Goal: Task Accomplishment & Management: Manage account settings

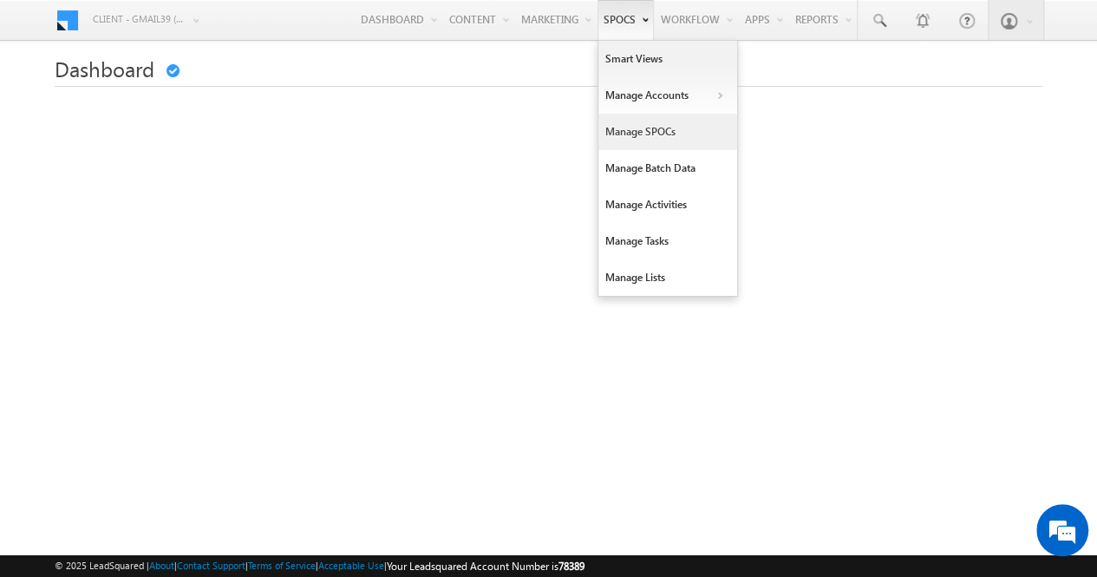
click at [624, 133] on link "Manage SPOCs" at bounding box center [667, 132] width 139 height 36
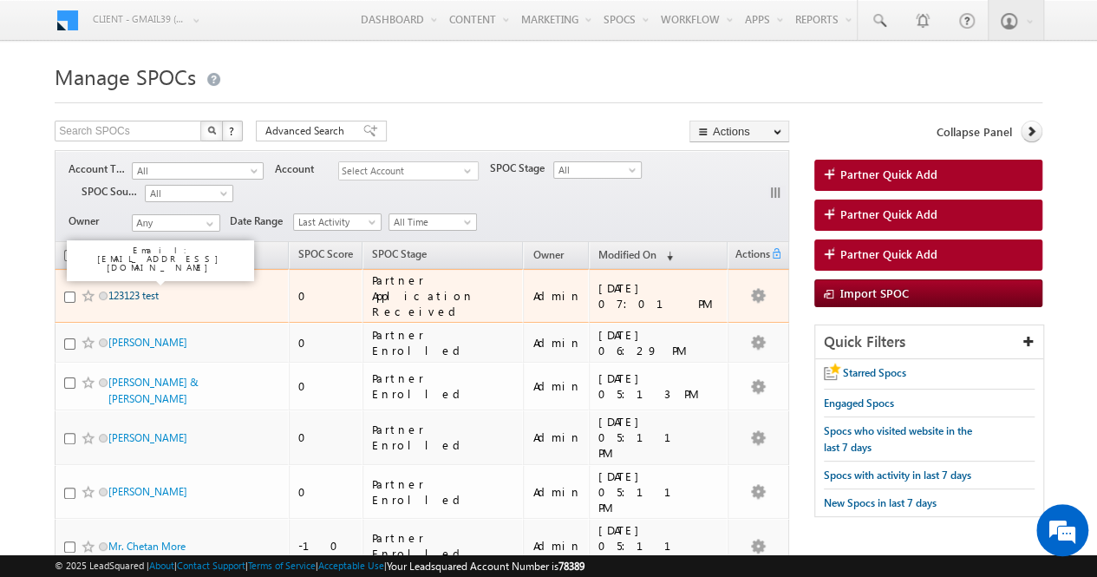
click at [140, 289] on link "123123 test" at bounding box center [133, 295] width 50 height 13
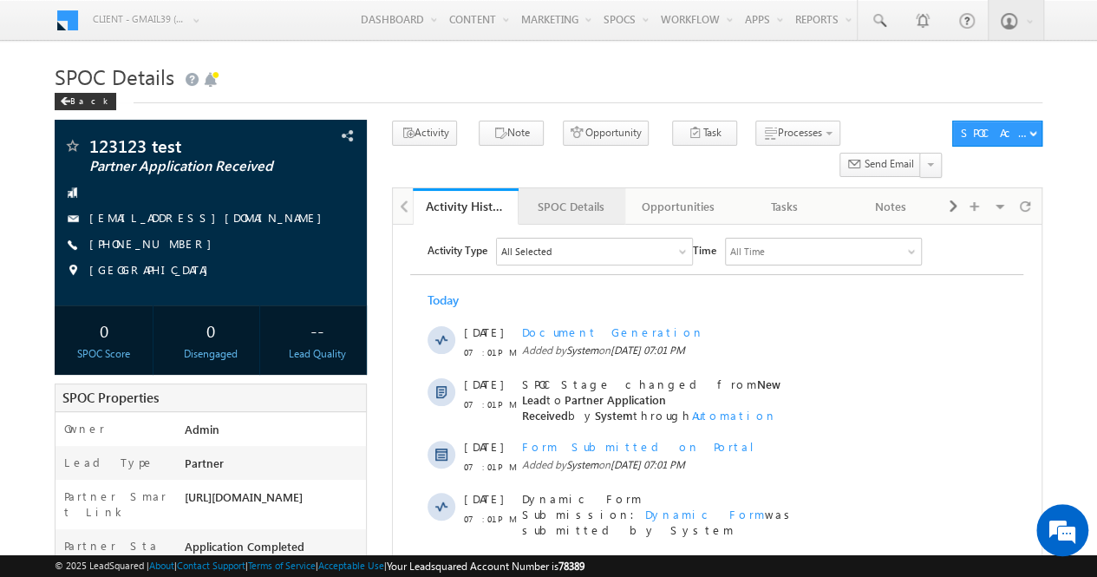
click at [578, 196] on div "SPOC Details" at bounding box center [570, 206] width 77 height 21
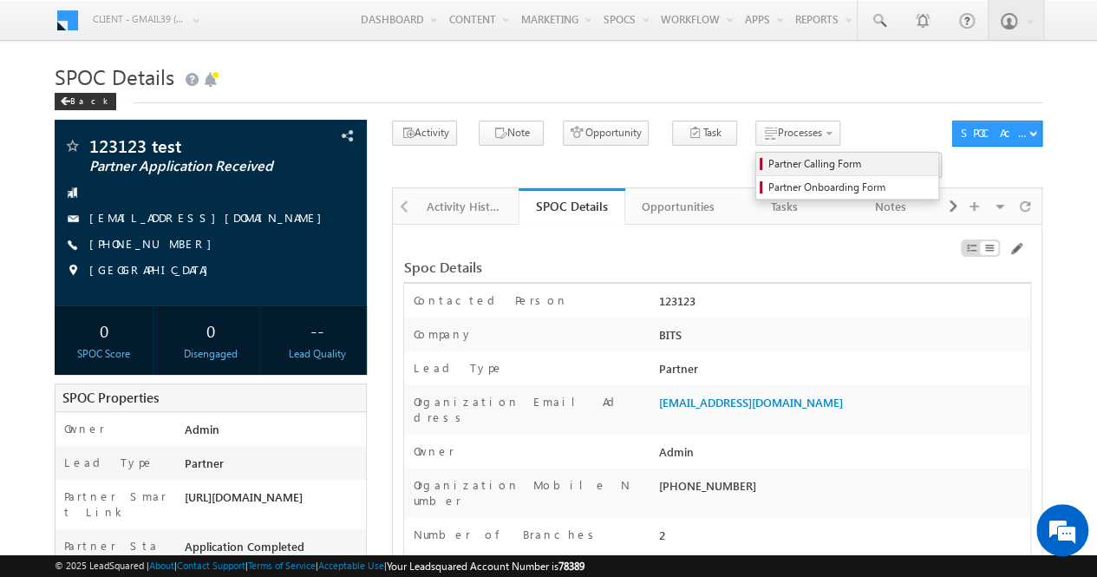
click at [800, 164] on span "Partner Calling Form" at bounding box center [849, 164] width 165 height 16
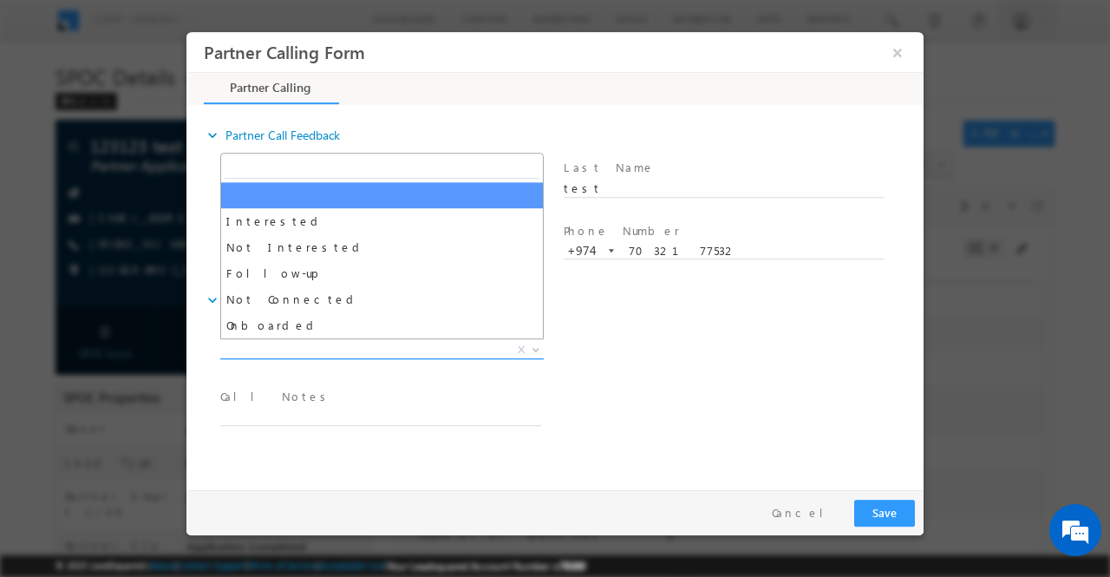
click at [539, 348] on b at bounding box center [536, 348] width 10 height 6
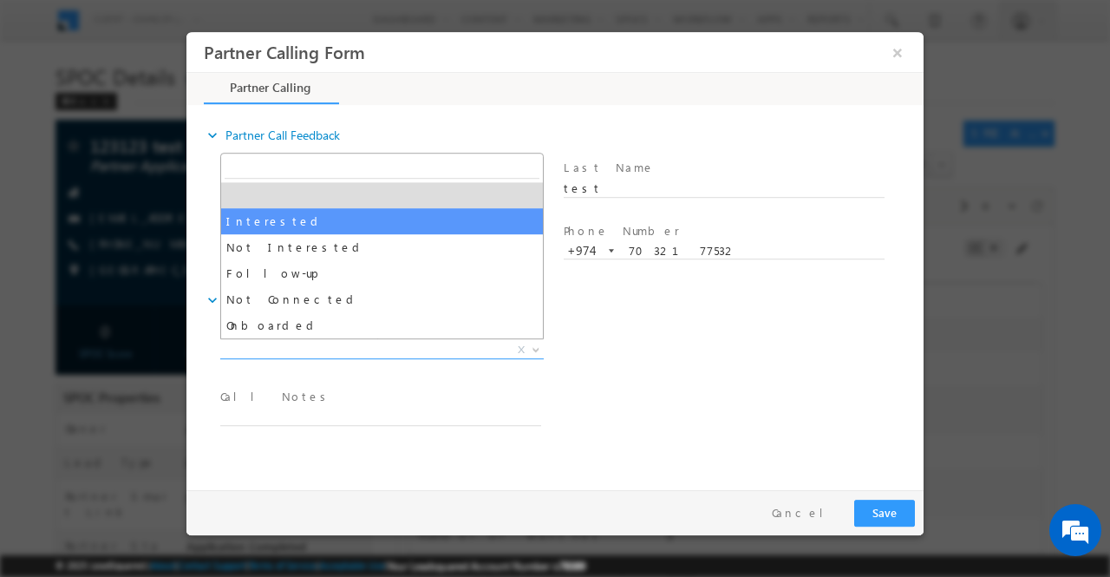
select select "Interested"
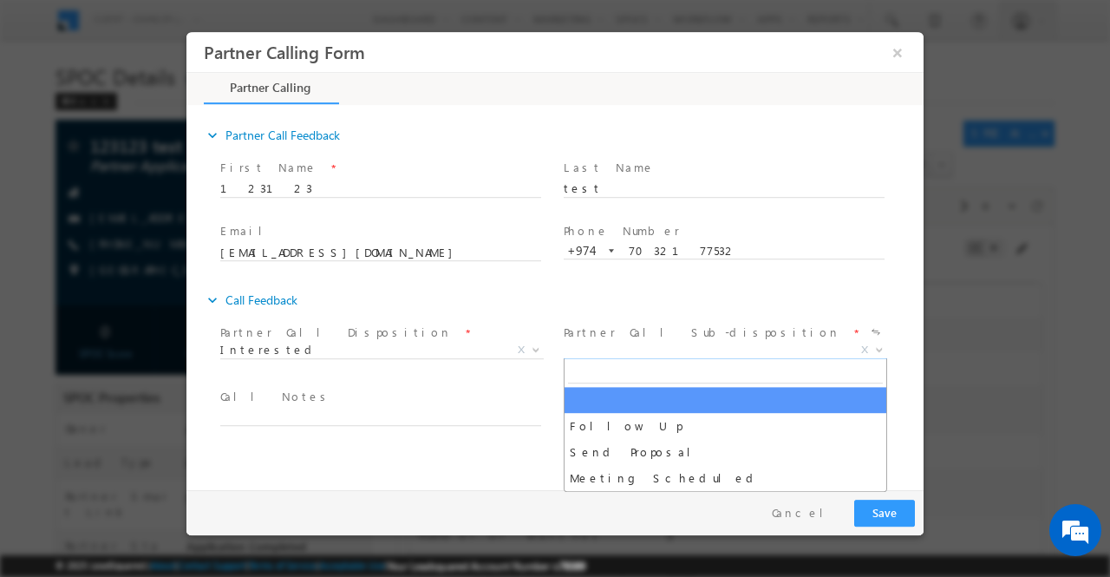
click at [877, 349] on b at bounding box center [879, 348] width 10 height 6
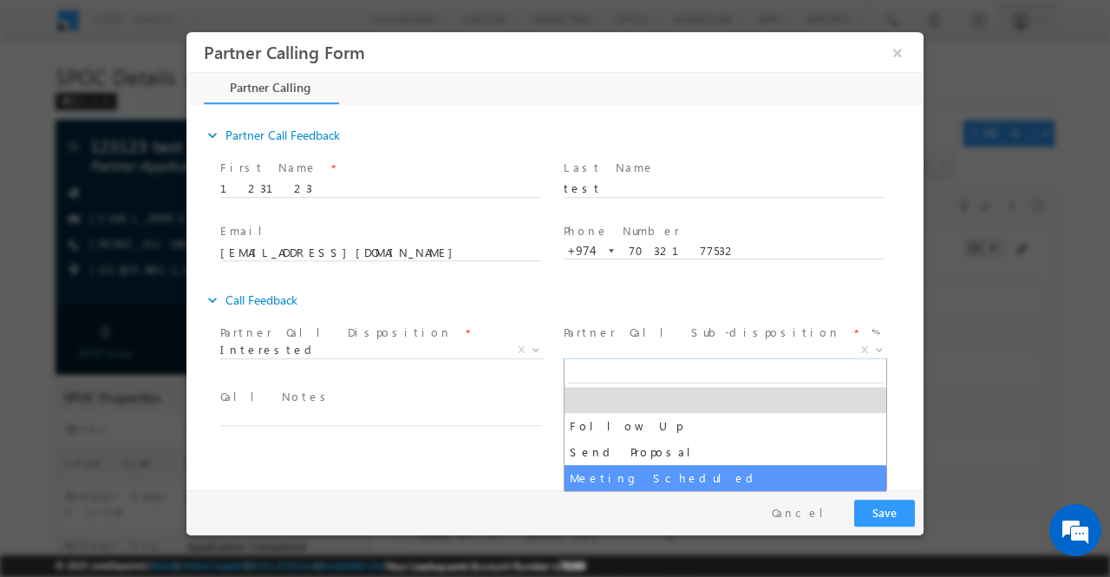
select select "Meeting Scheduled"
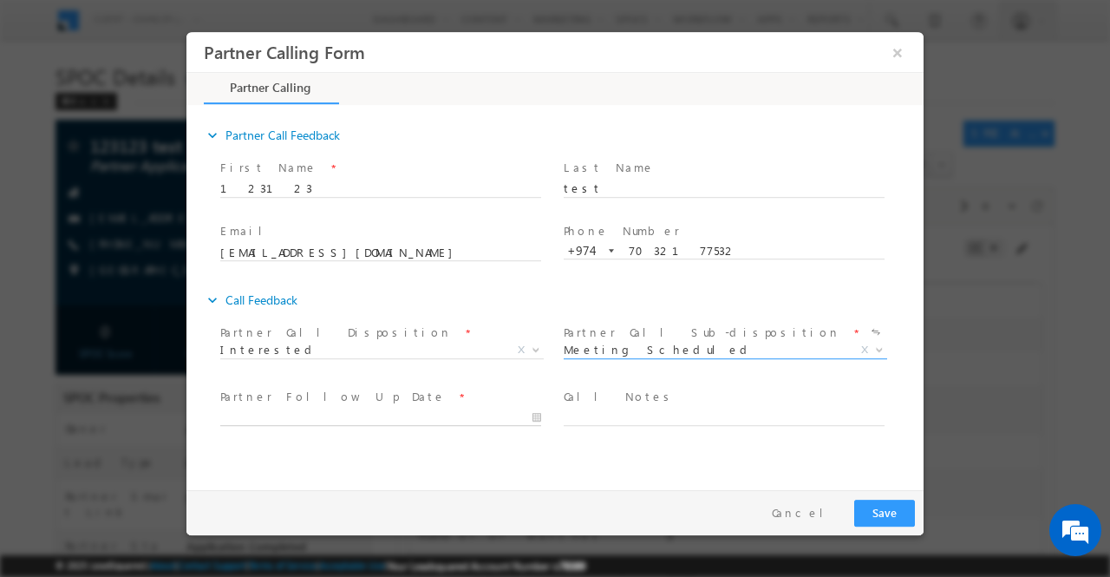
type input "25/09/2025 7:07 PM"
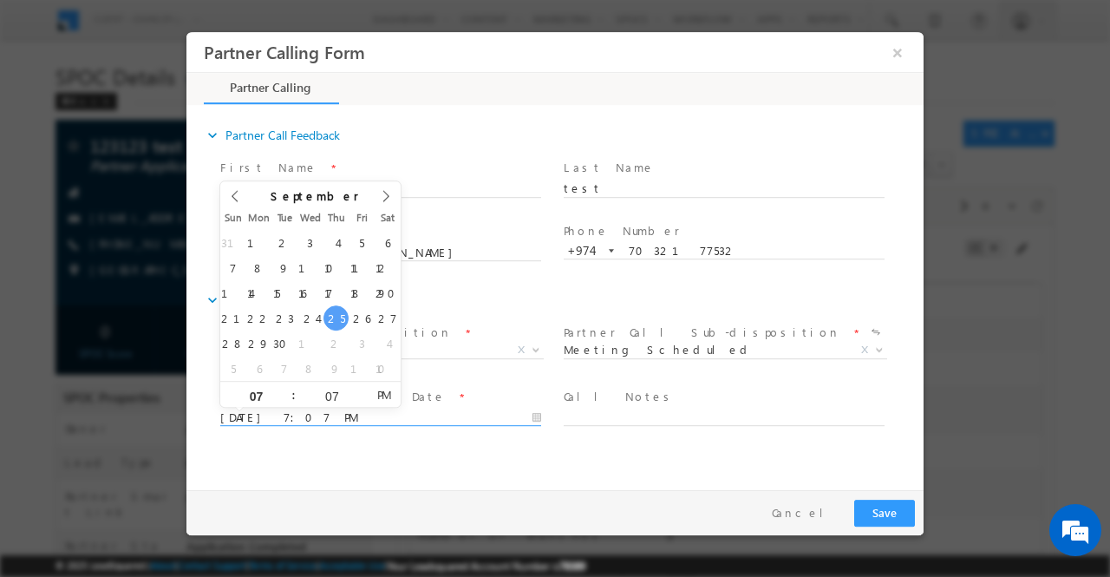
click at [537, 414] on input "25/09/2025 7:07 PM" at bounding box center [380, 416] width 321 height 17
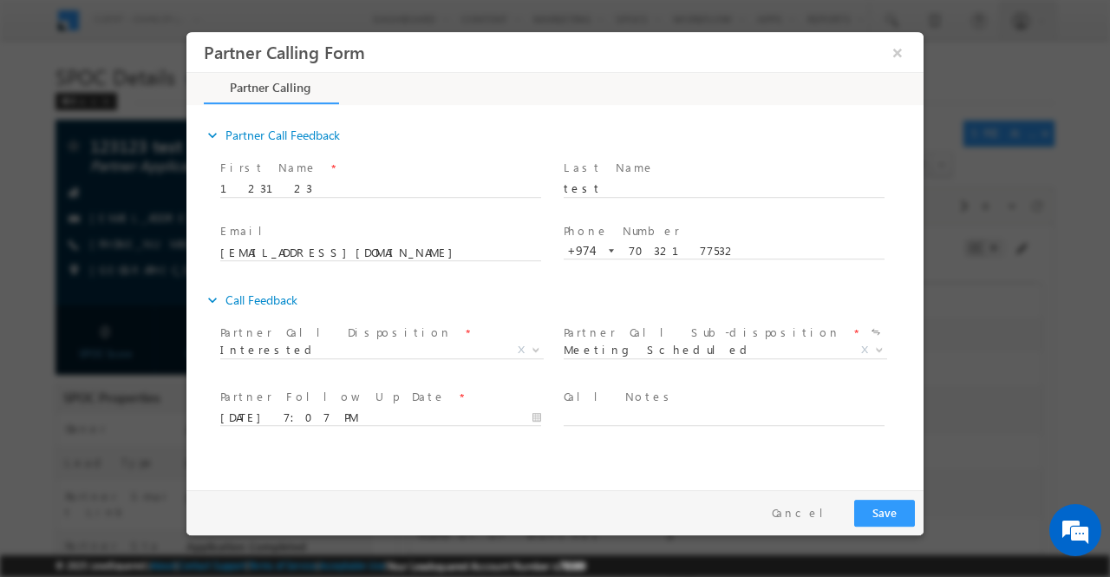
click at [578, 476] on div "expand_more Partner Call Feedback First Name *" at bounding box center [559, 294] width 728 height 375
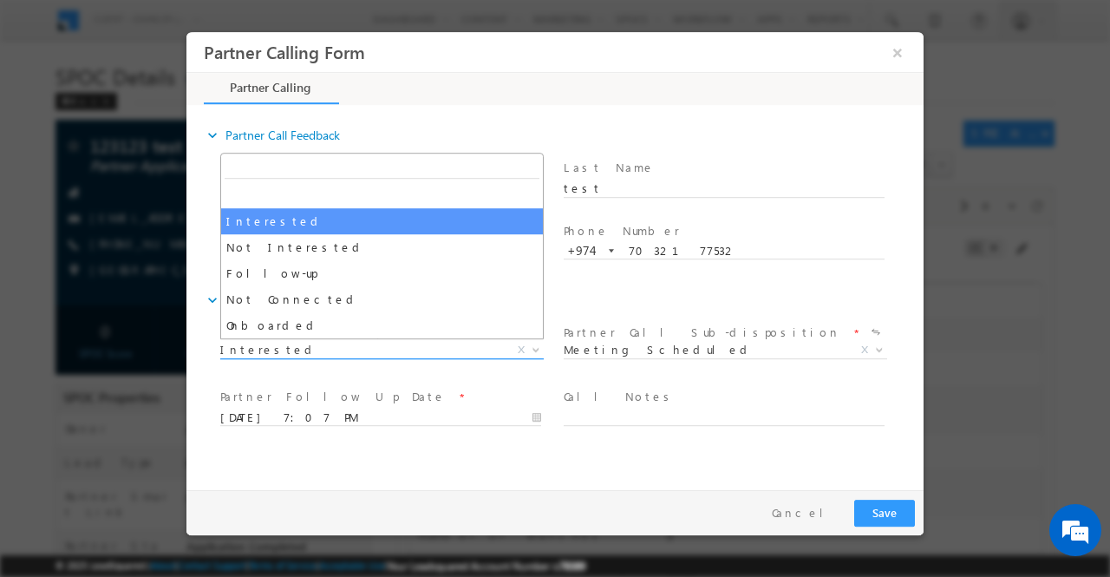
click at [534, 346] on b at bounding box center [536, 348] width 10 height 6
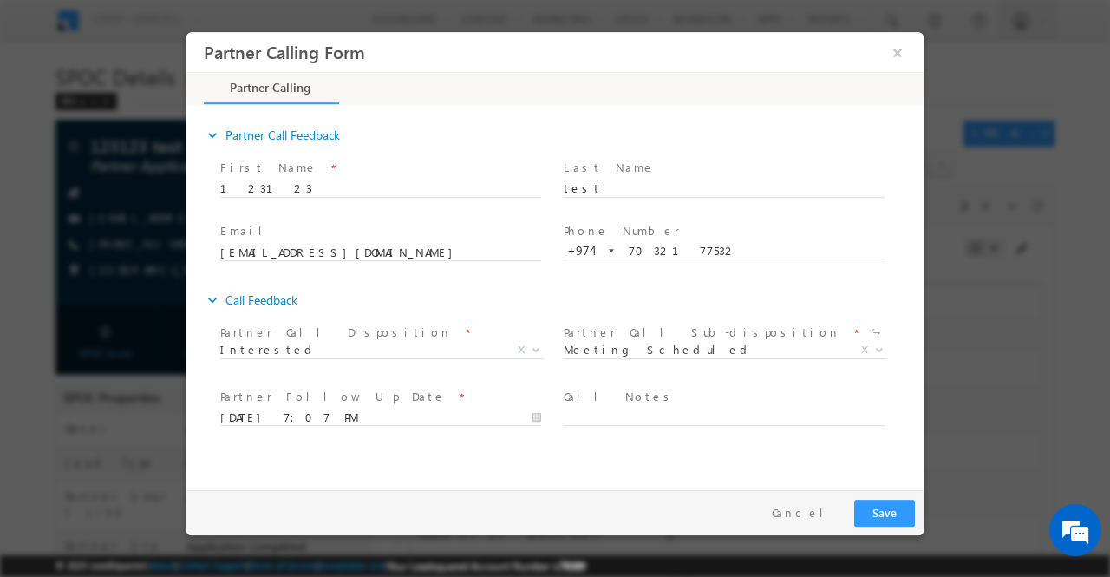
click at [653, 305] on div "expand_more Call Feedback" at bounding box center [564, 299] width 720 height 31
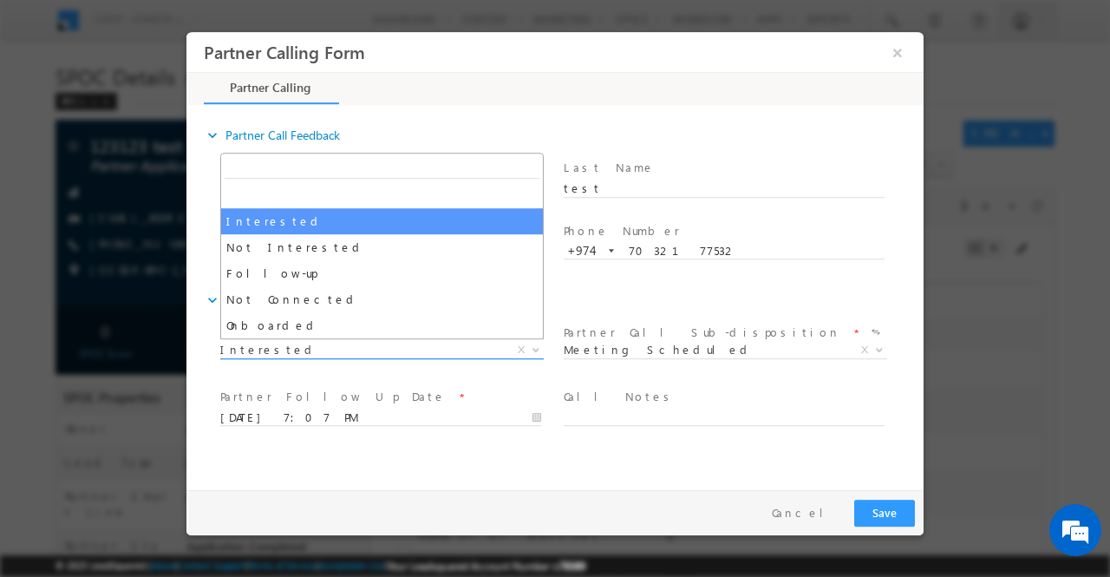
click at [530, 350] on span at bounding box center [534, 348] width 17 height 23
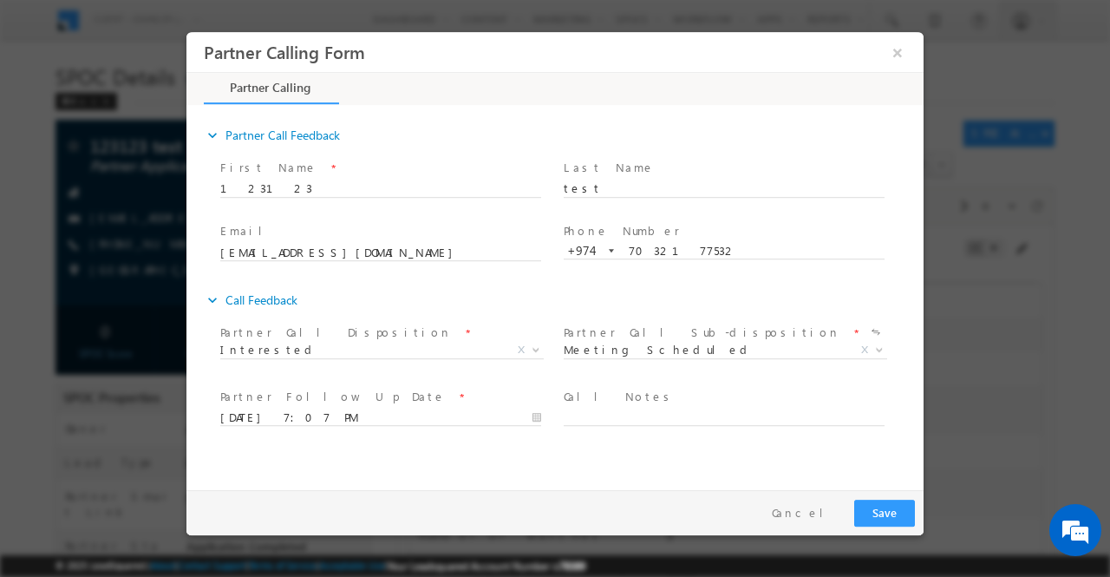
click at [610, 265] on span at bounding box center [724, 266] width 320 height 19
click at [883, 341] on span at bounding box center [877, 348] width 17 height 23
click at [652, 290] on div "expand_more Call Feedback" at bounding box center [564, 299] width 720 height 31
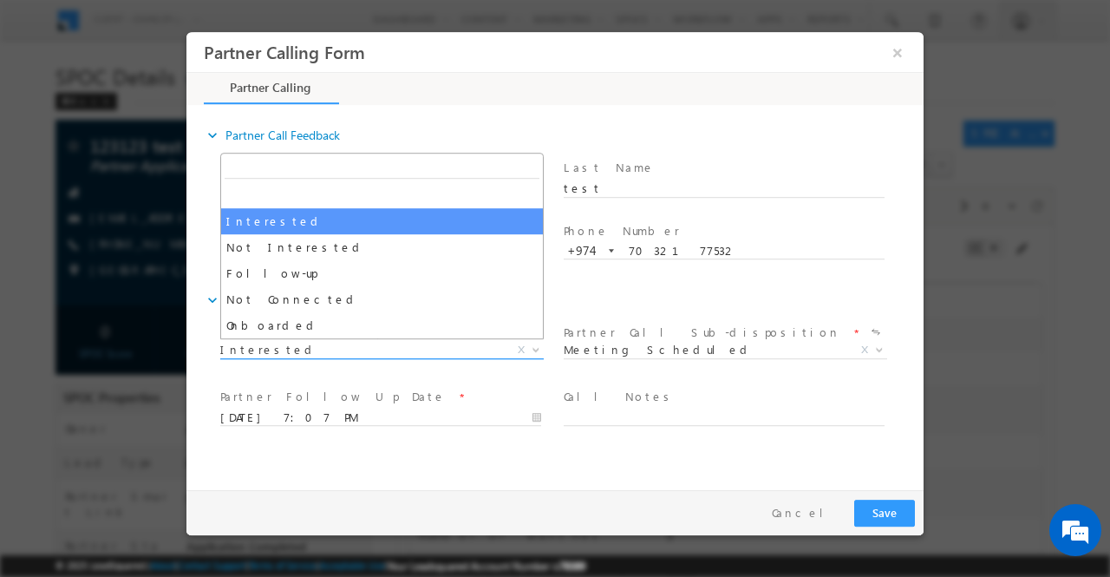
click at [536, 350] on span at bounding box center [534, 348] width 17 height 23
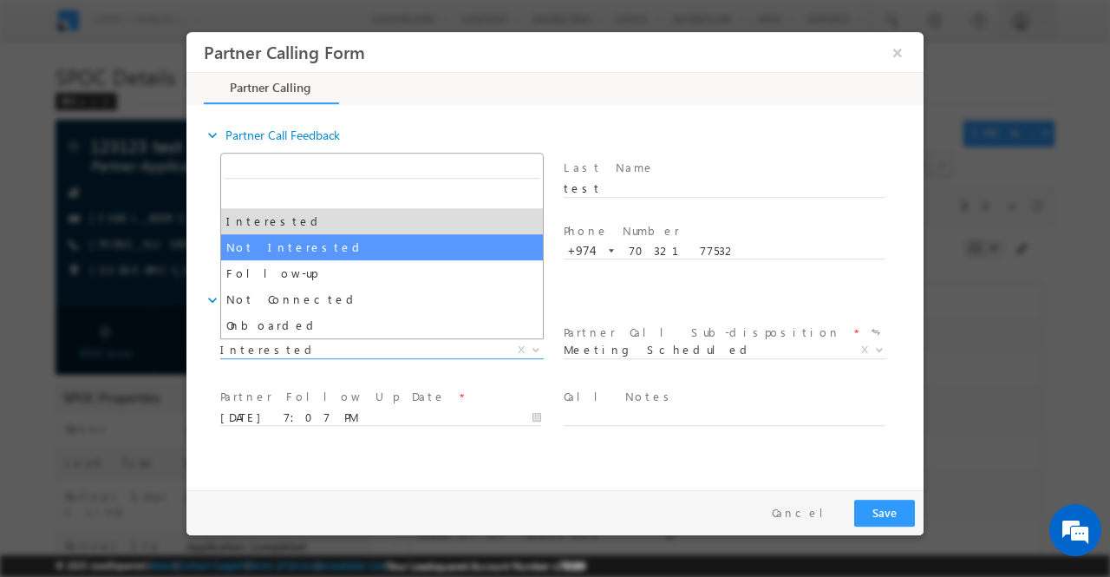
select select "Not Interested"
select select
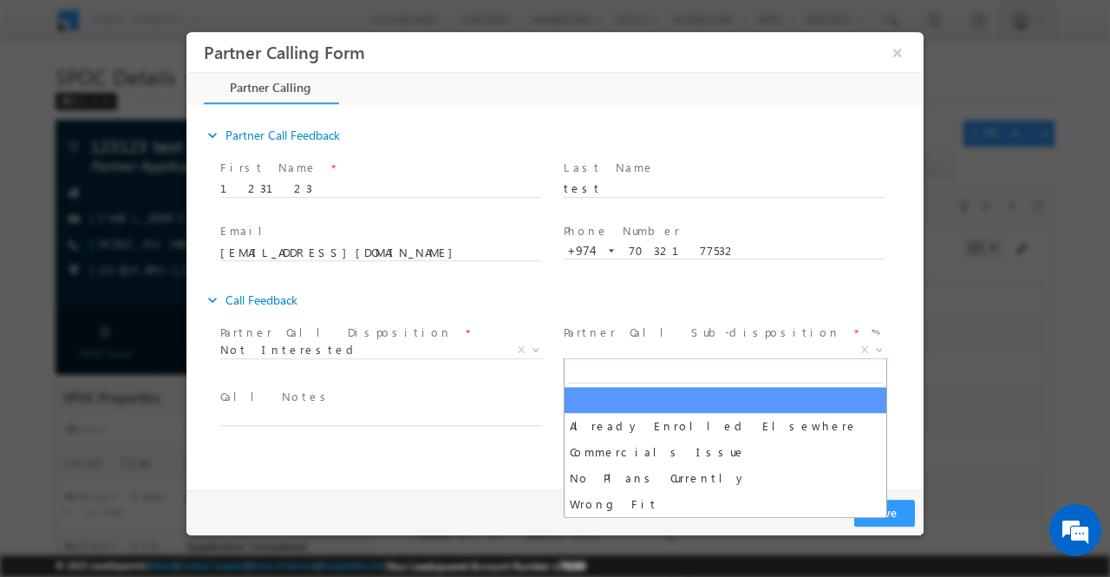
click at [878, 343] on span at bounding box center [877, 348] width 17 height 23
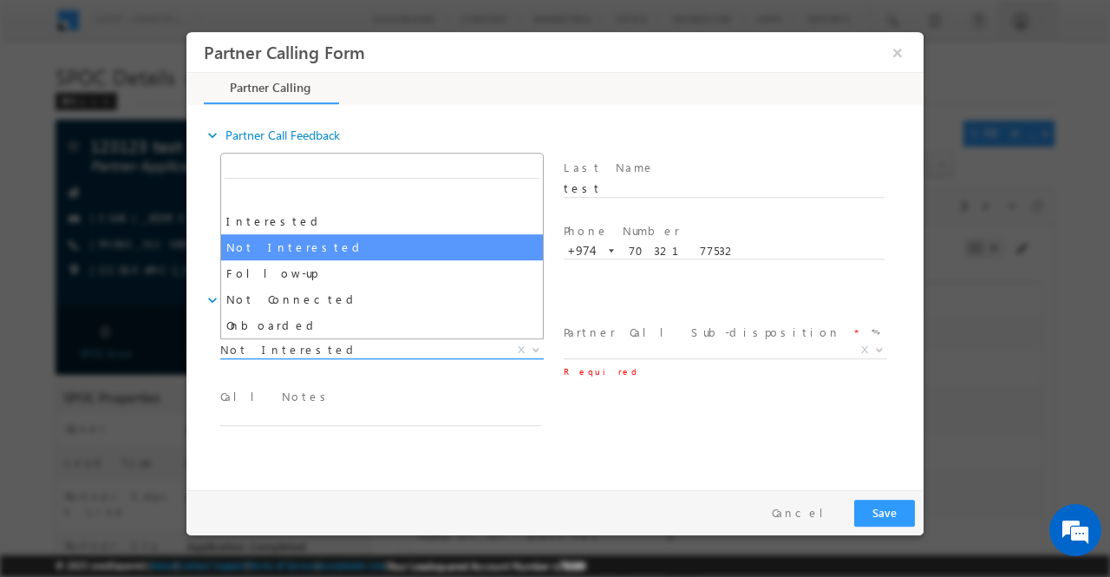
click at [539, 349] on b at bounding box center [536, 348] width 10 height 6
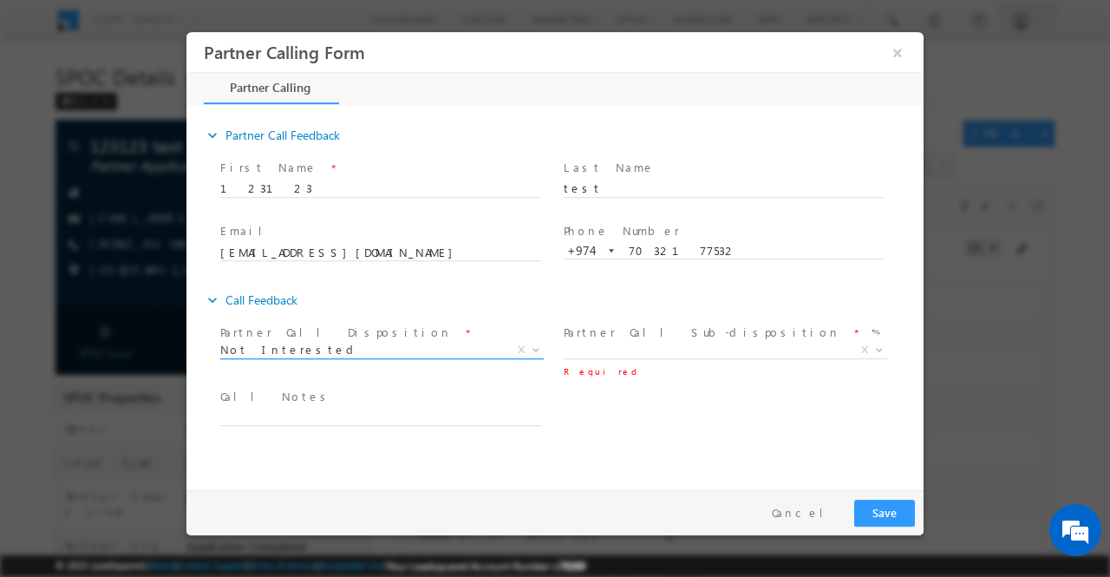
click at [539, 349] on b at bounding box center [536, 348] width 10 height 6
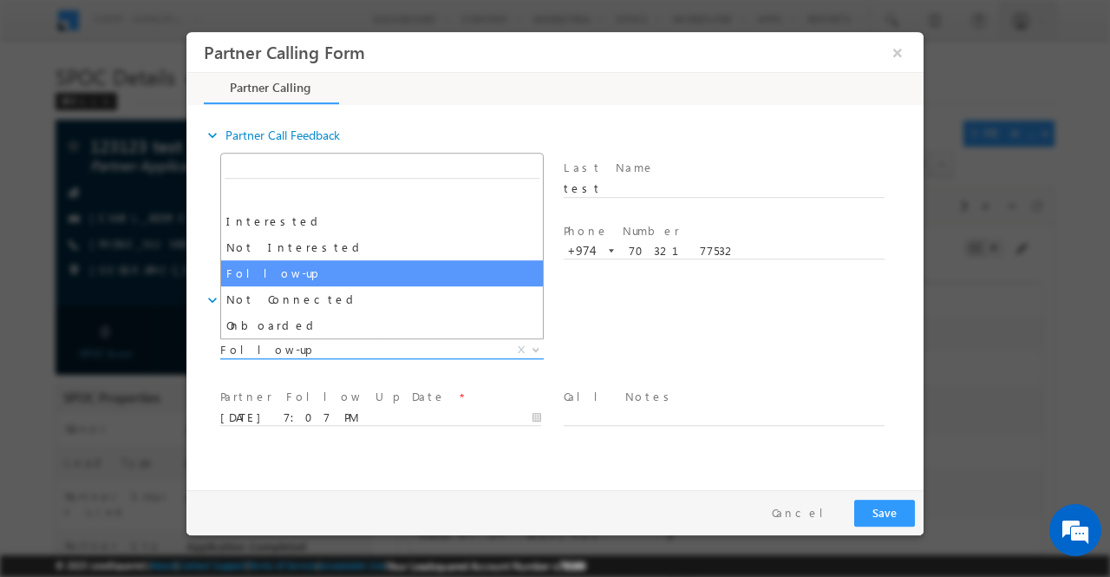
click at [539, 345] on b at bounding box center [536, 348] width 10 height 6
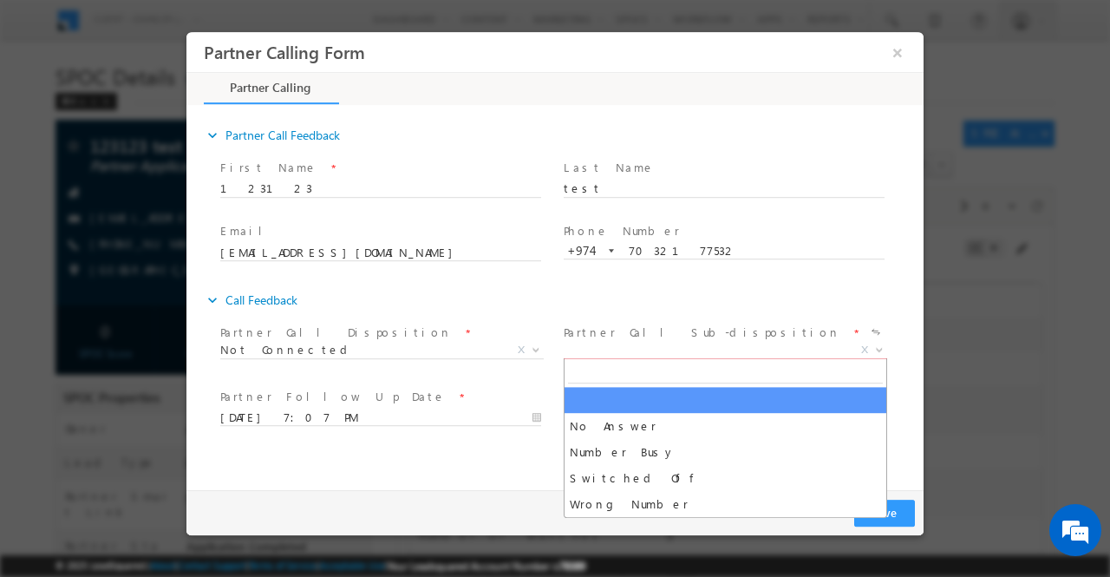
click at [877, 349] on b at bounding box center [879, 348] width 10 height 6
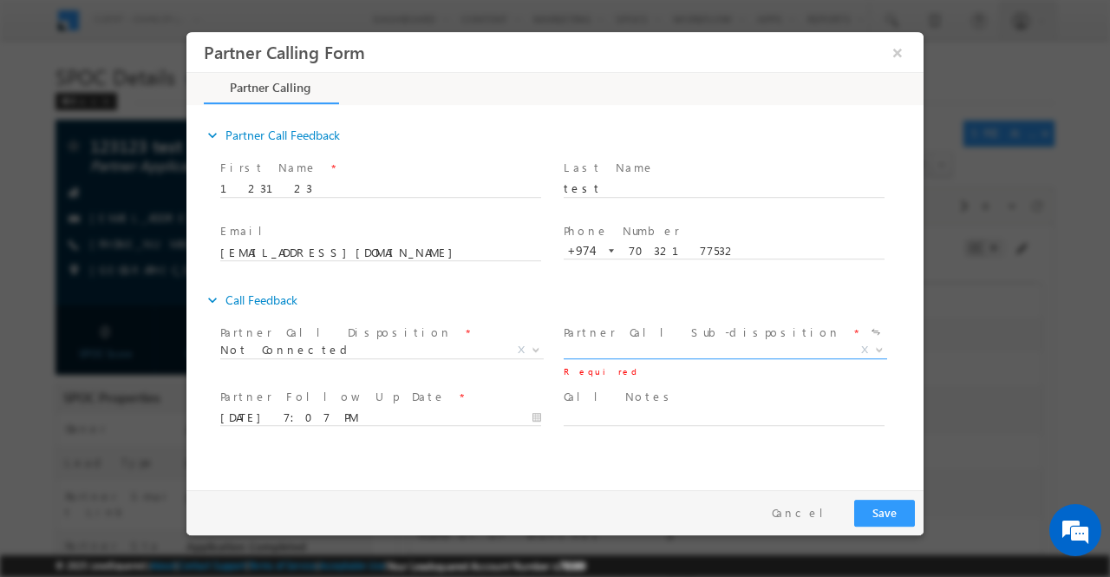
click at [867, 310] on div "expand_more Call Feedback" at bounding box center [564, 299] width 720 height 31
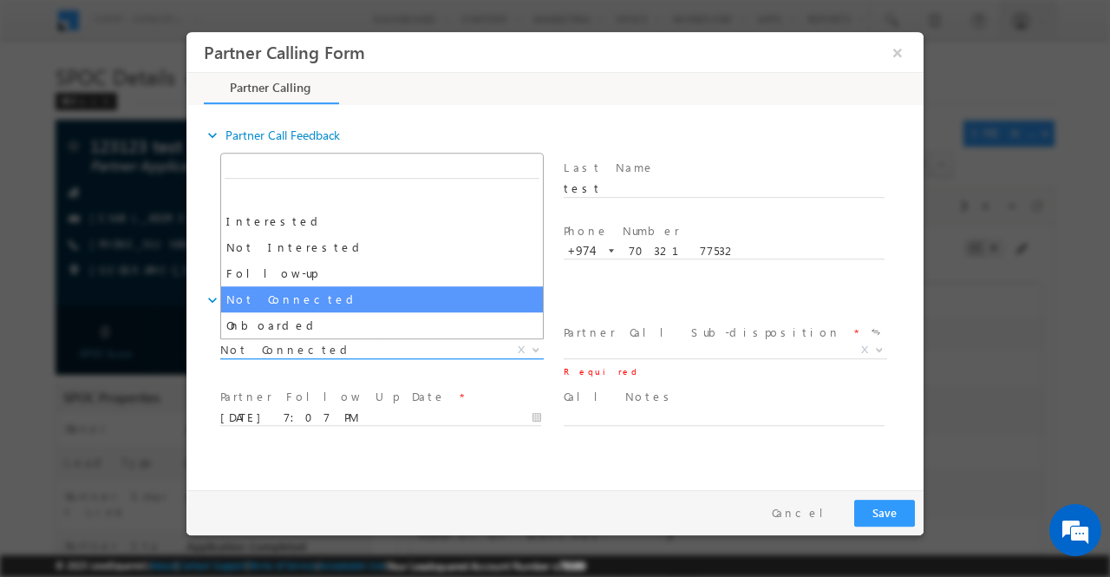
click at [538, 346] on b at bounding box center [536, 348] width 10 height 6
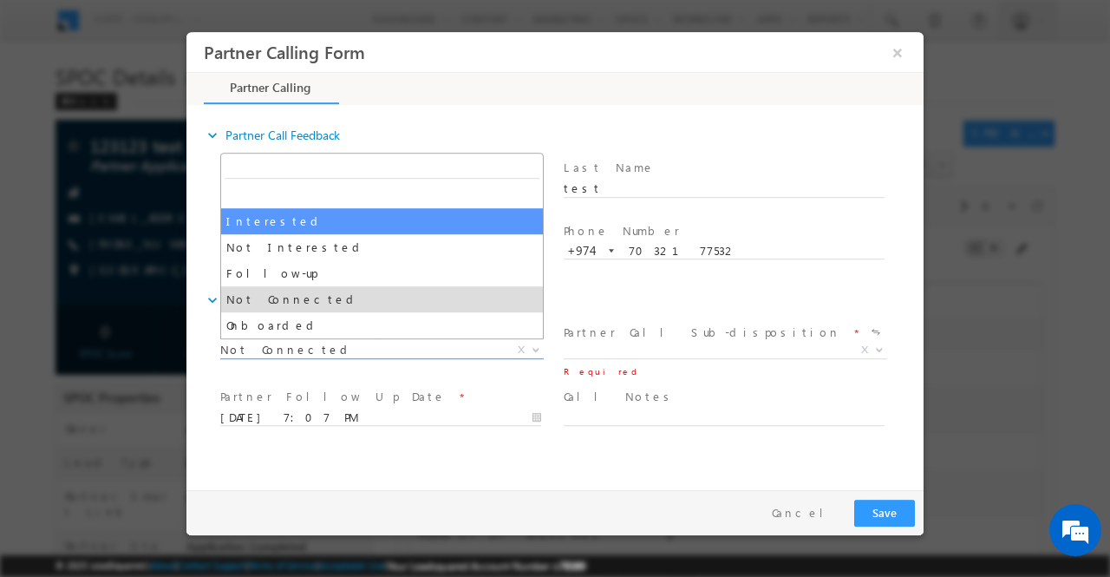
select select "Interested"
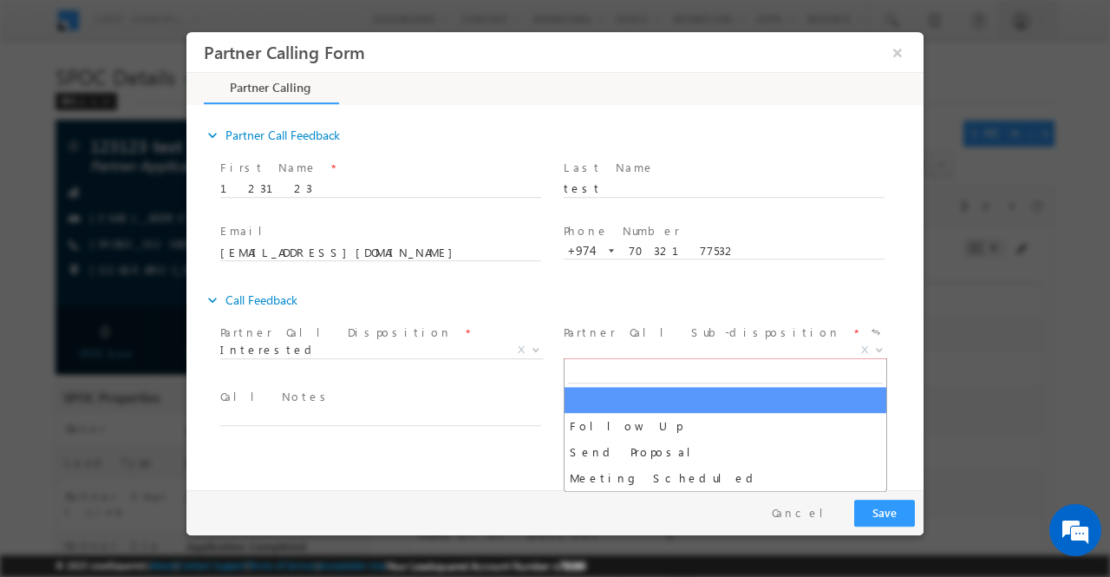
click at [881, 351] on span at bounding box center [877, 348] width 17 height 23
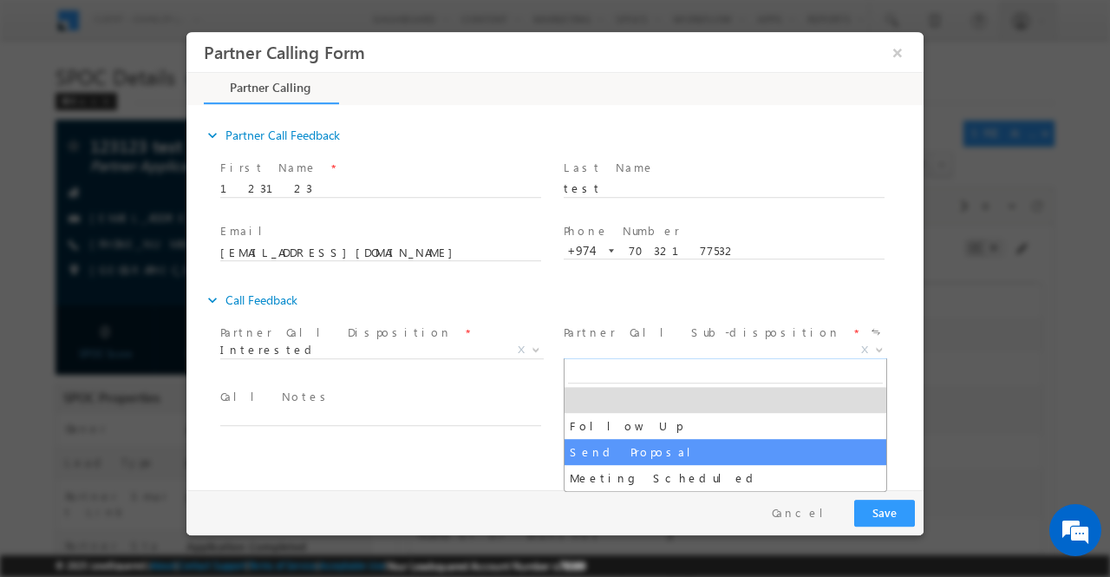
select select "Send Proposal"
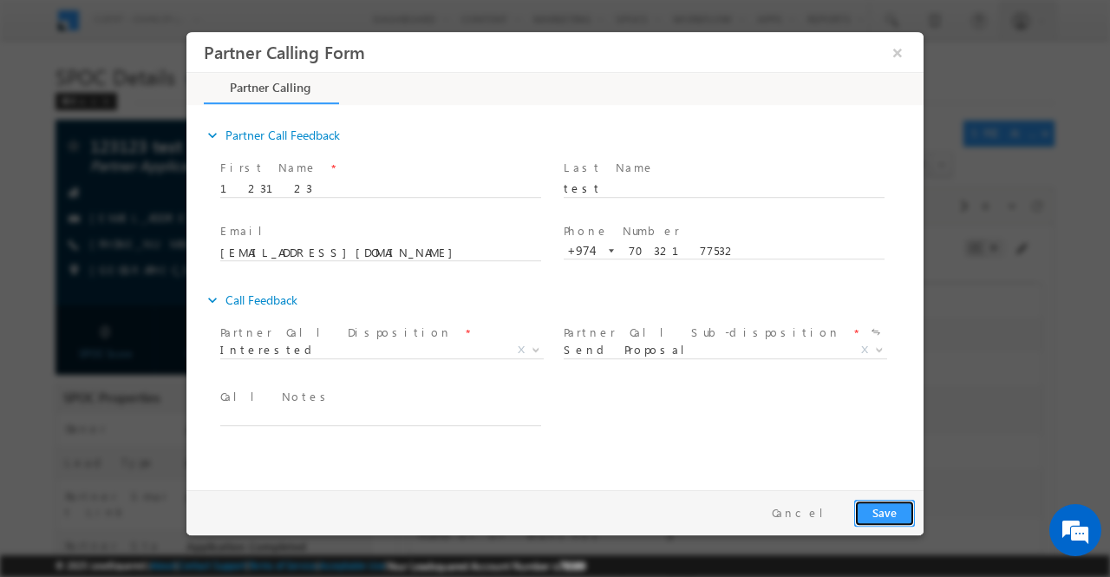
click at [890, 507] on button "Save" at bounding box center [884, 512] width 61 height 27
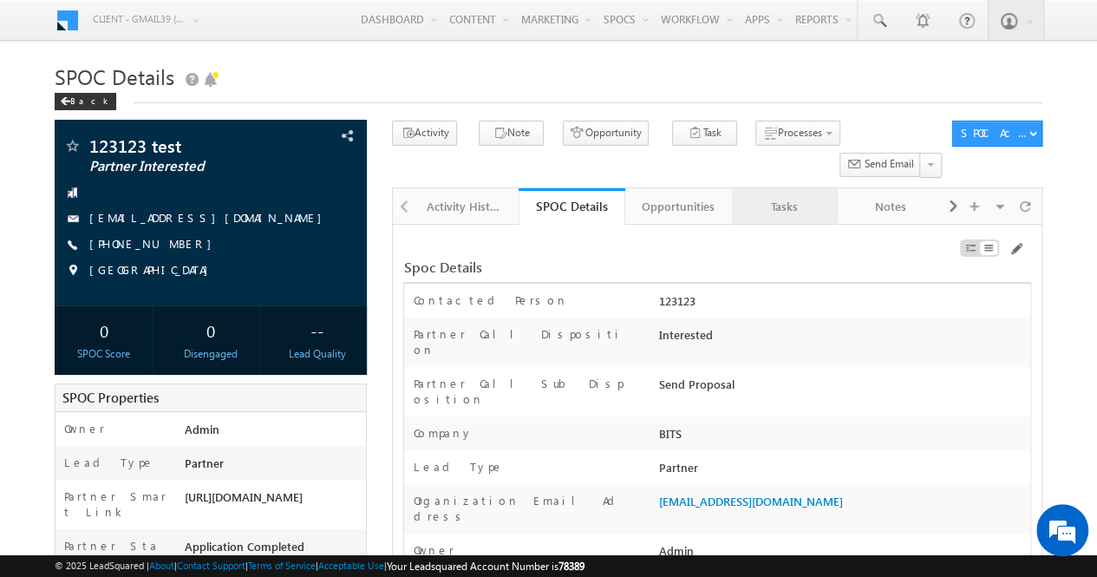
click at [780, 196] on div "Tasks" at bounding box center [784, 206] width 77 height 21
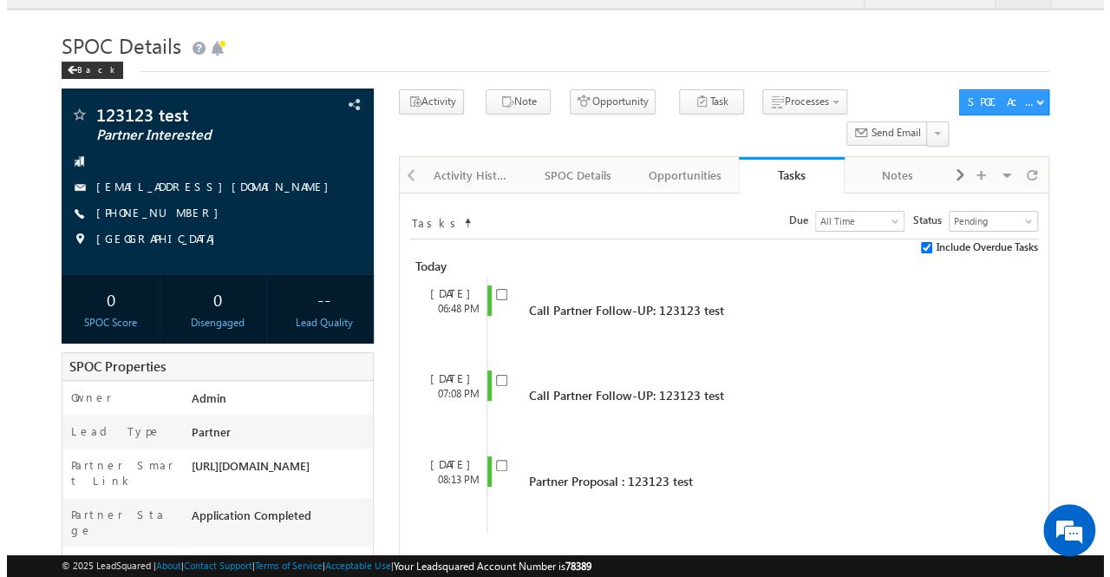
scroll to position [26, 0]
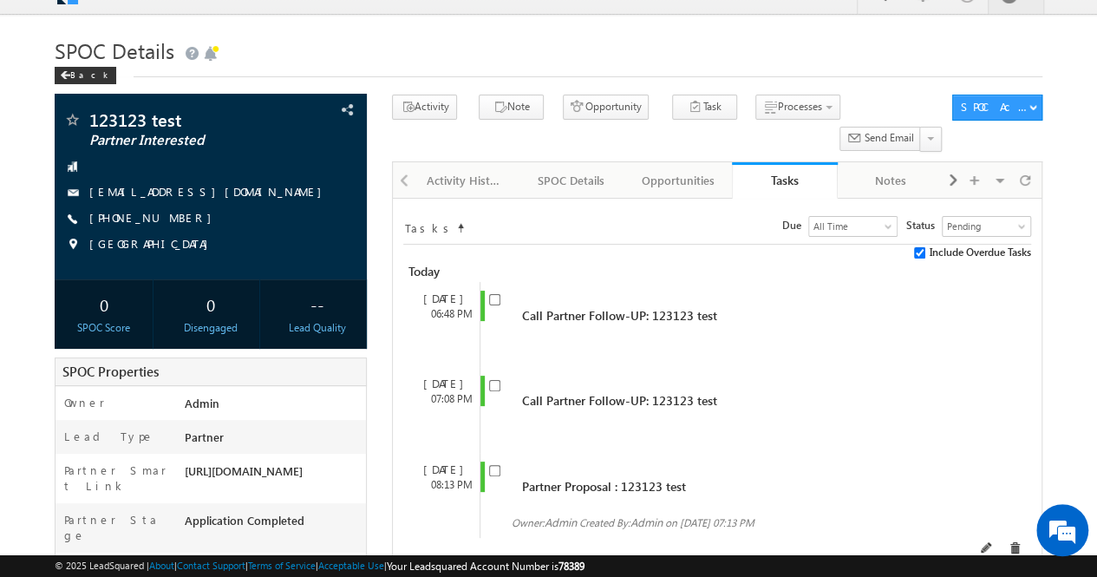
click at [993, 542] on span at bounding box center [987, 548] width 12 height 12
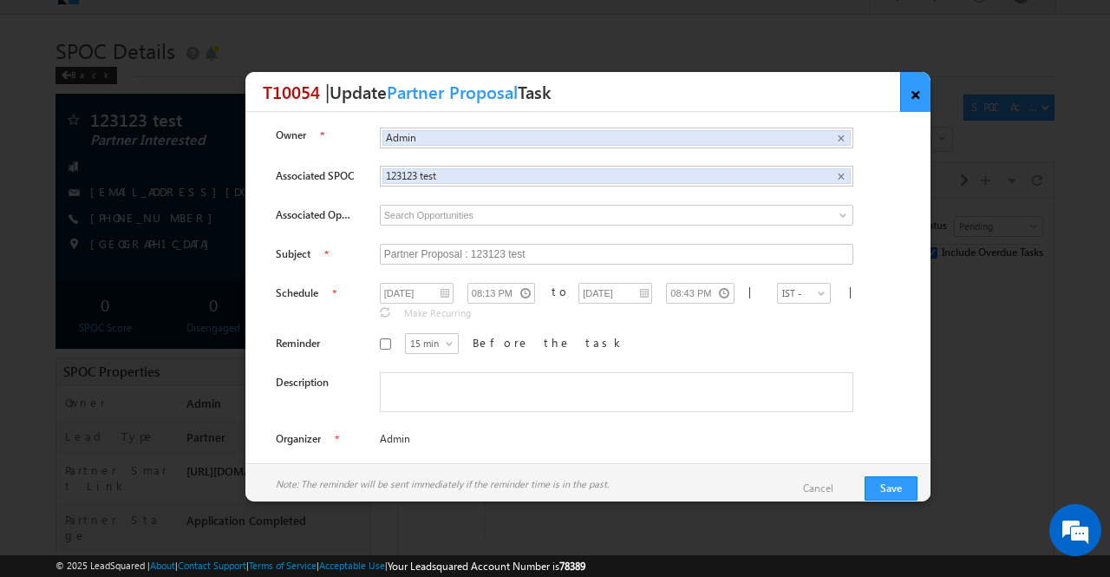
click at [919, 98] on link "×" at bounding box center [915, 92] width 30 height 40
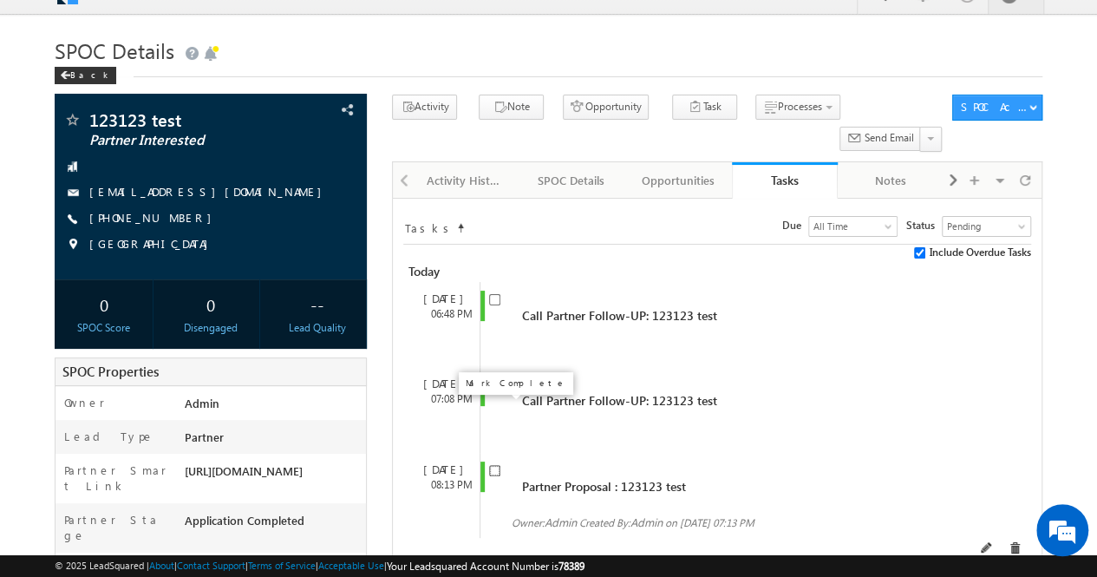
click at [492, 465] on input "checkbox" at bounding box center [494, 470] width 11 height 11
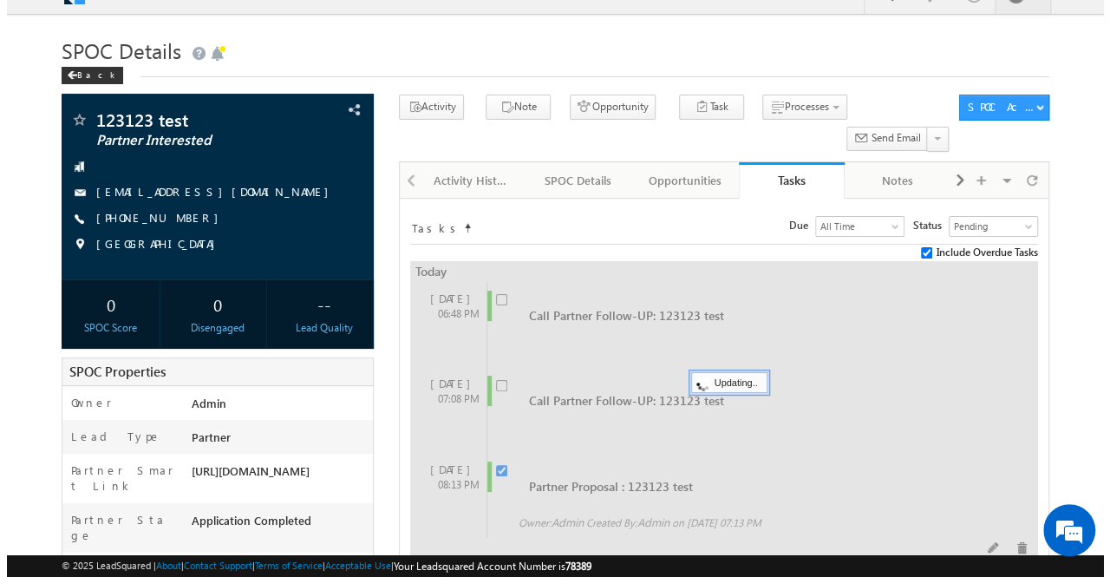
checkbox input "false"
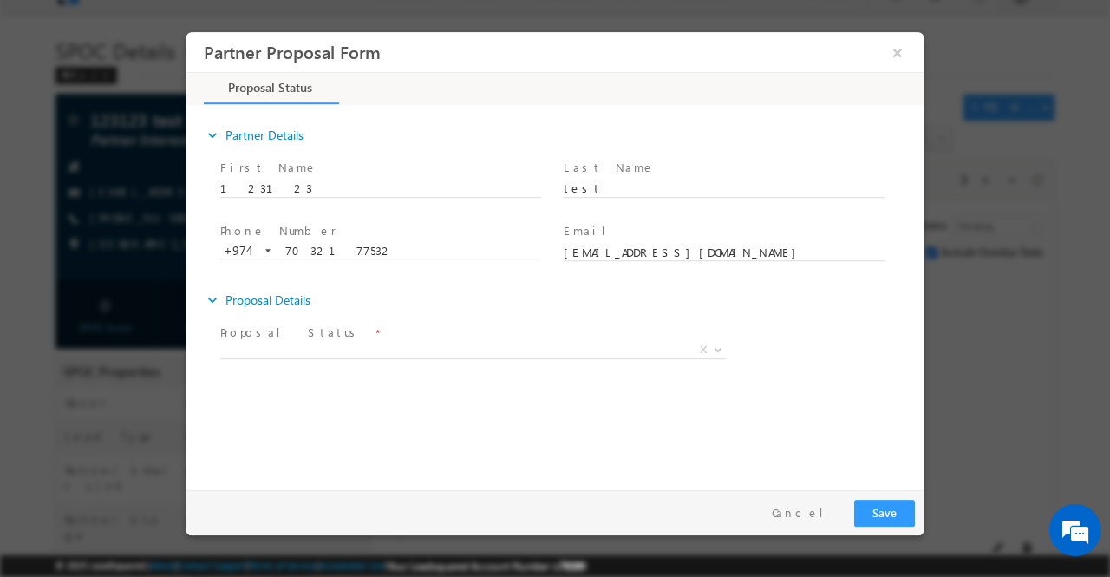
scroll to position [0, 0]
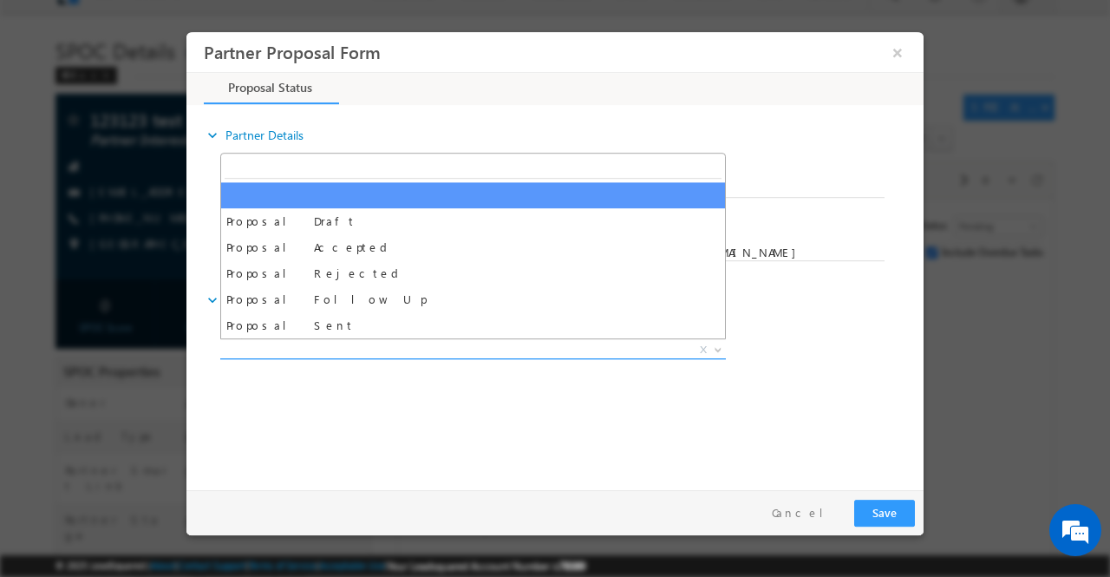
click at [720, 346] on b at bounding box center [718, 348] width 10 height 6
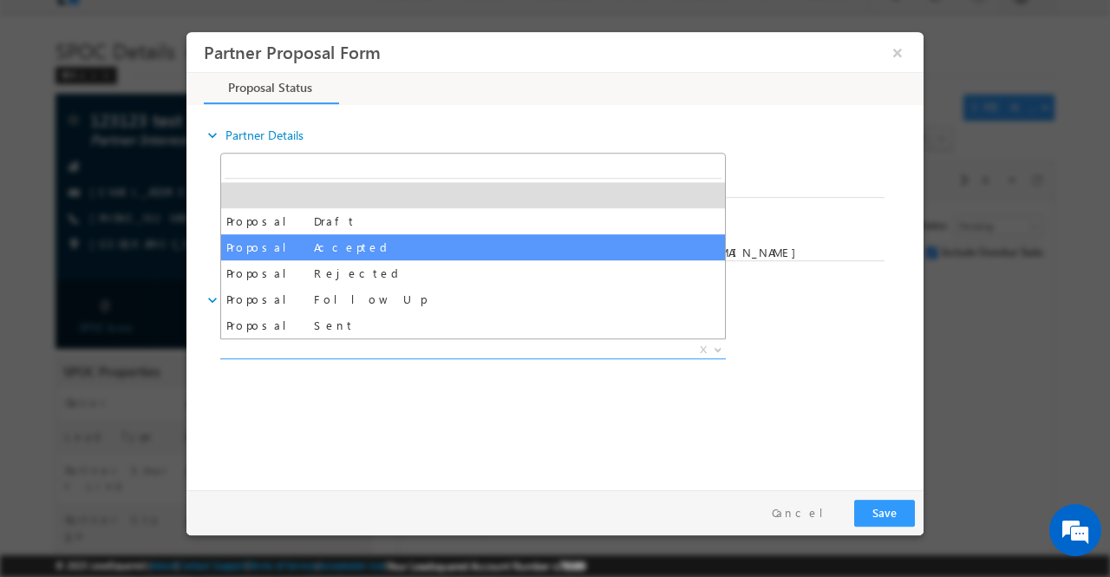
select select "Proposal Accepted"
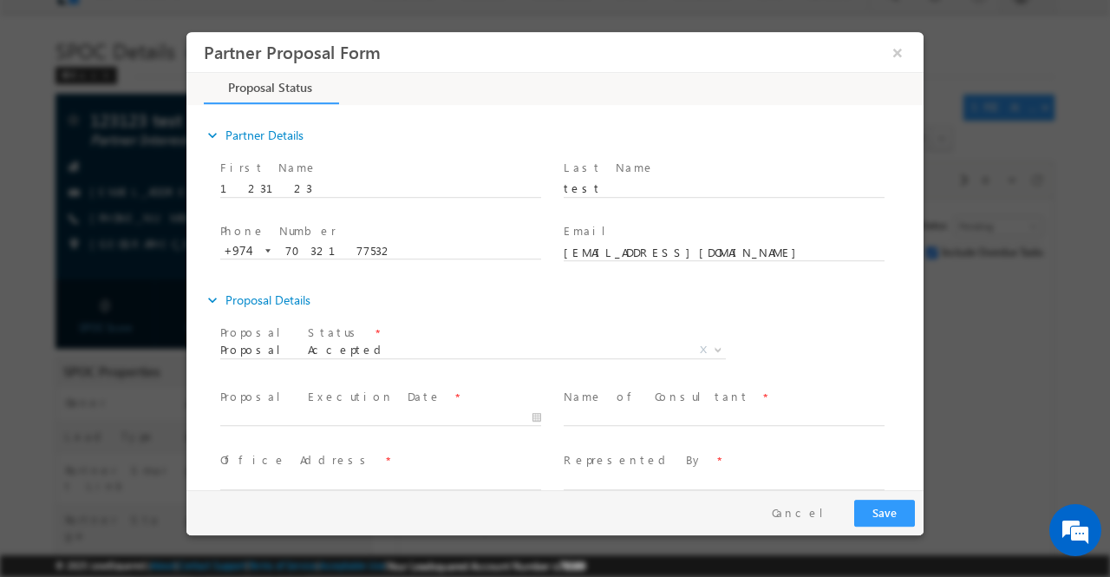
drag, startPoint x: 913, startPoint y: 326, endPoint x: 918, endPoint y: 362, distance: 36.7
click at [918, 362] on div "expand_more Partner Details First Name" at bounding box center [559, 298] width 728 height 383
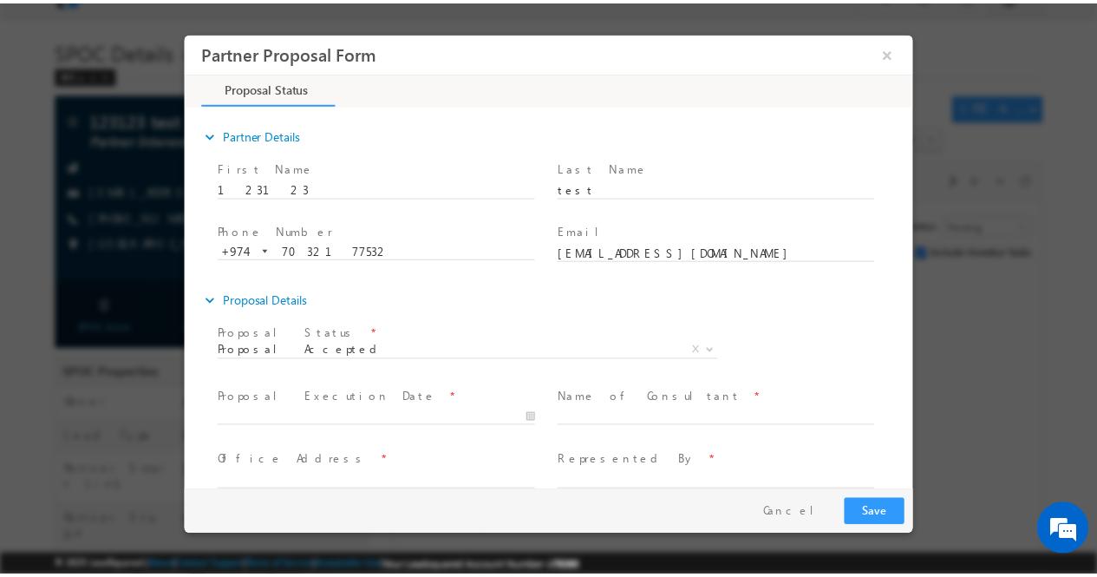
scroll to position [153, 0]
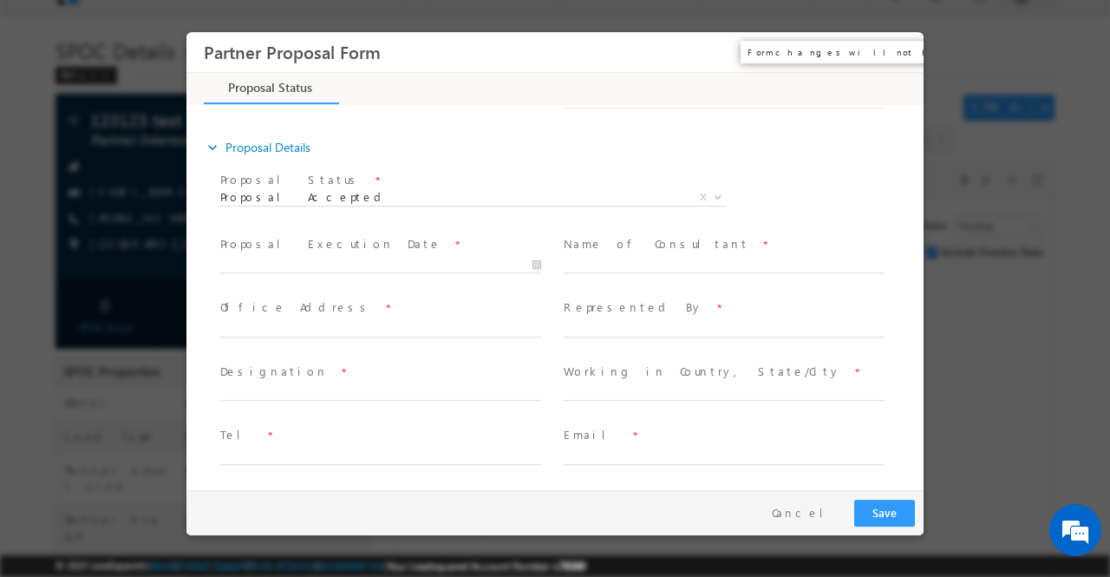
click at [898, 54] on button "×" at bounding box center [897, 52] width 29 height 32
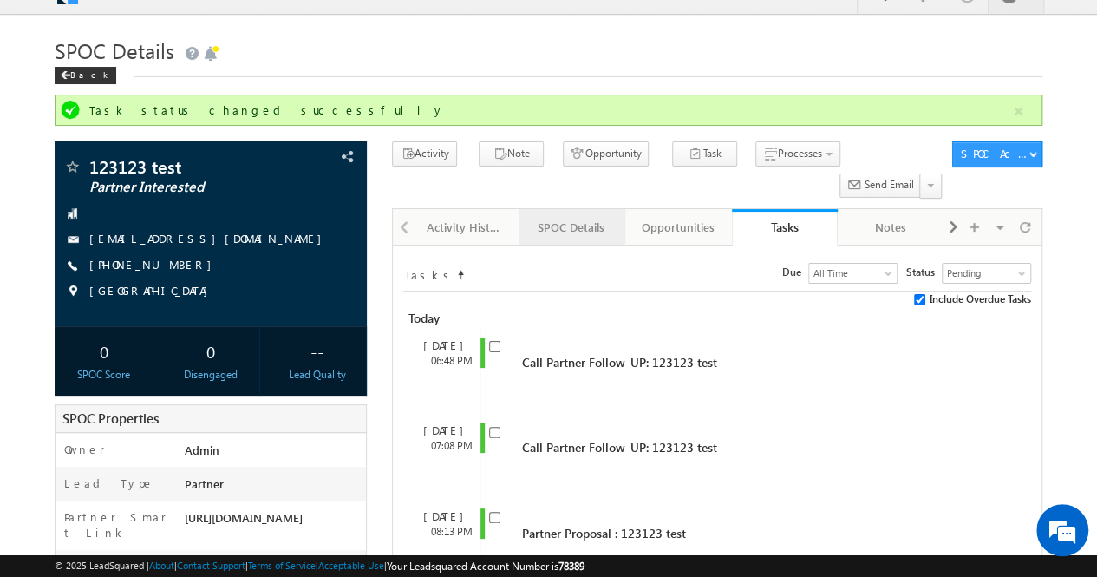
click at [590, 217] on div "SPOC Details" at bounding box center [570, 227] width 77 height 21
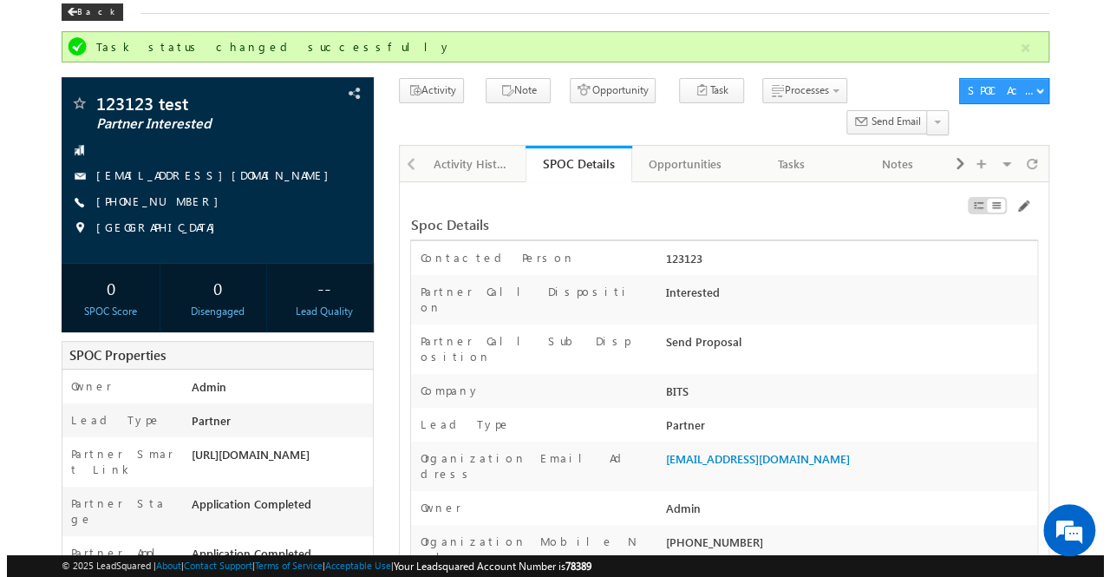
scroll to position [61, 0]
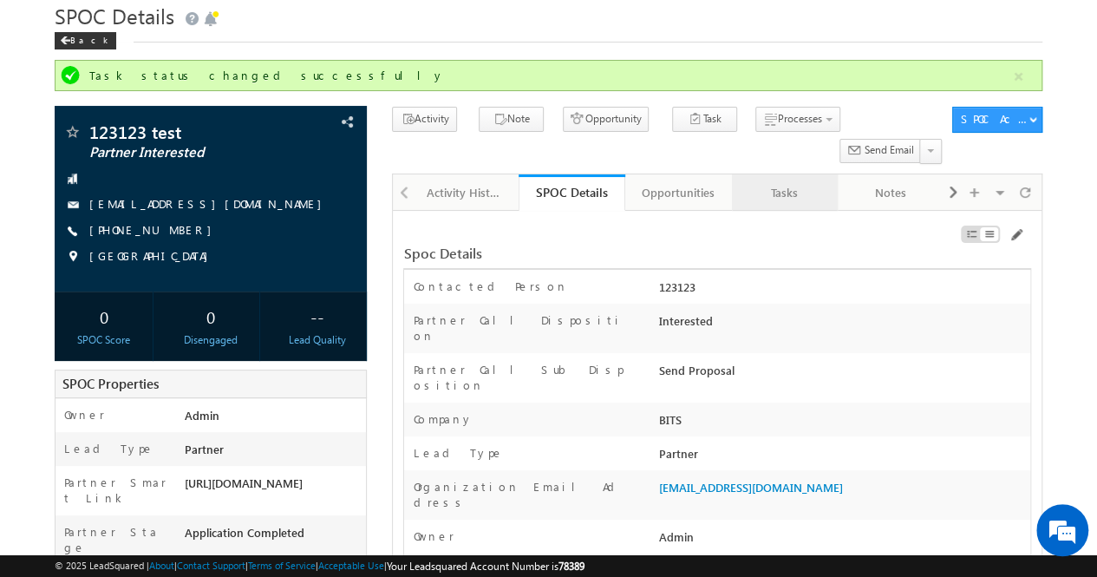
click at [776, 182] on div "Tasks" at bounding box center [784, 192] width 77 height 21
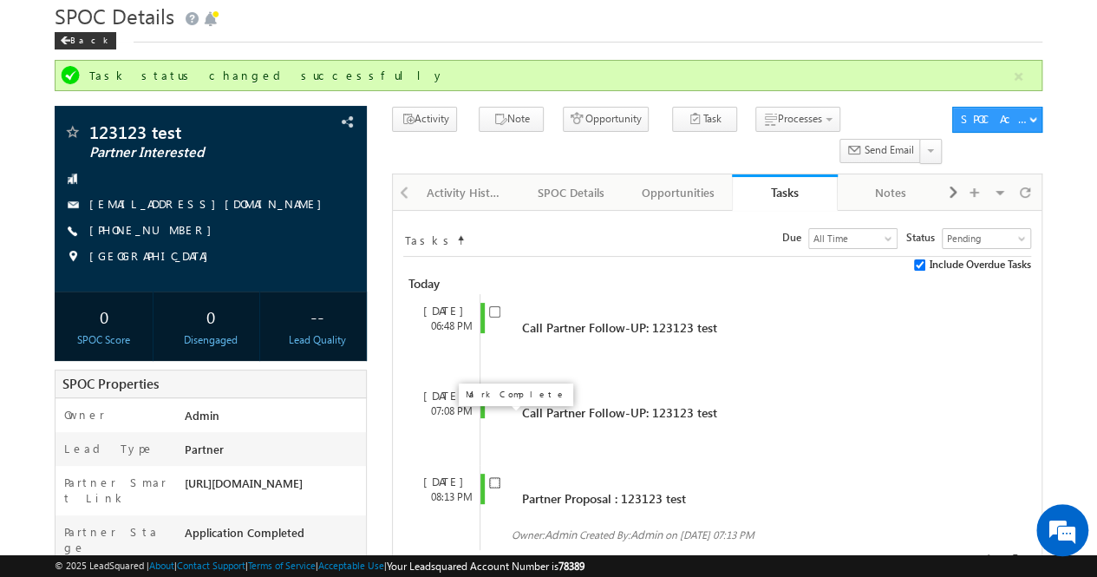
click at [496, 477] on input "checkbox" at bounding box center [494, 482] width 11 height 11
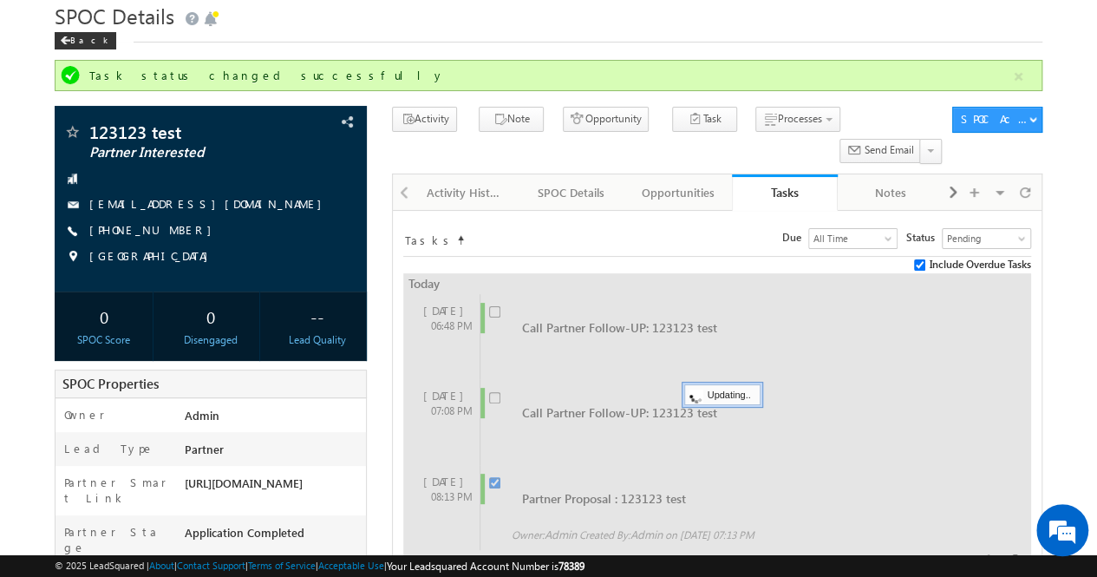
checkbox input "false"
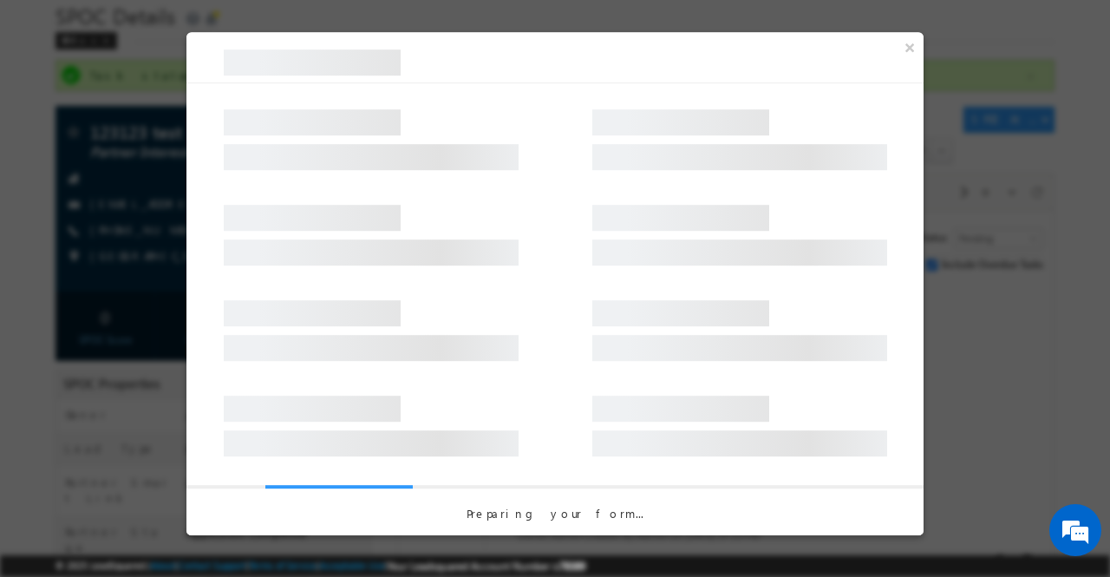
scroll to position [0, 0]
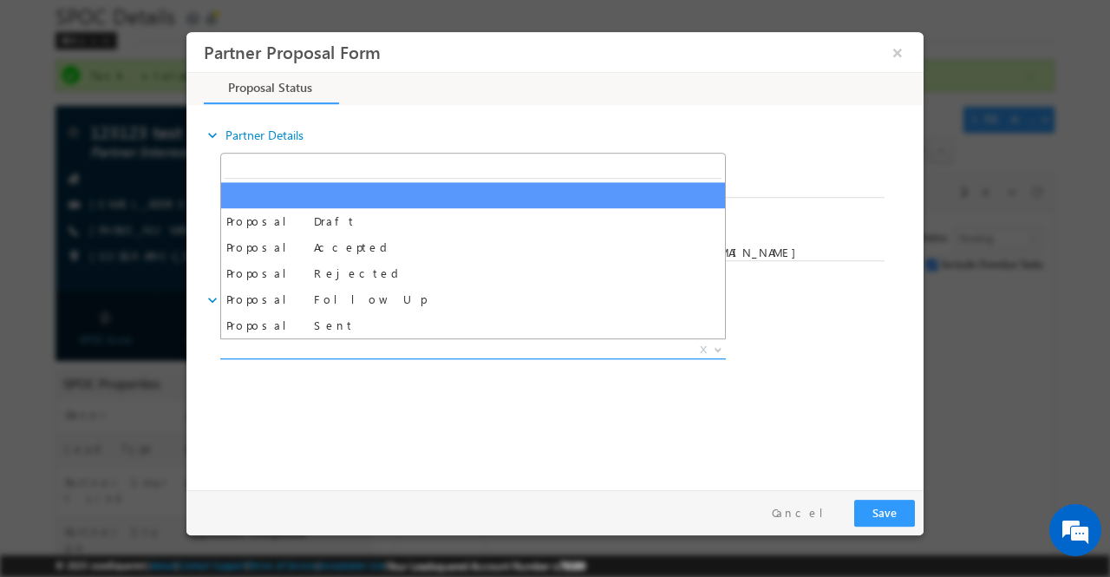
click at [720, 349] on b at bounding box center [718, 348] width 10 height 6
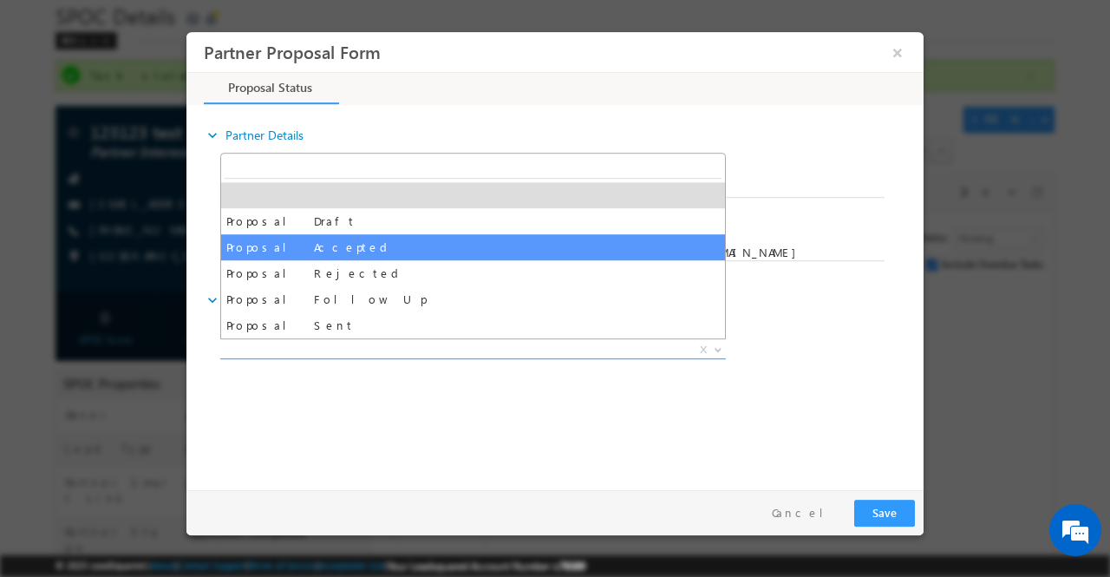
select select "Proposal Accepted"
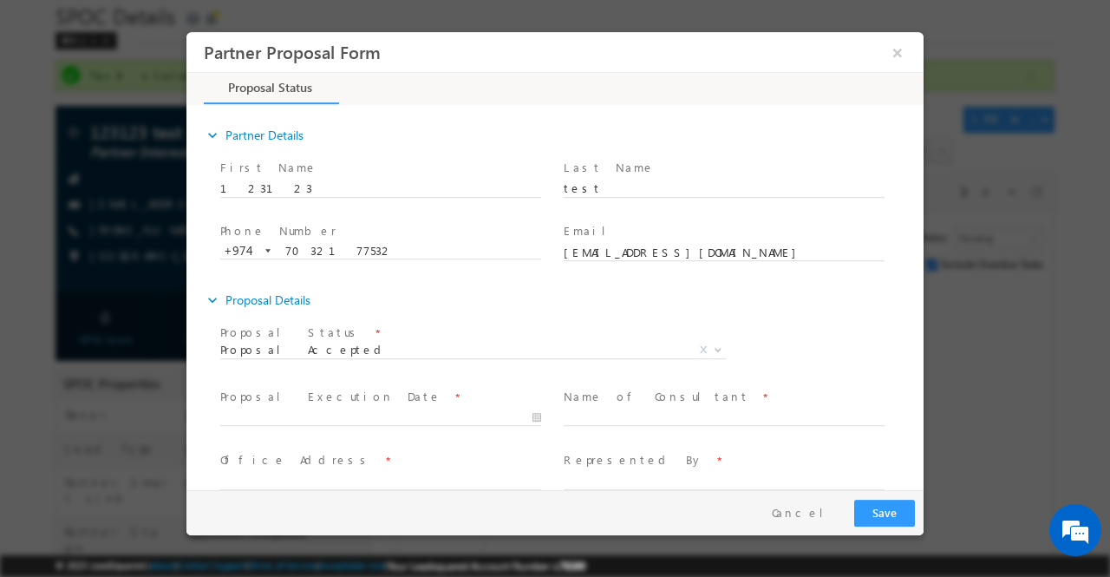
click at [918, 356] on div "expand_more Partner Details First Name" at bounding box center [559, 298] width 728 height 383
click at [898, 57] on button "×" at bounding box center [897, 52] width 29 height 32
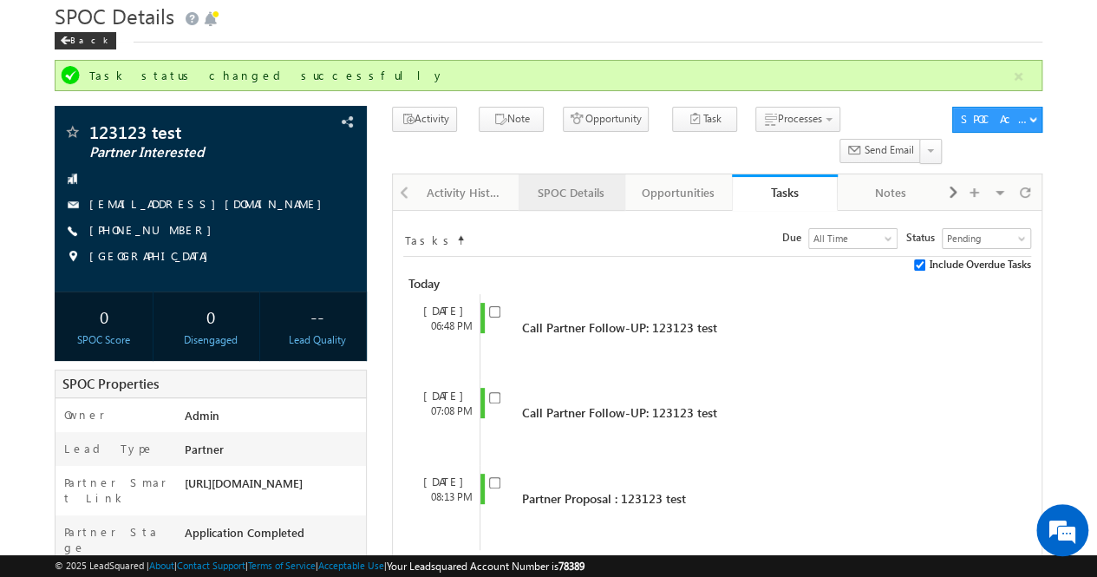
click at [577, 182] on div "SPOC Details" at bounding box center [570, 192] width 77 height 21
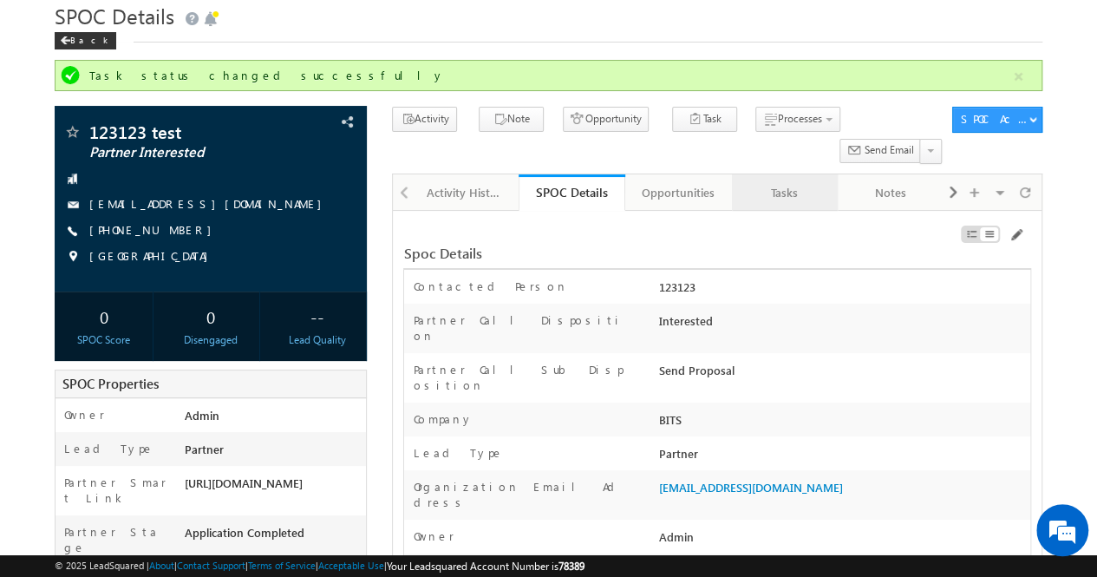
click at [784, 182] on div "Tasks" at bounding box center [784, 192] width 77 height 21
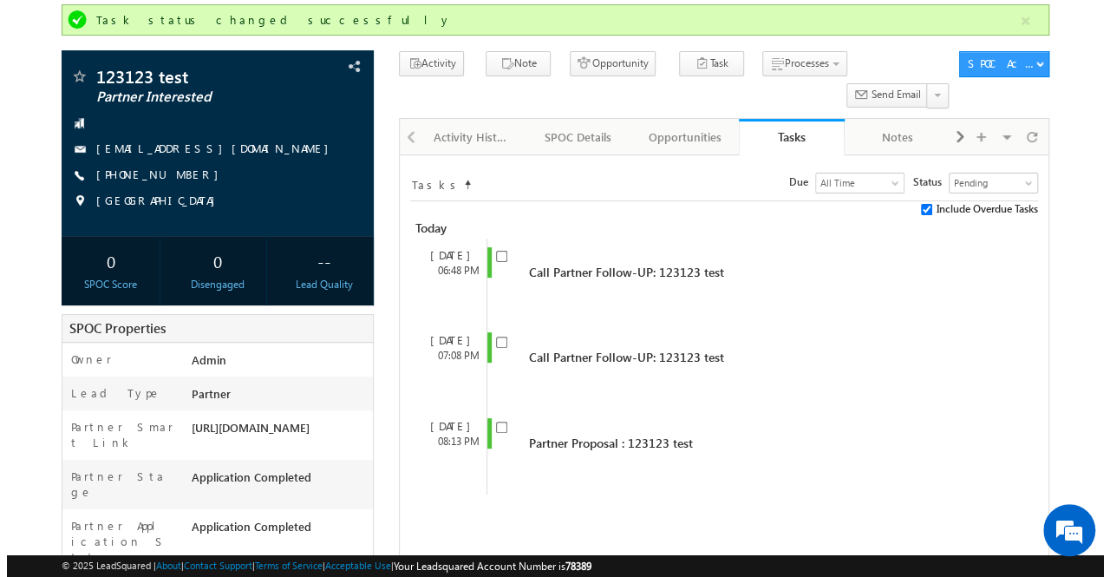
scroll to position [118, 0]
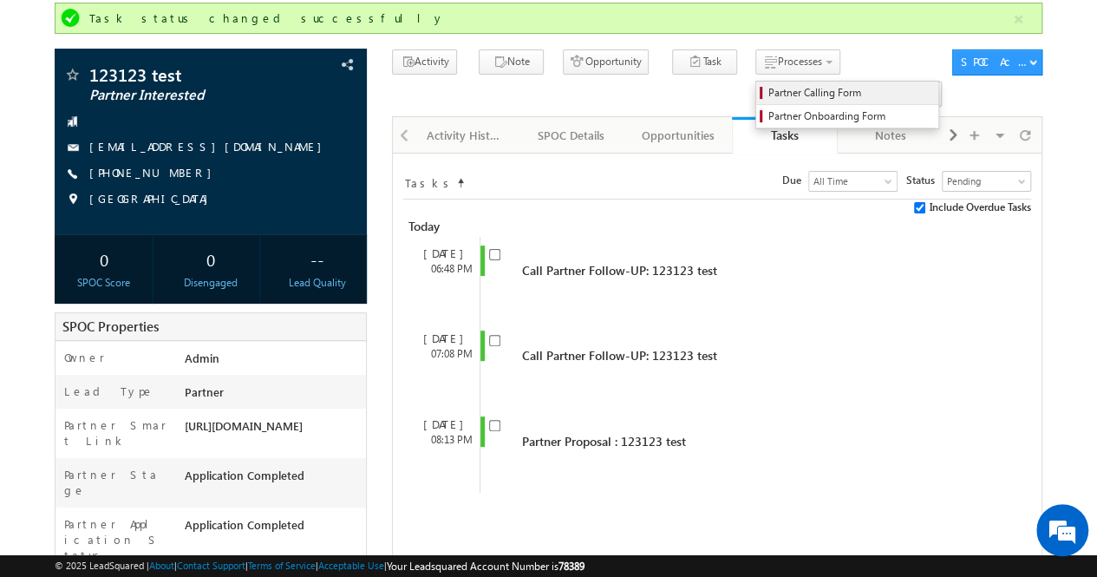
click at [767, 88] on span "Partner Calling Form" at bounding box center [849, 93] width 165 height 16
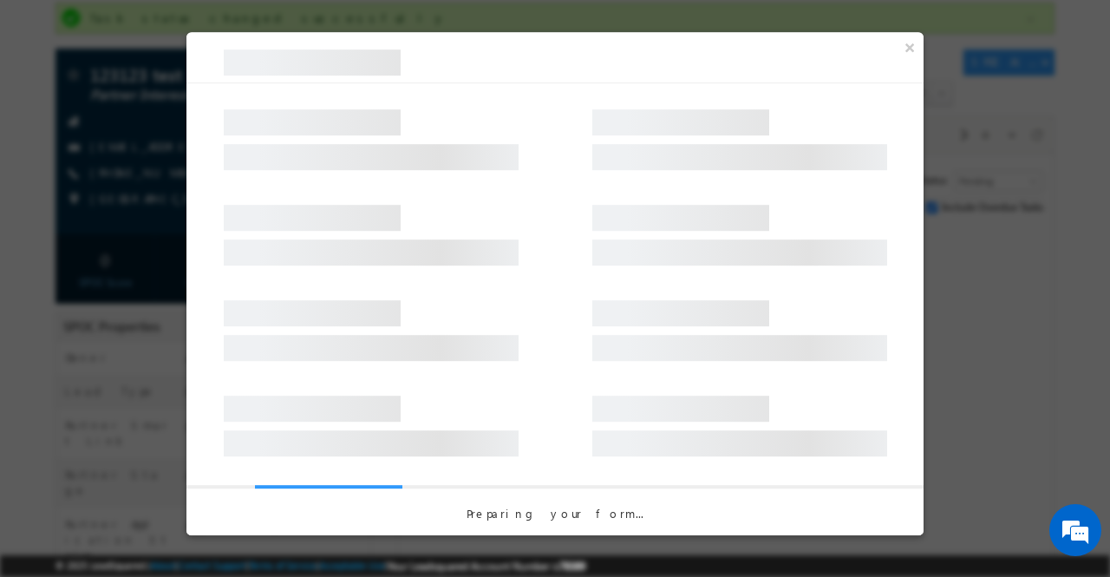
scroll to position [0, 0]
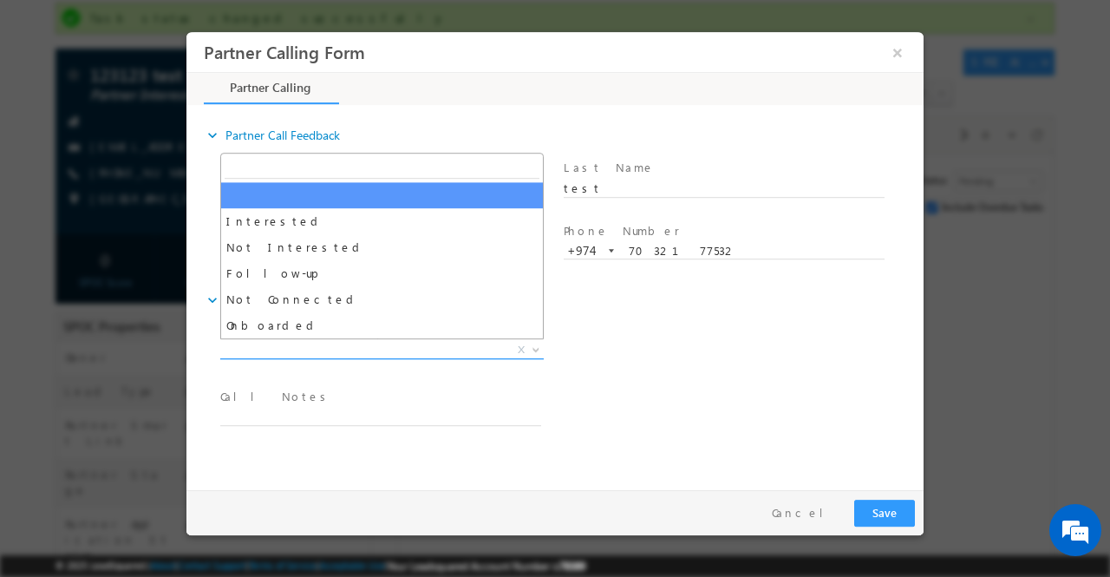
click at [539, 348] on b at bounding box center [536, 348] width 10 height 6
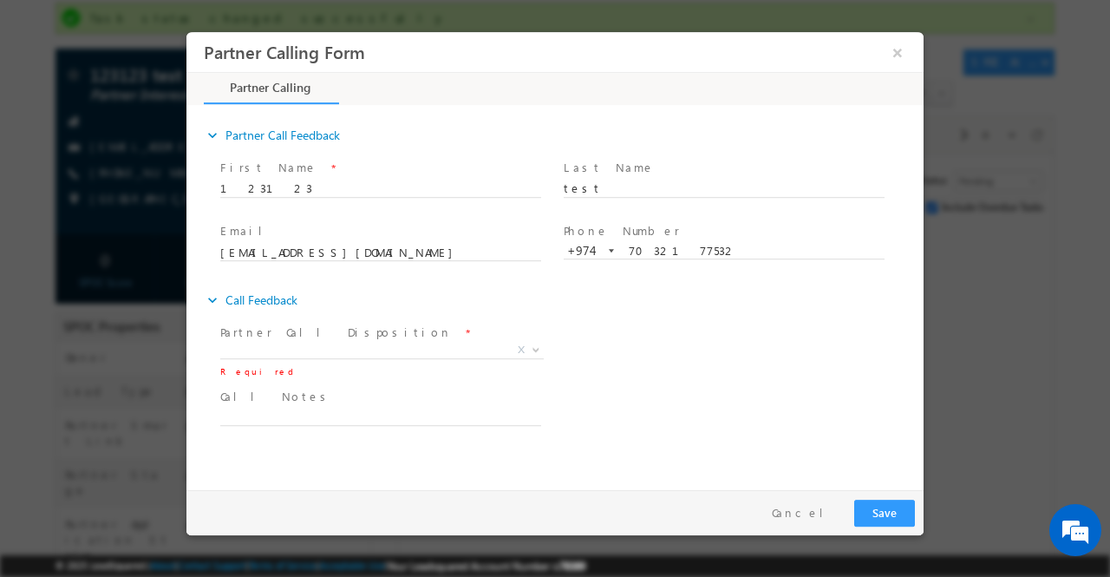
click at [663, 349] on div "Partner Call Disposition * Interested Not Interested Follow-up Not Connected On…" at bounding box center [570, 351] width 707 height 64
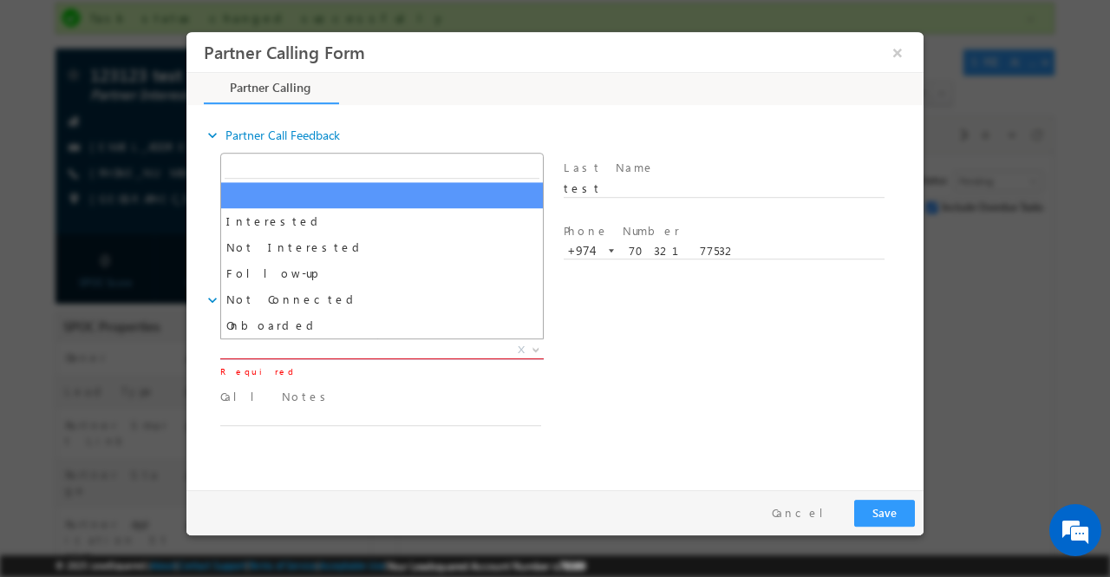
click at [532, 353] on span at bounding box center [534, 348] width 17 height 23
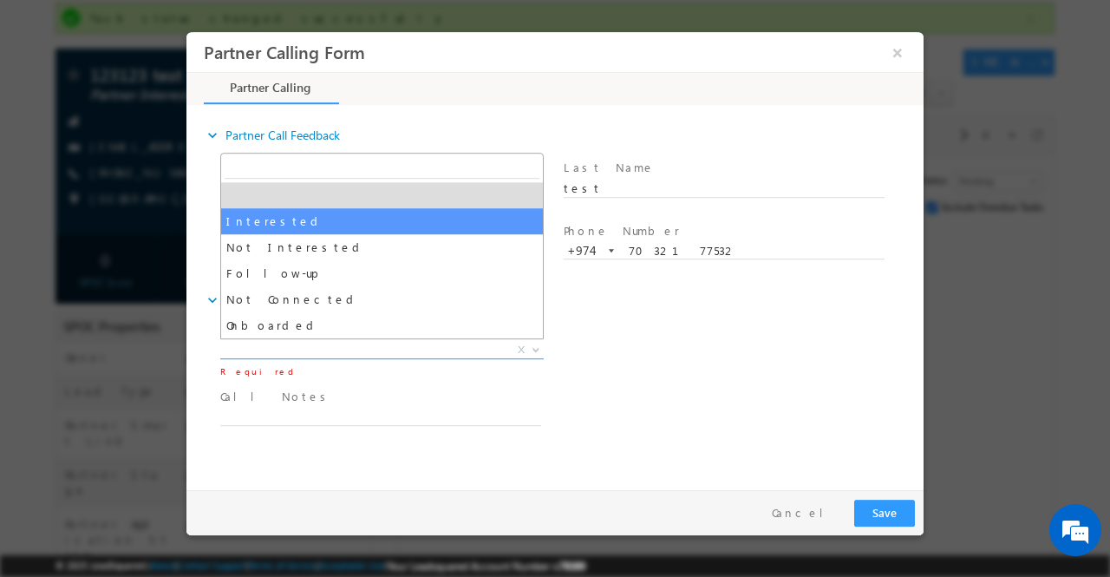
select select "Interested"
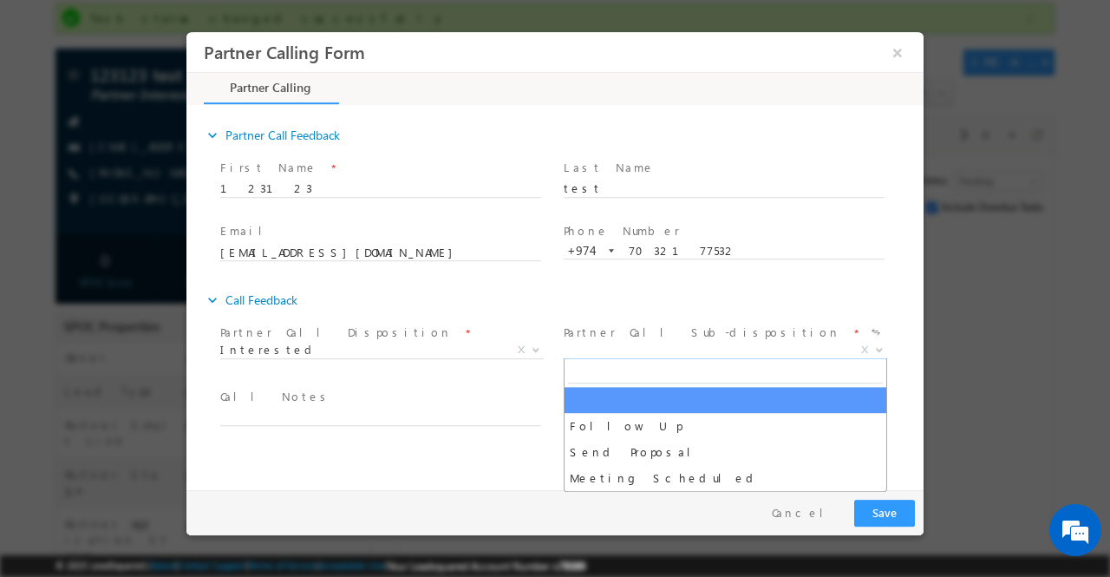
click at [877, 349] on b at bounding box center [879, 348] width 10 height 6
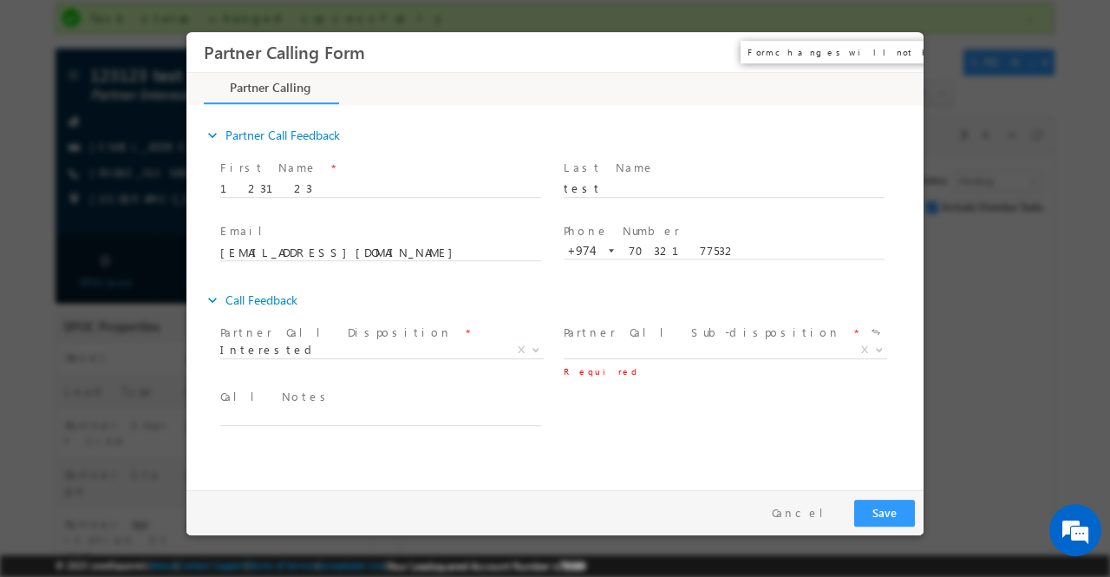
click at [895, 53] on button "×" at bounding box center [897, 52] width 29 height 32
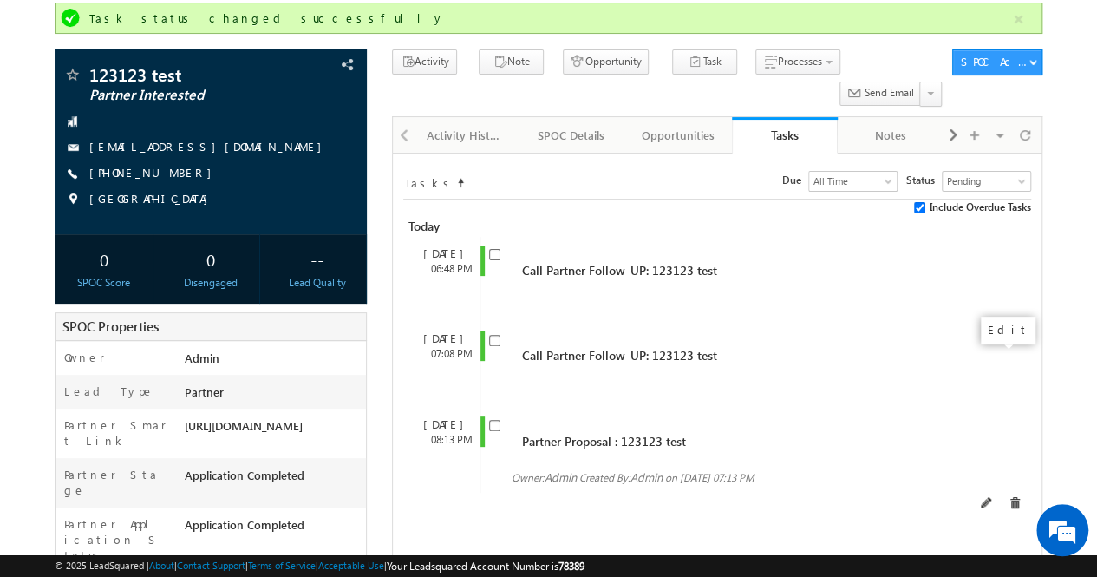
click at [992, 497] on span at bounding box center [987, 503] width 12 height 12
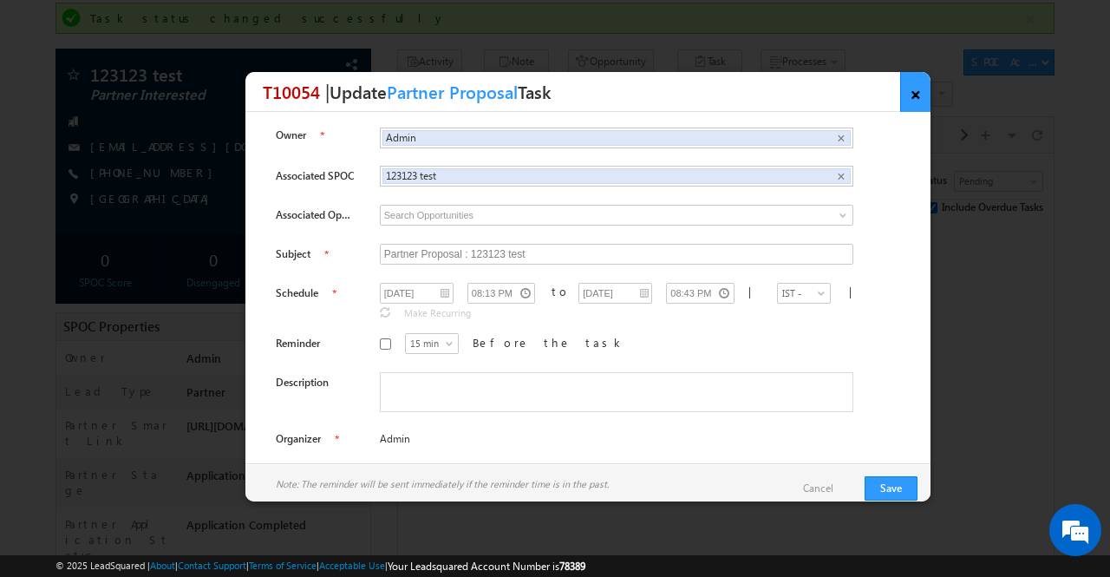
click at [916, 97] on link "×" at bounding box center [915, 92] width 30 height 40
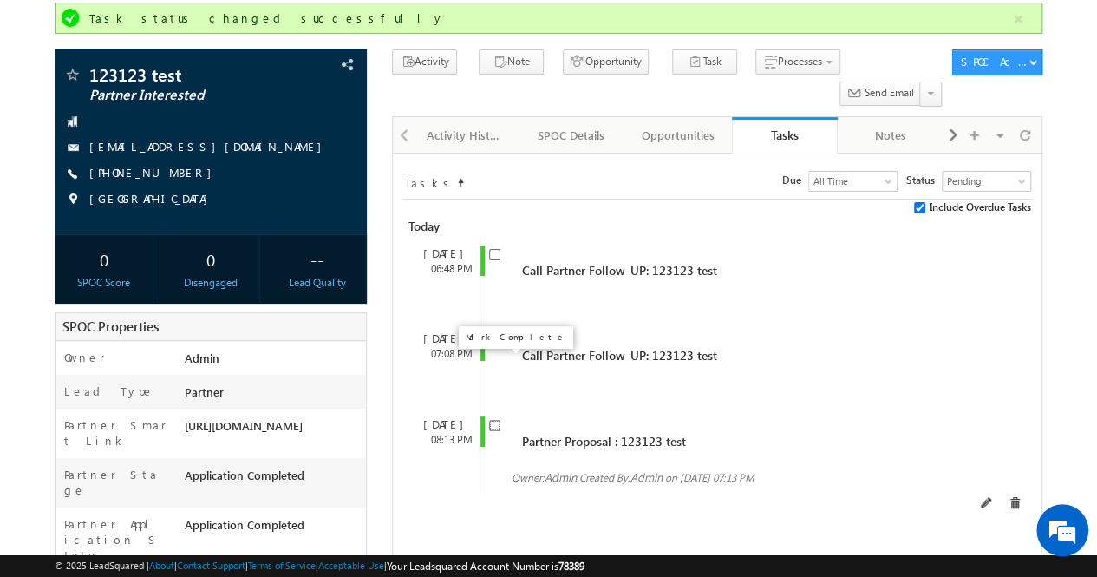
click at [493, 420] on input "checkbox" at bounding box center [494, 425] width 11 height 11
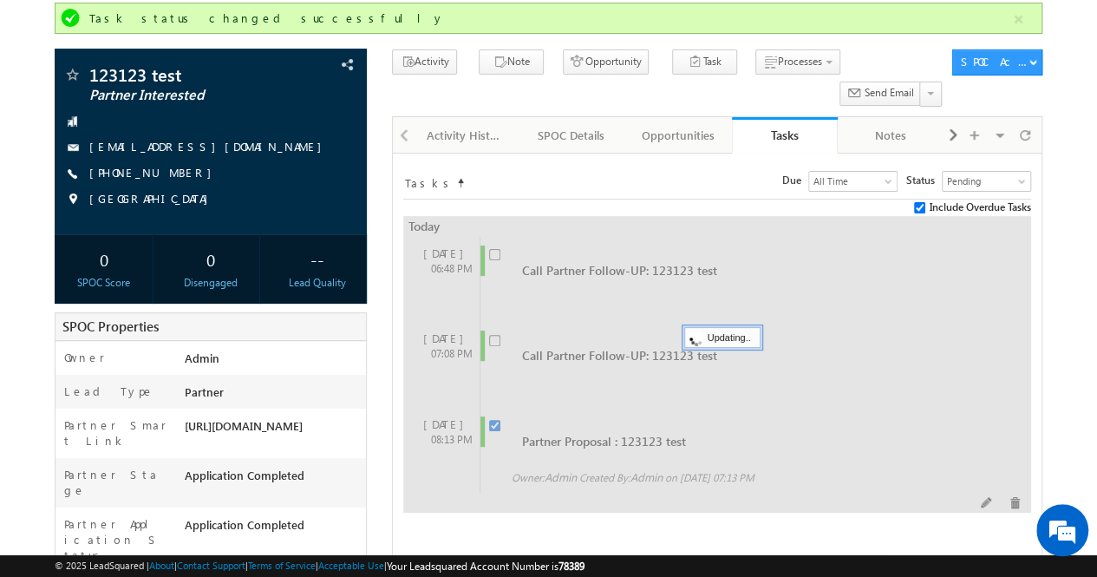
checkbox input "false"
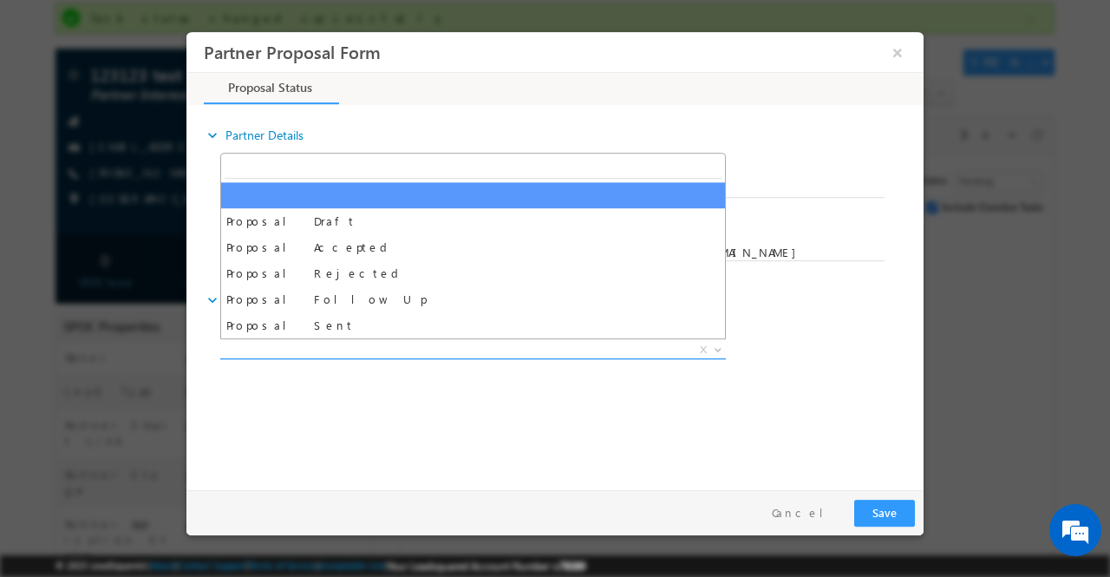
click at [722, 346] on b at bounding box center [718, 348] width 10 height 6
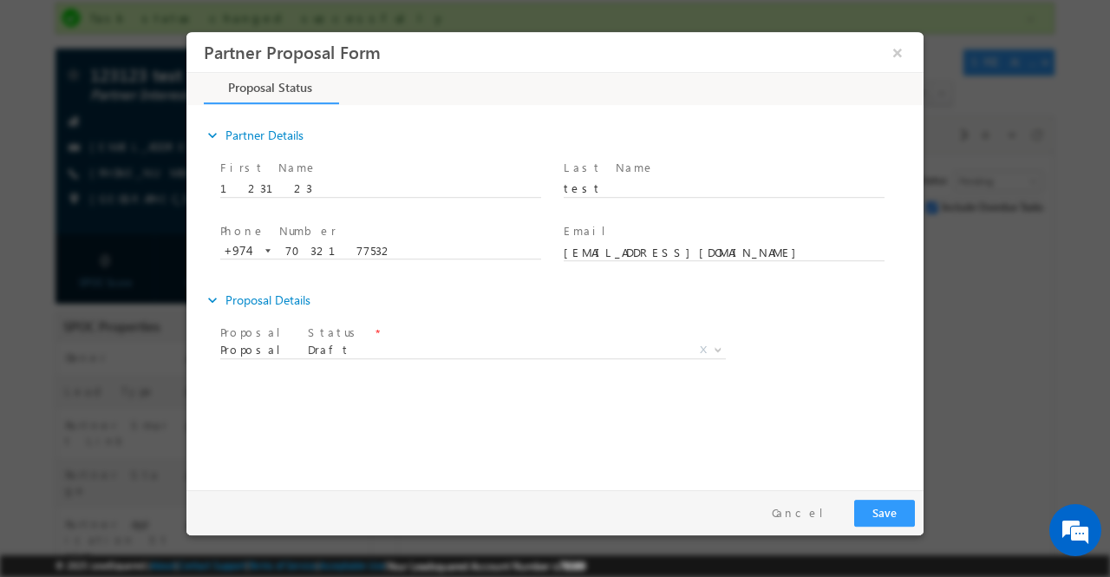
drag, startPoint x: 885, startPoint y: 340, endPoint x: 852, endPoint y: 450, distance: 115.2
click at [852, 450] on div "expand_more Partner Details First Name" at bounding box center [559, 294] width 728 height 375
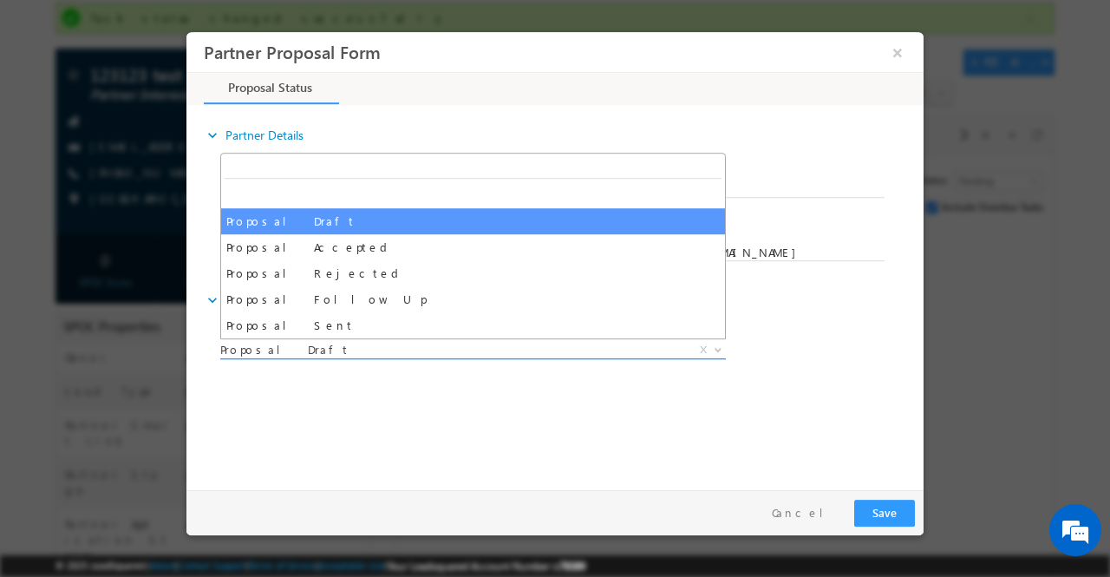
click at [723, 346] on span at bounding box center [716, 348] width 17 height 23
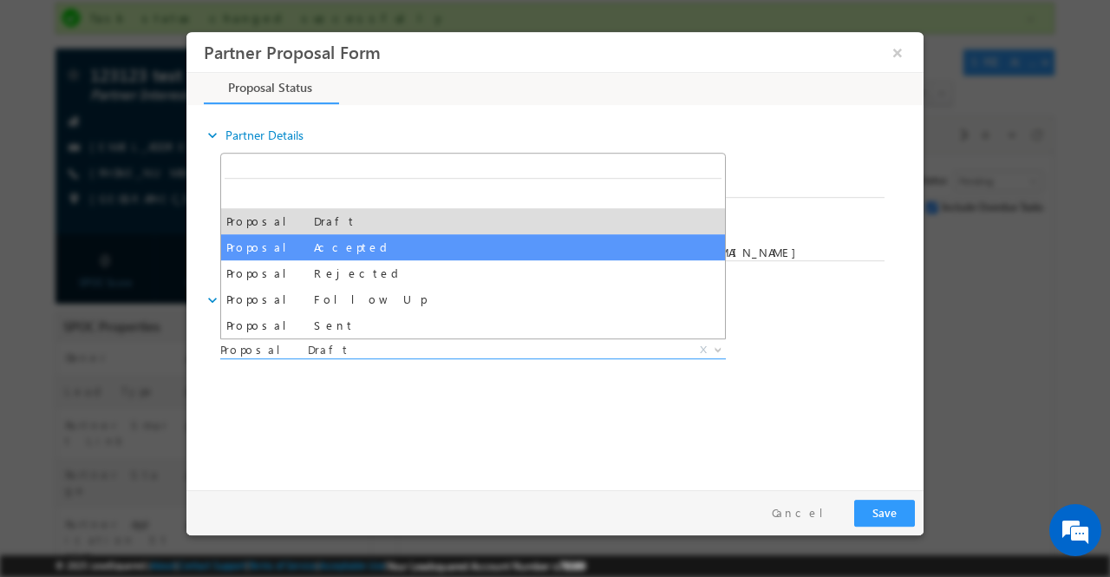
select select "Proposal Accepted"
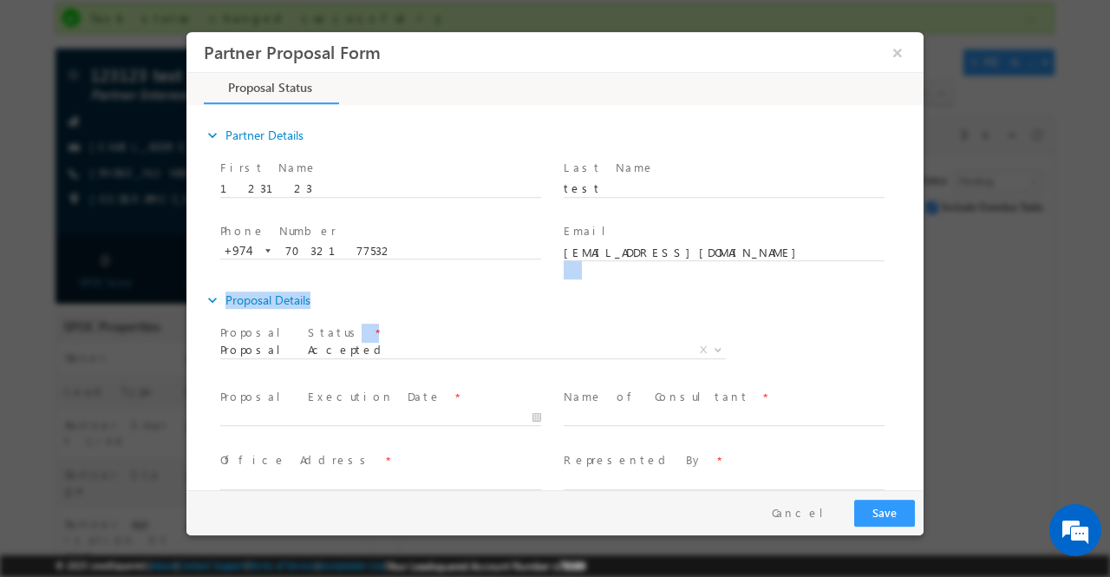
drag, startPoint x: 914, startPoint y: 271, endPoint x: 921, endPoint y: 348, distance: 77.5
click at [921, 348] on div "expand_more Partner Details First Name" at bounding box center [559, 298] width 728 height 383
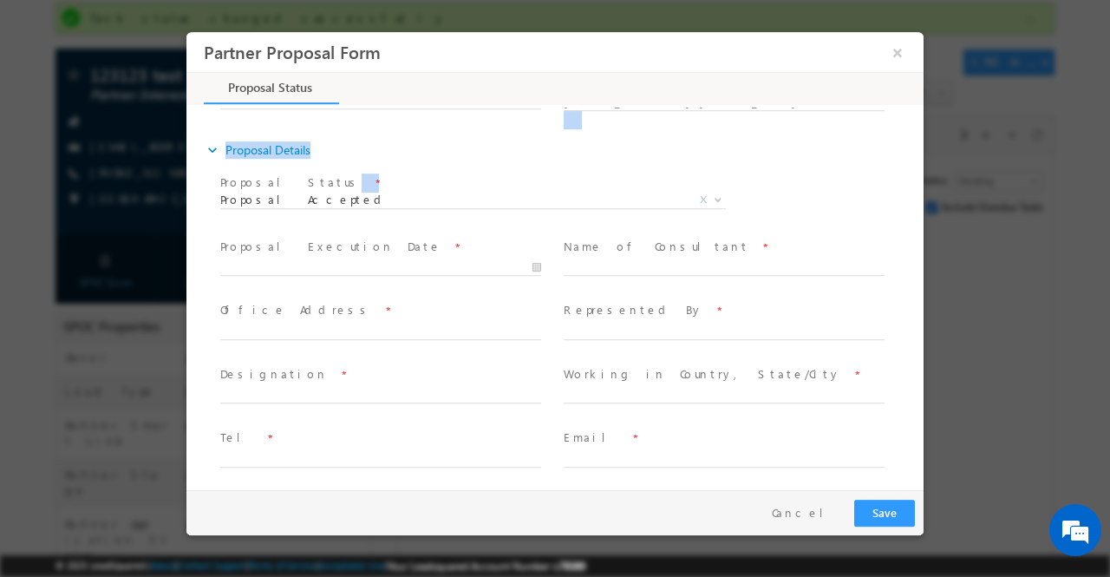
scroll to position [153, 0]
click at [802, 174] on div "Proposal Status * Proposal Draft Proposal Accepted Proposal Rejected Proposal F…" at bounding box center [570, 199] width 707 height 64
click at [896, 54] on button "×" at bounding box center [897, 52] width 29 height 32
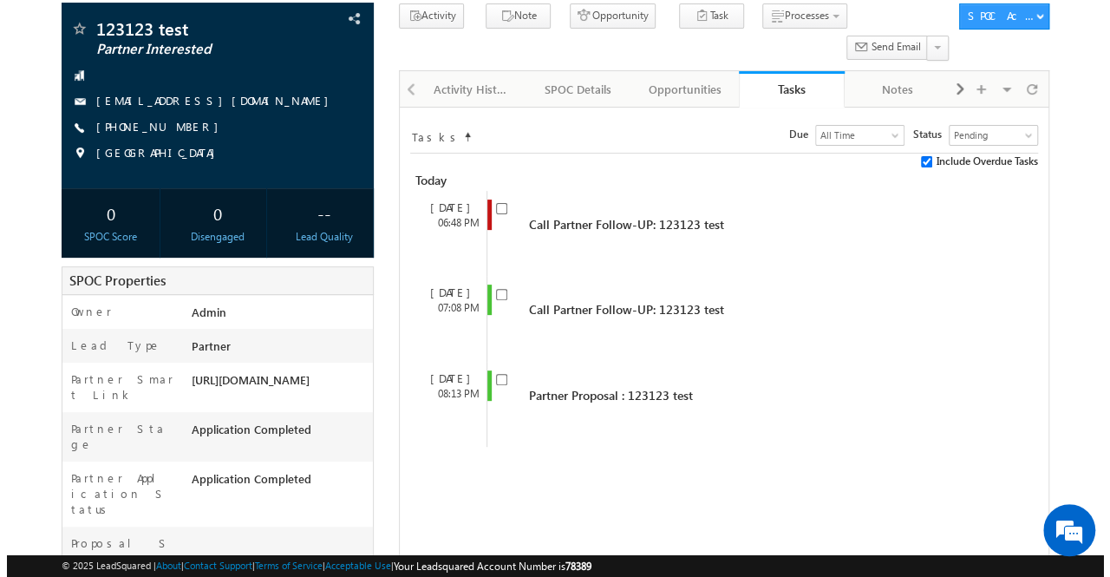
scroll to position [154, 0]
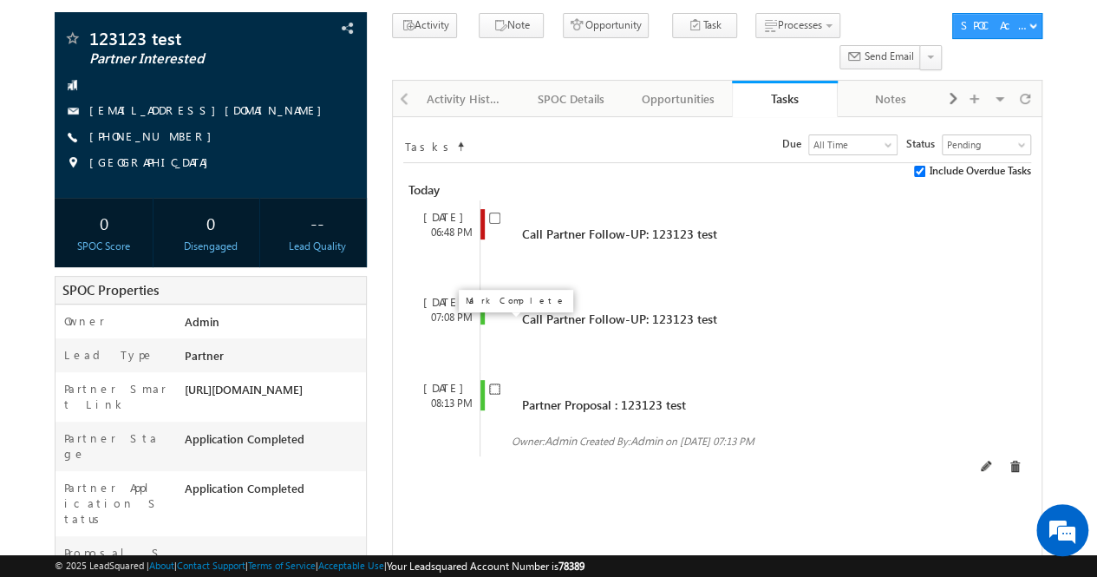
click at [491, 383] on input "checkbox" at bounding box center [494, 388] width 11 height 11
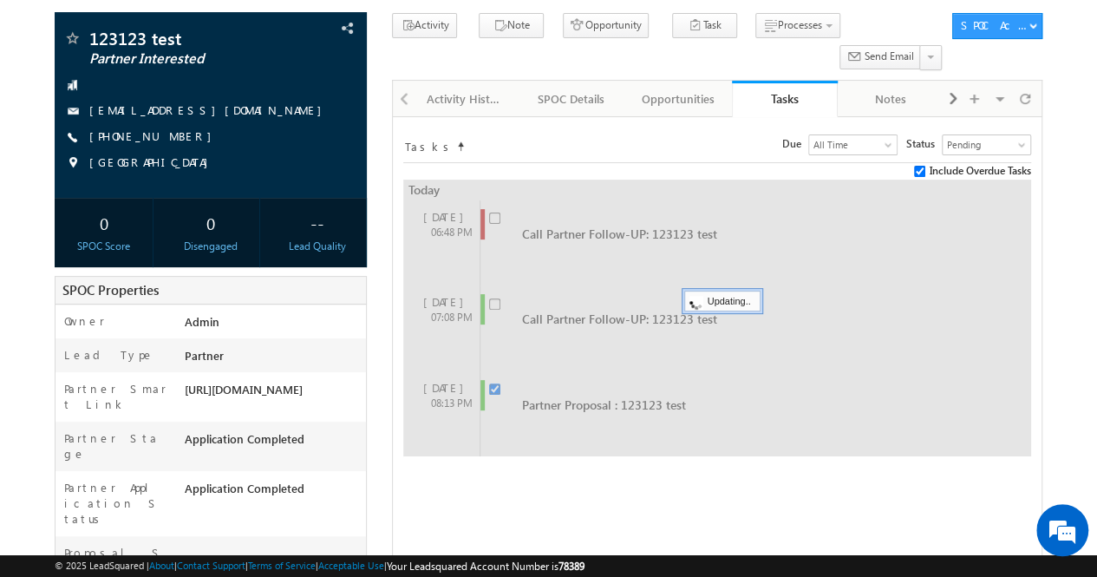
checkbox input "false"
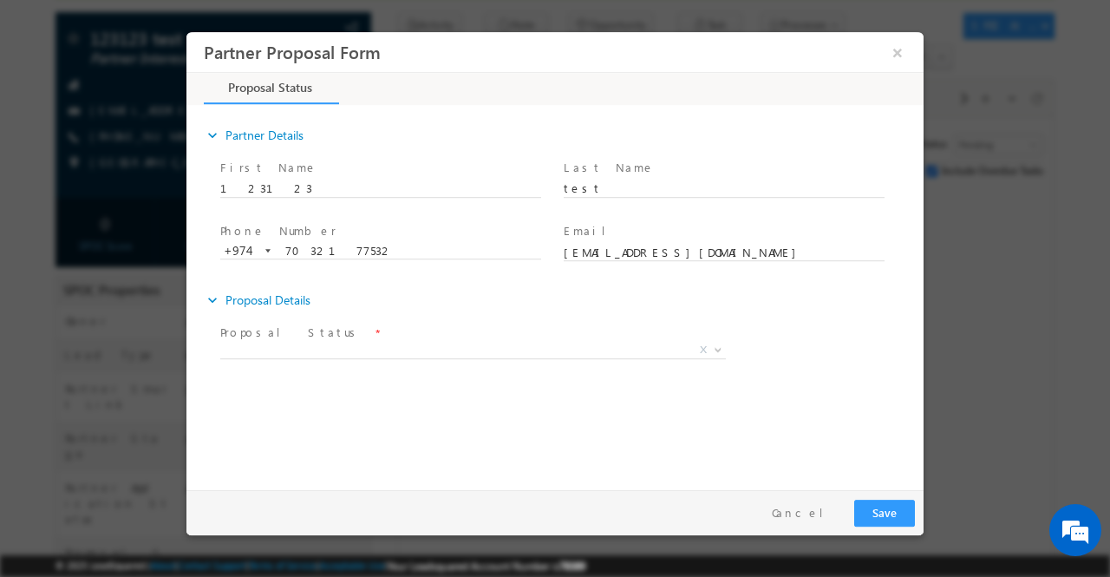
scroll to position [0, 0]
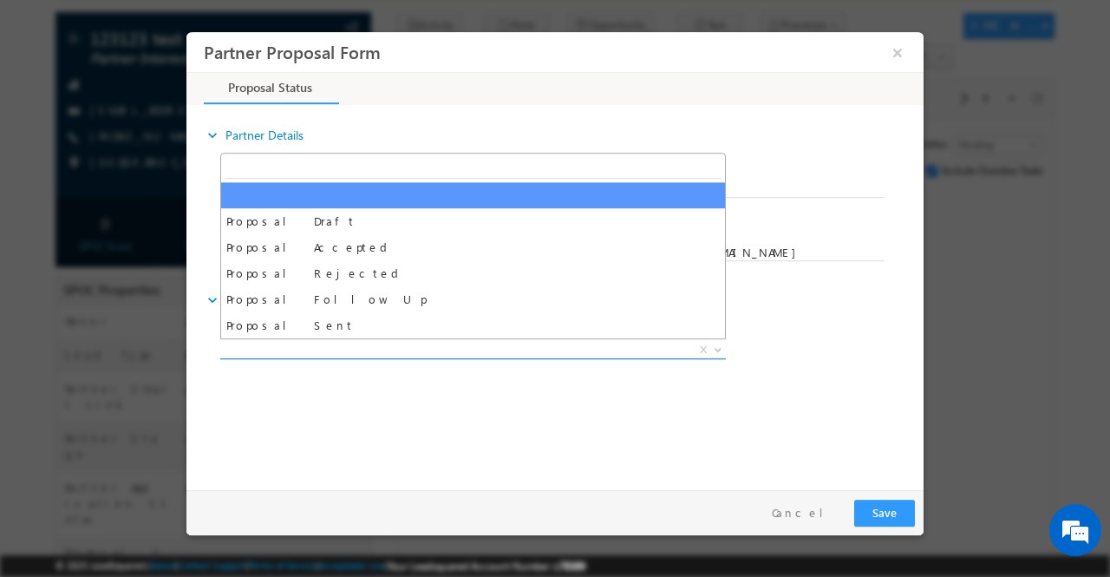
click at [720, 347] on b at bounding box center [718, 348] width 10 height 6
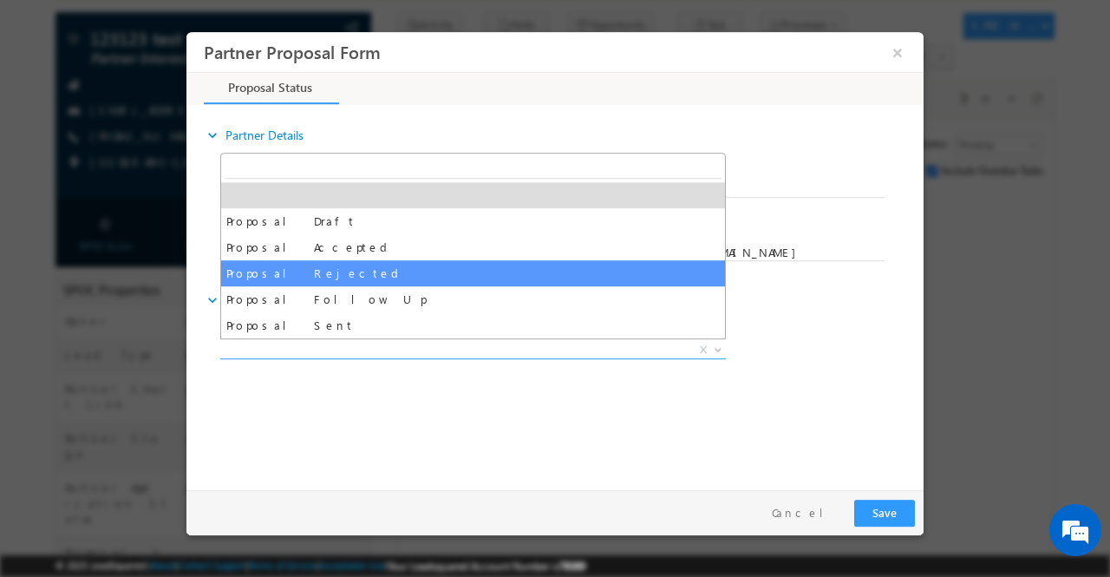
select select "Proposal Rejected"
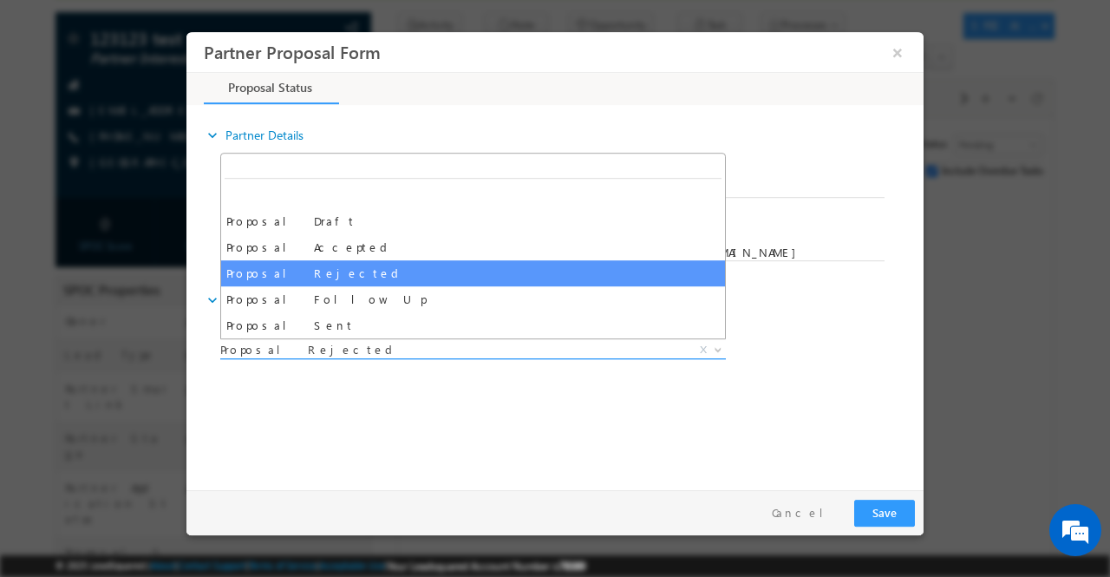
click at [718, 345] on b at bounding box center [718, 348] width 10 height 6
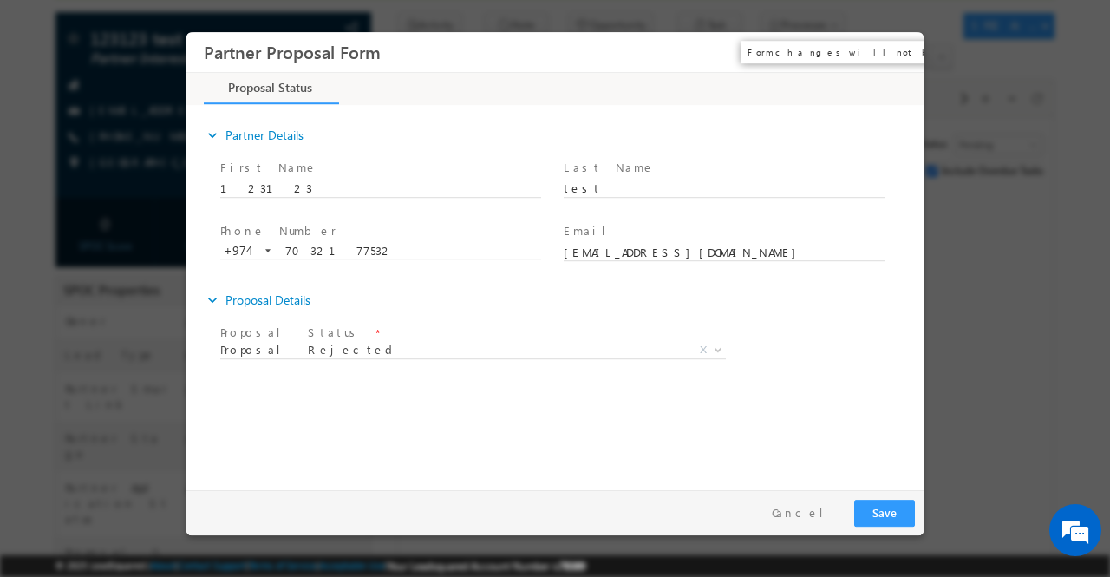
click at [892, 51] on button "×" at bounding box center [897, 52] width 29 height 32
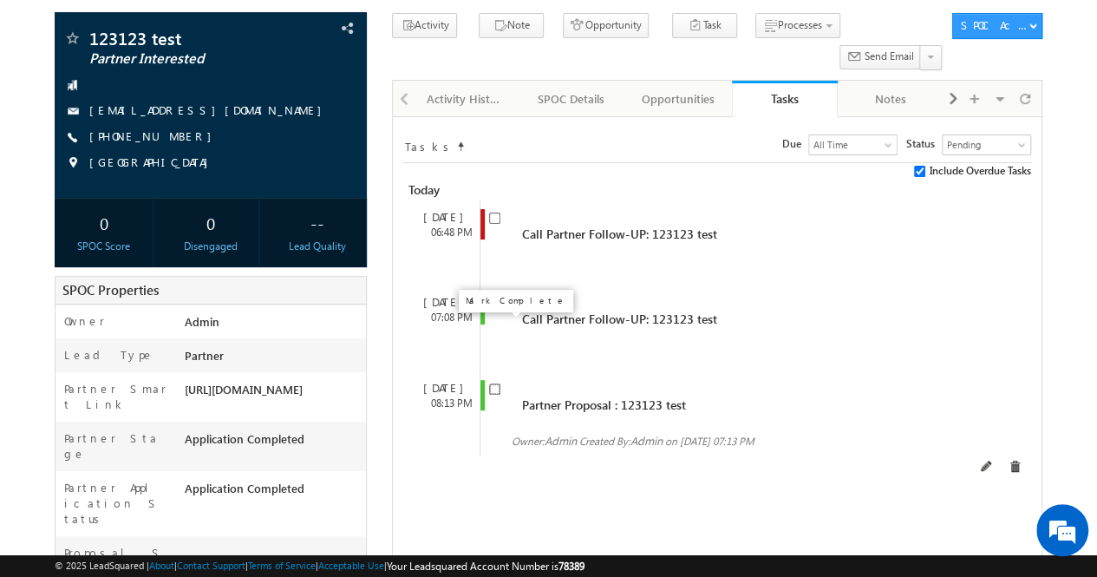
click at [493, 383] on input "checkbox" at bounding box center [494, 388] width 11 height 11
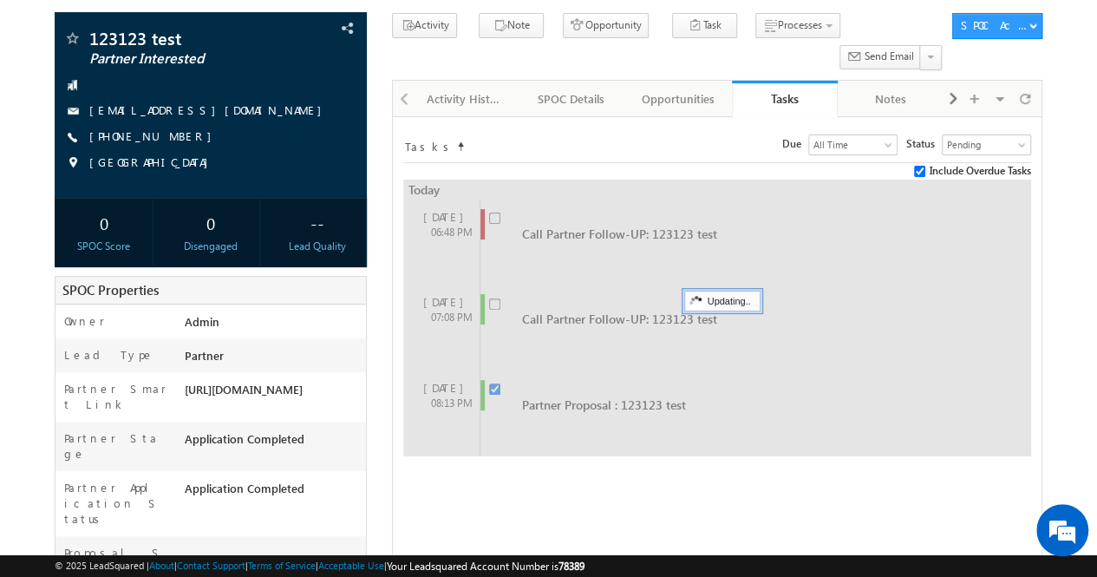
checkbox input "false"
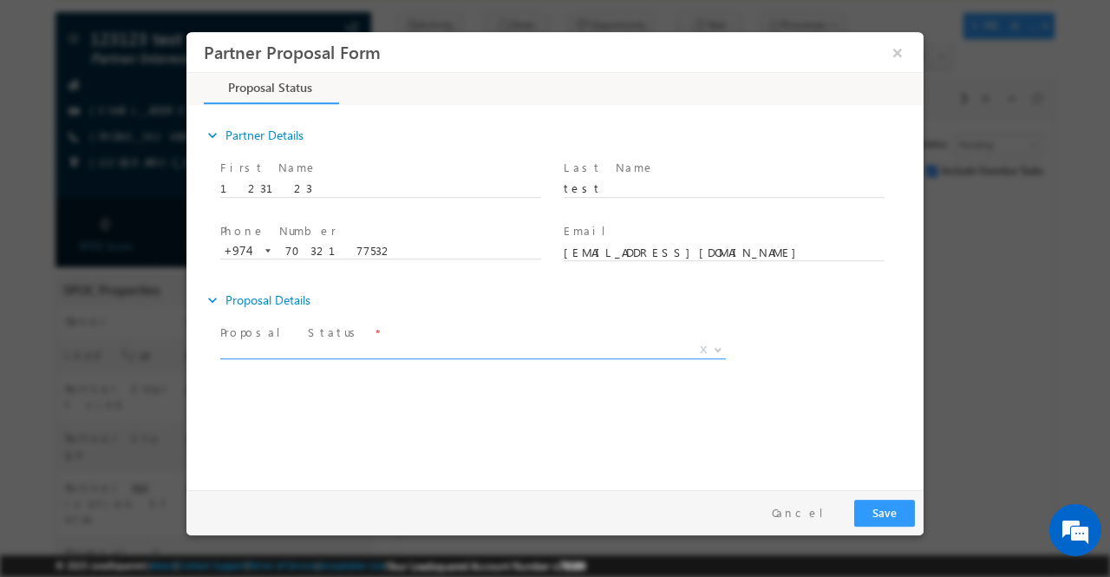
click at [713, 348] on b at bounding box center [718, 348] width 10 height 6
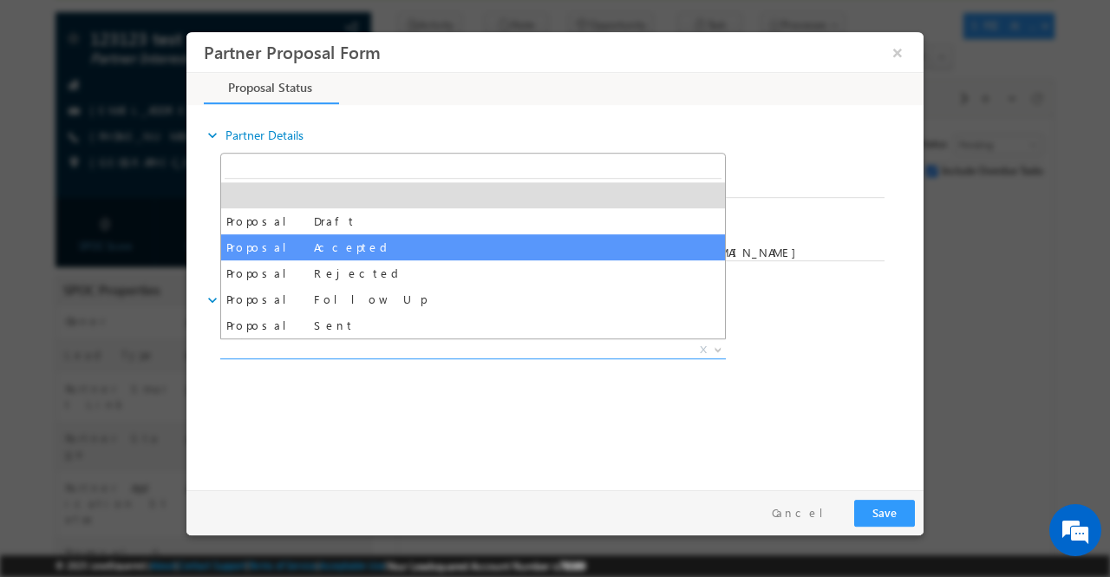
select select "Proposal Accepted"
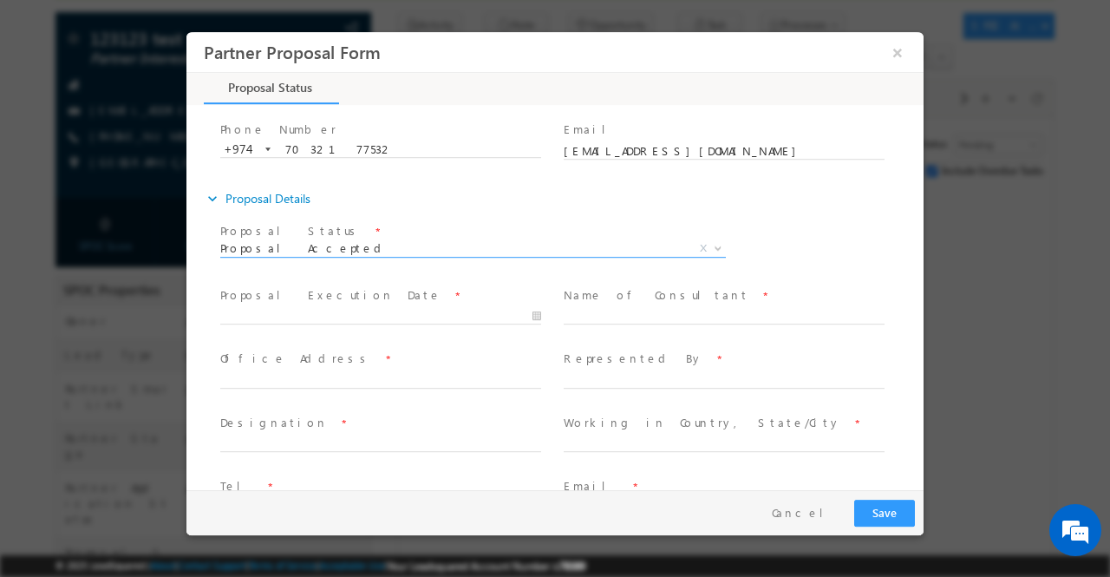
scroll to position [104, 0]
click at [539, 309] on div at bounding box center [388, 312] width 336 height 21
type input "25/09/2025 7:24 PM"
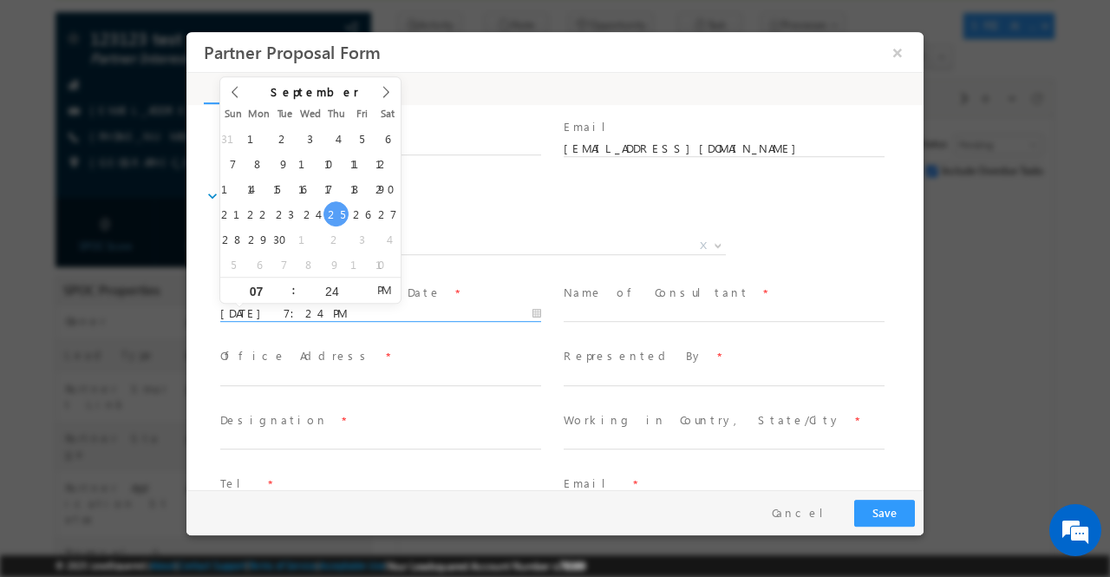
click at [532, 311] on input "25/09/2025 7:24 PM" at bounding box center [380, 312] width 321 height 17
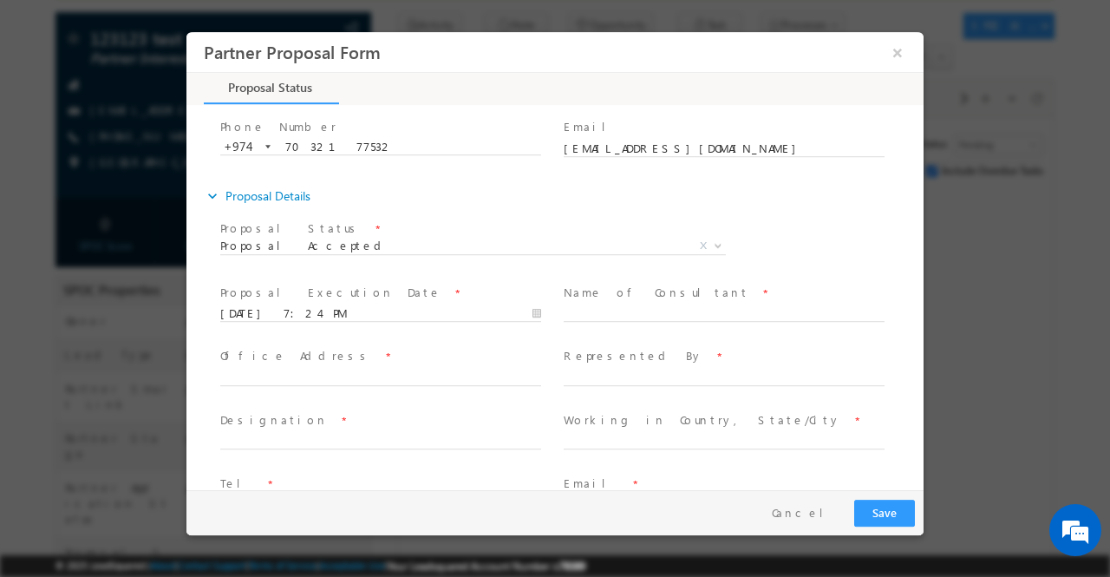
click at [479, 268] on span at bounding box center [466, 266] width 493 height 19
click at [658, 310] on input "text" at bounding box center [724, 312] width 321 height 17
type input "BITS"
click at [496, 368] on input "text" at bounding box center [380, 376] width 321 height 17
click at [291, 376] on input "text" at bounding box center [380, 376] width 321 height 17
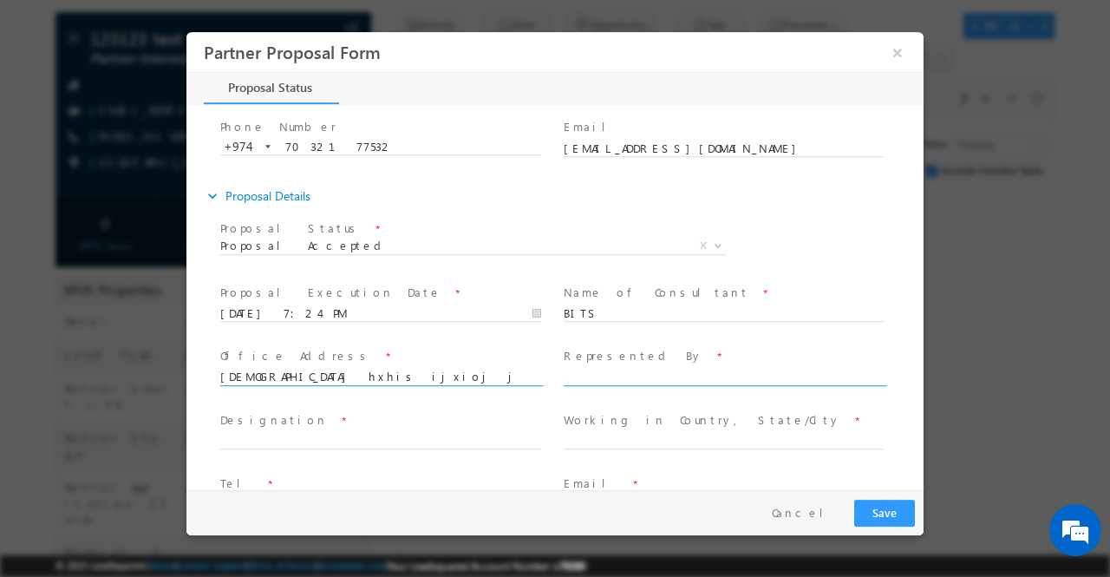
type input "xusuix hxhis ijxioj jiojwoi njc"
click at [593, 381] on input "text" at bounding box center [724, 376] width 321 height 17
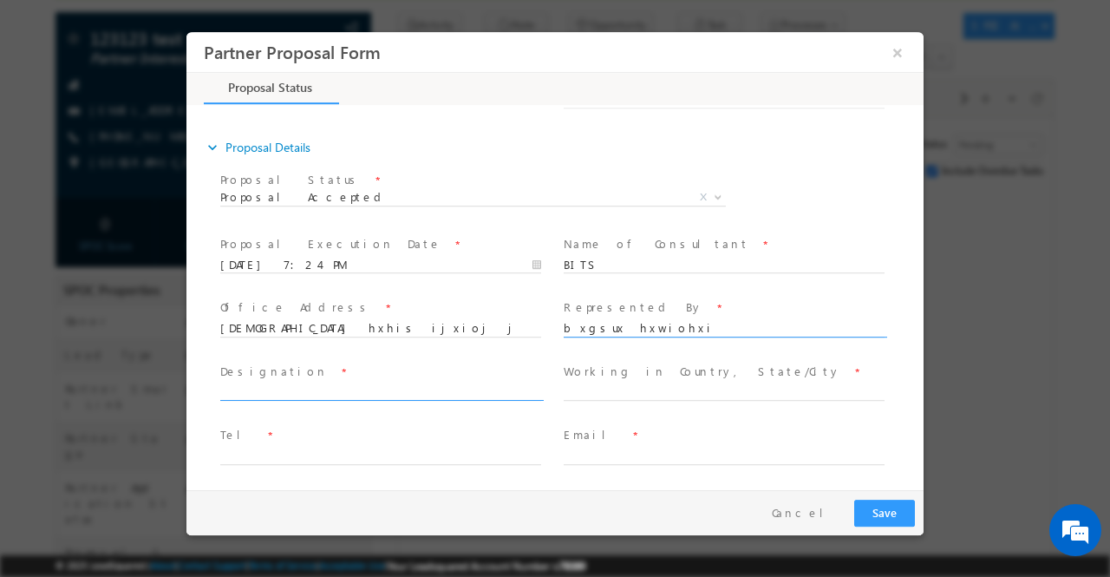
type input "bxgsux hxwiohxi"
click at [282, 385] on input "text" at bounding box center [380, 391] width 321 height 17
click at [319, 388] on input "text" at bounding box center [380, 391] width 321 height 17
type input "gdygwud"
click at [594, 388] on input "text" at bounding box center [724, 391] width 321 height 17
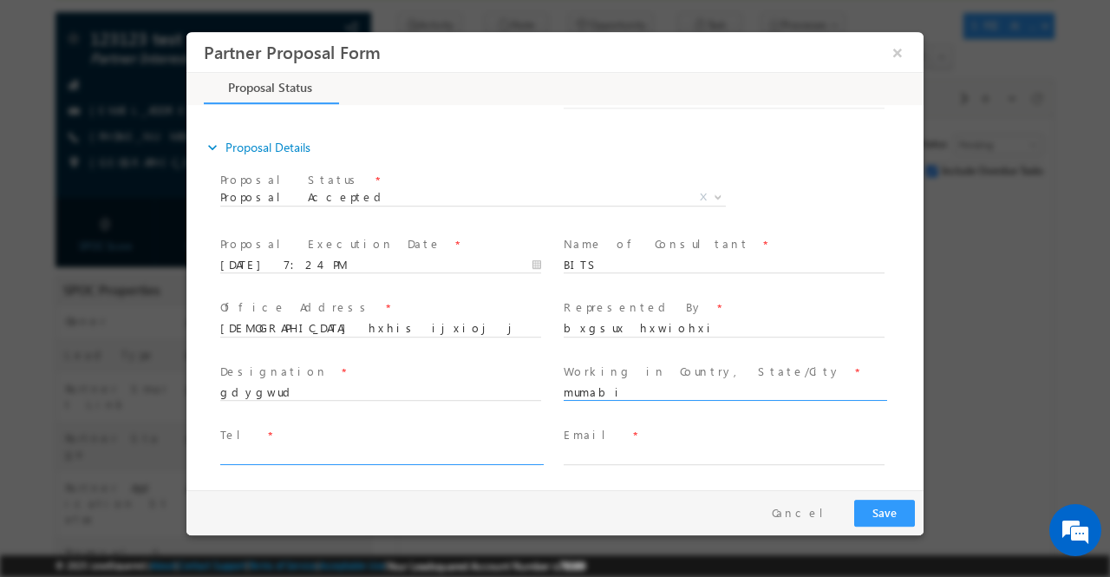
type input "mumabi"
click at [414, 452] on input "text" at bounding box center [380, 455] width 321 height 17
type input "575829"
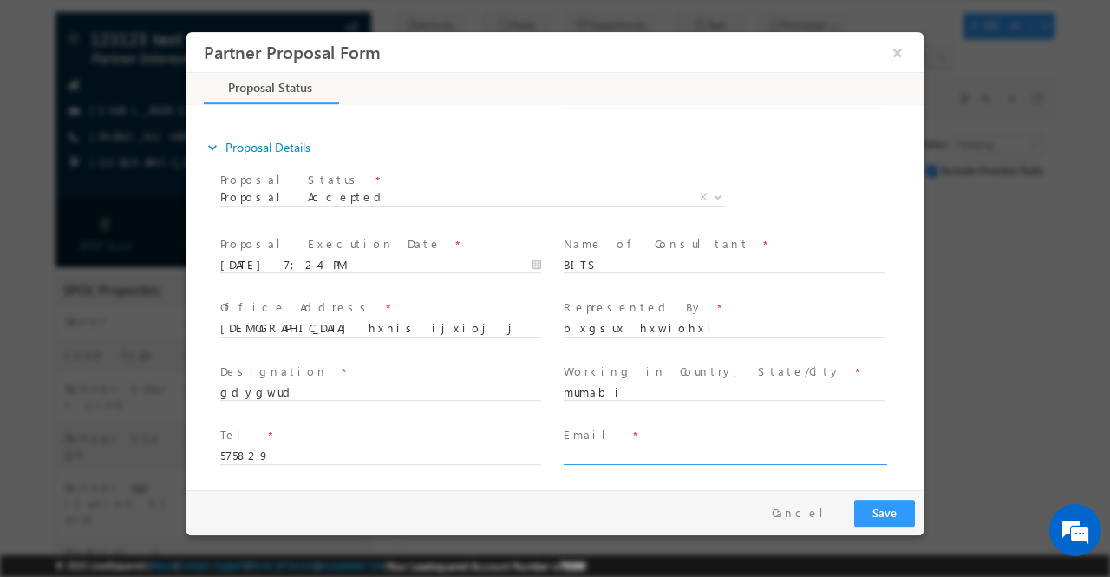
drag, startPoint x: 588, startPoint y: 443, endPoint x: 586, endPoint y: 454, distance: 11.4
click at [586, 454] on div "Email *" at bounding box center [732, 445] width 336 height 40
click at [586, 454] on input "text" at bounding box center [724, 455] width 321 height 17
type input "Kavita"
drag, startPoint x: 604, startPoint y: 454, endPoint x: 532, endPoint y: 451, distance: 72.0
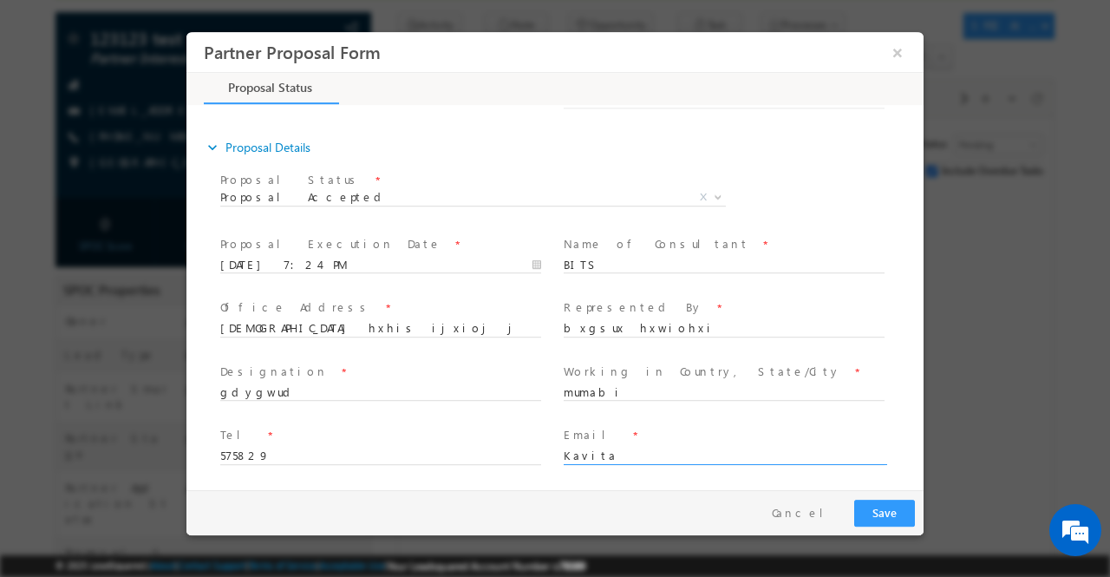
click at [532, 451] on div "Tel * 575829 Email * Kavita" at bounding box center [570, 453] width 707 height 64
paste input "admission@dubai.bits-pilani.ac.in"
type input "admission@dubai.bits-pilani.ac.in"
click at [896, 511] on button "Save" at bounding box center [884, 512] width 61 height 27
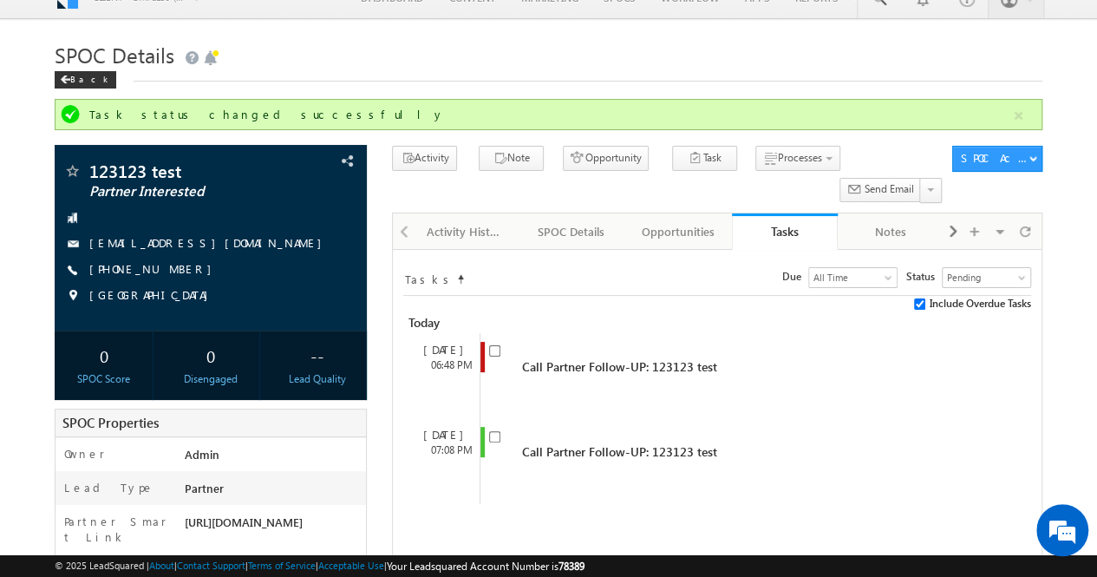
scroll to position [18, 0]
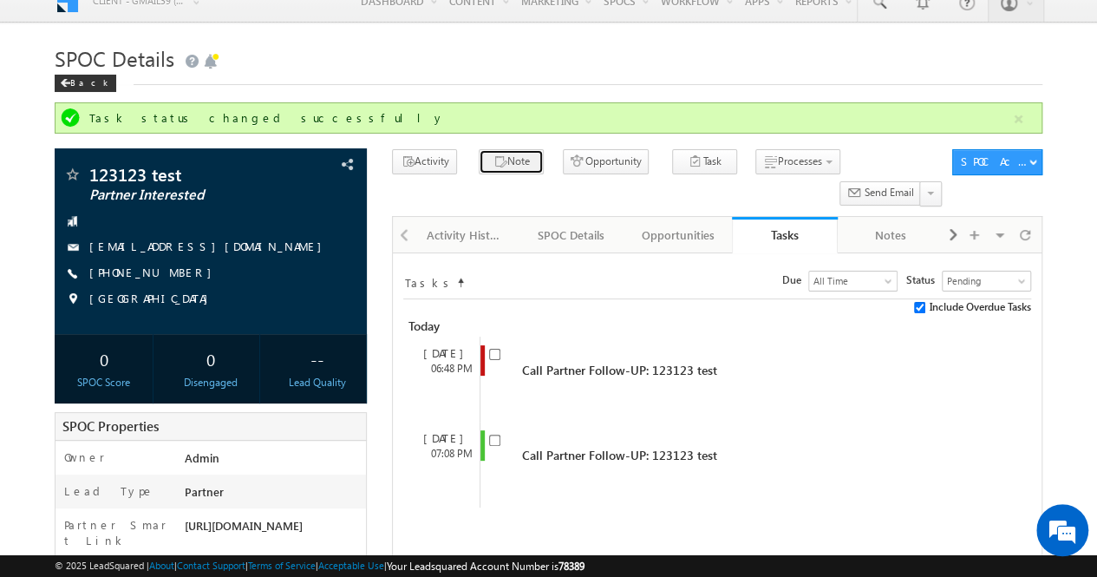
click at [512, 160] on button "Note" at bounding box center [511, 161] width 65 height 25
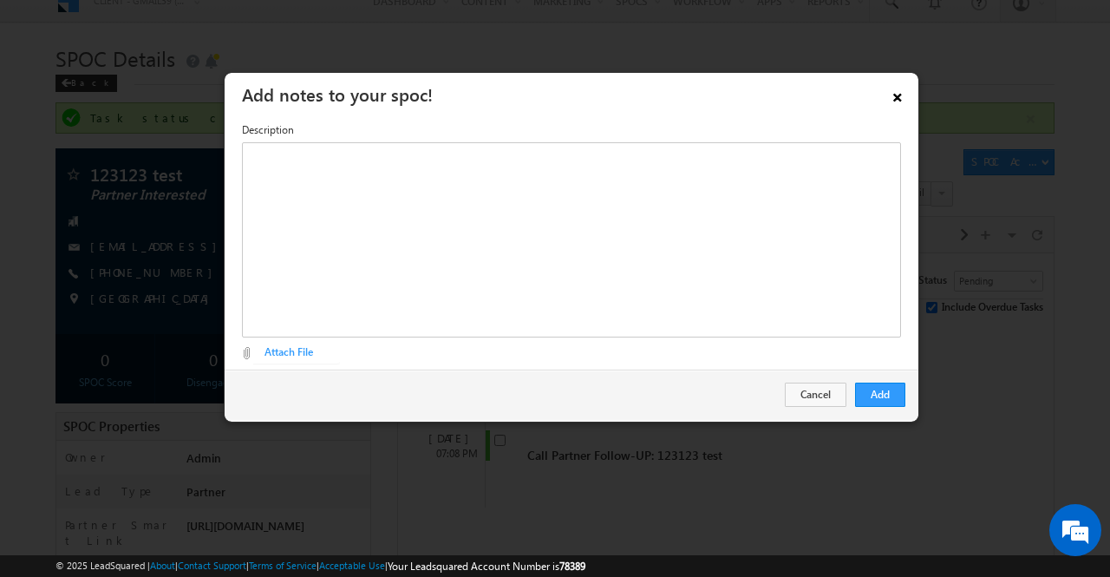
click at [891, 99] on link "×" at bounding box center [897, 94] width 29 height 30
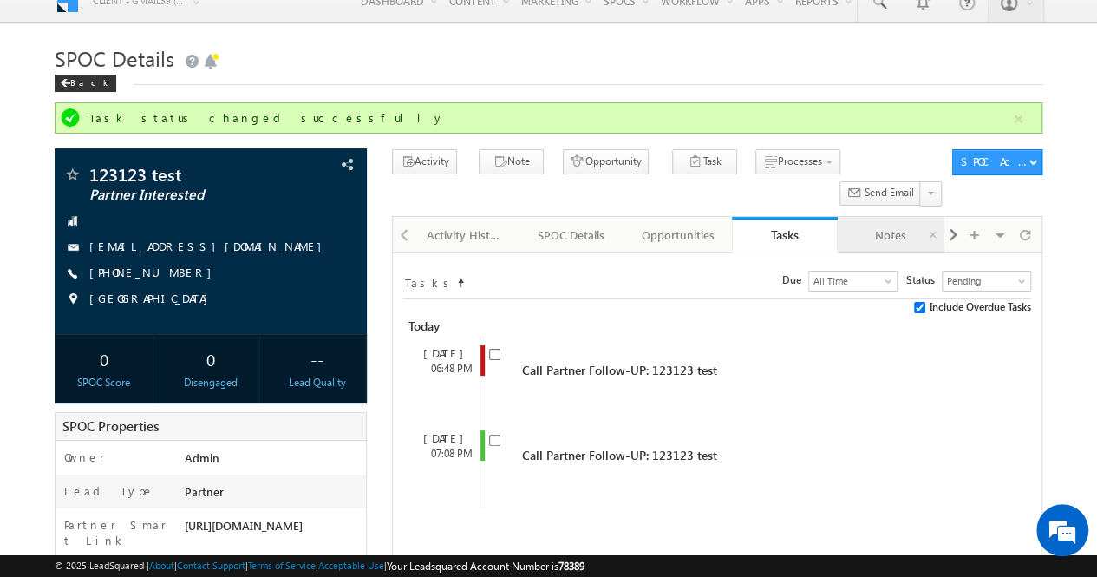
click at [891, 225] on div "Notes" at bounding box center [890, 235] width 77 height 21
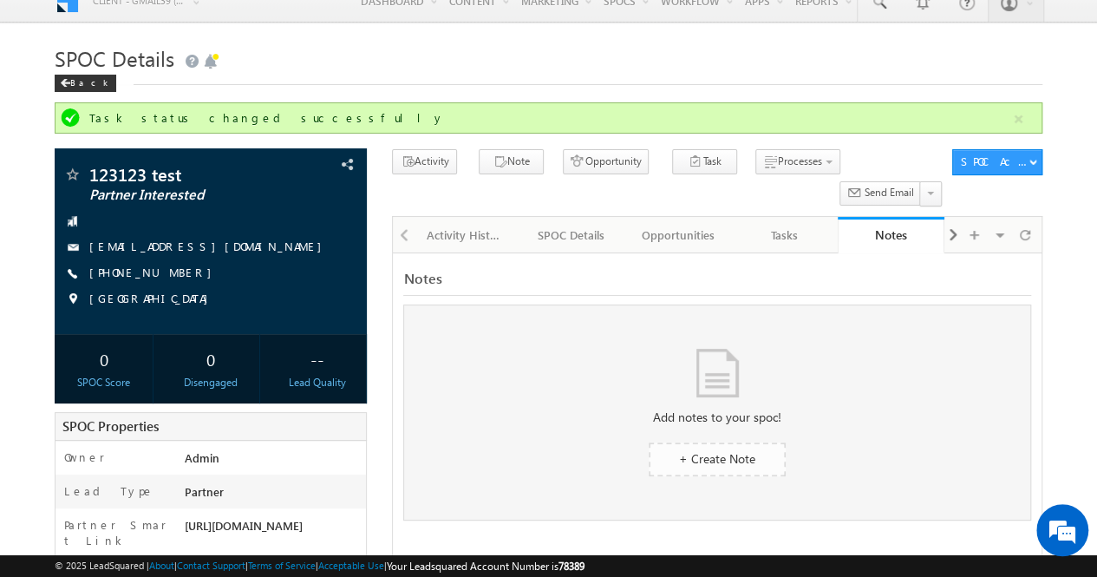
click at [746, 442] on link "+ Create Note" at bounding box center [717, 459] width 137 height 34
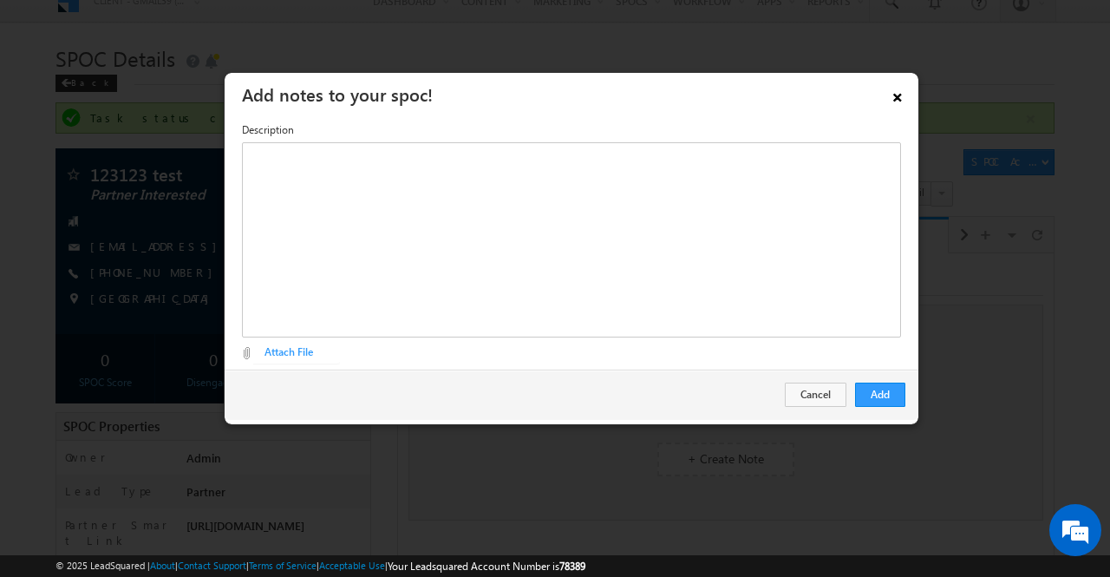
click at [893, 101] on link "×" at bounding box center [897, 94] width 29 height 30
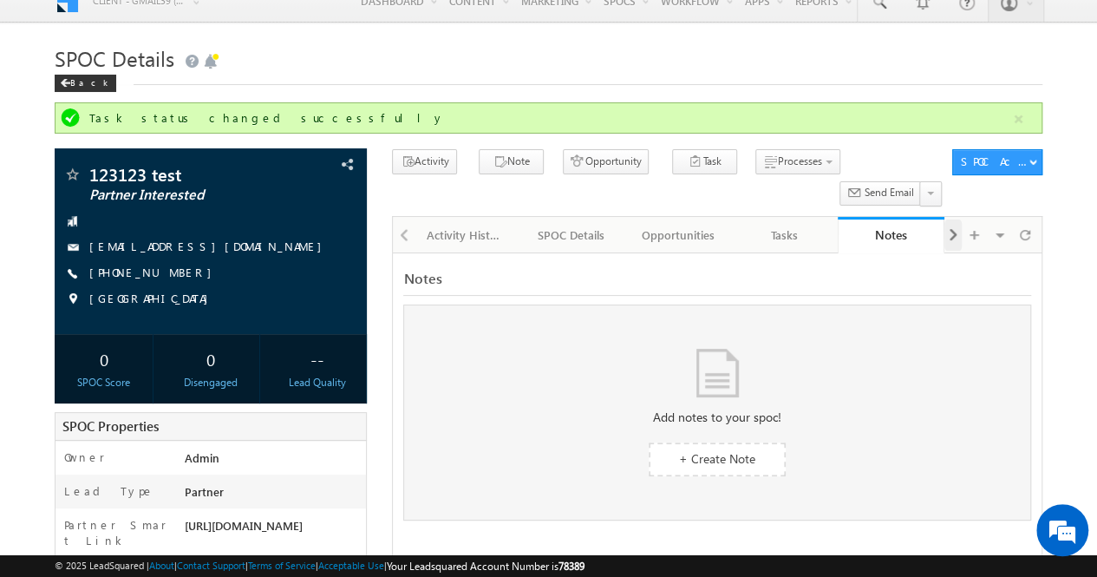
click at [955, 219] on span at bounding box center [953, 234] width 10 height 31
click at [883, 225] on div "Documents" at bounding box center [890, 235] width 77 height 21
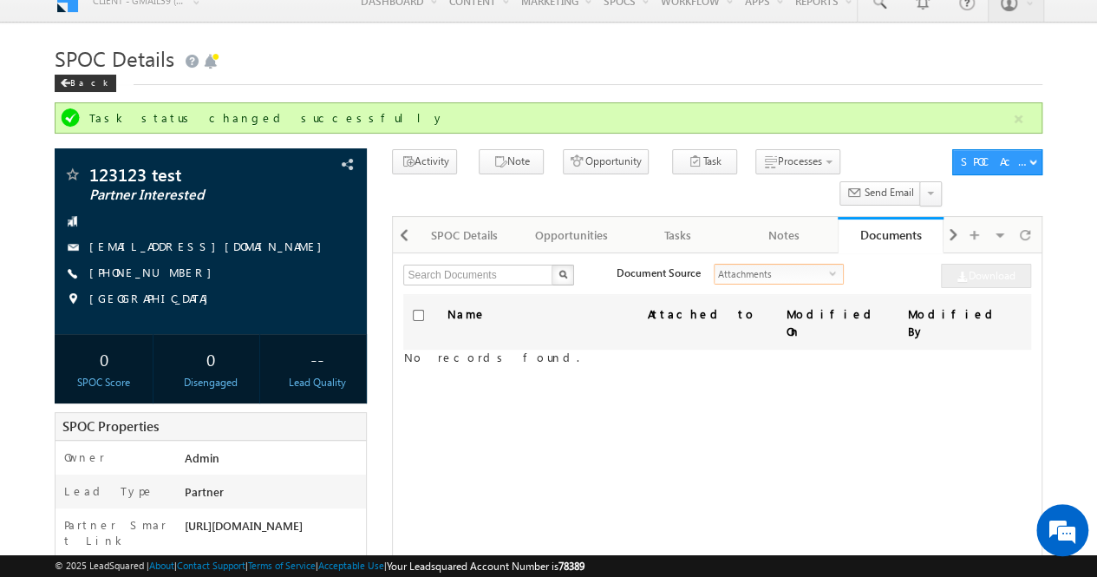
click at [829, 269] on span "select" at bounding box center [836, 273] width 14 height 8
click at [785, 278] on li "Custom Field Set Files" at bounding box center [768, 277] width 128 height 17
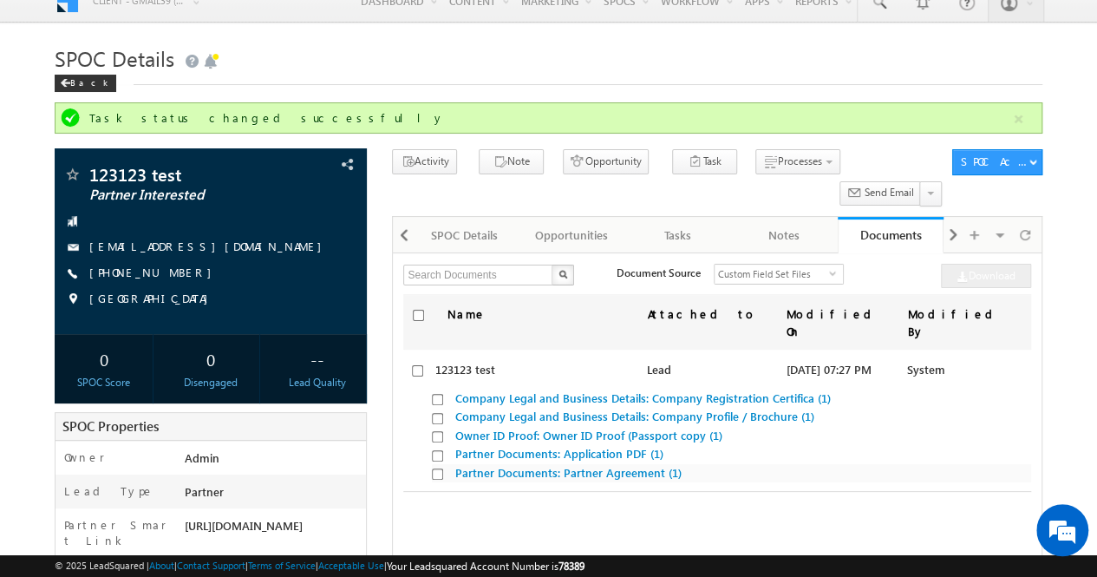
click at [593, 465] on link "Partner Documents: Partner Agreement (1)" at bounding box center [567, 472] width 226 height 15
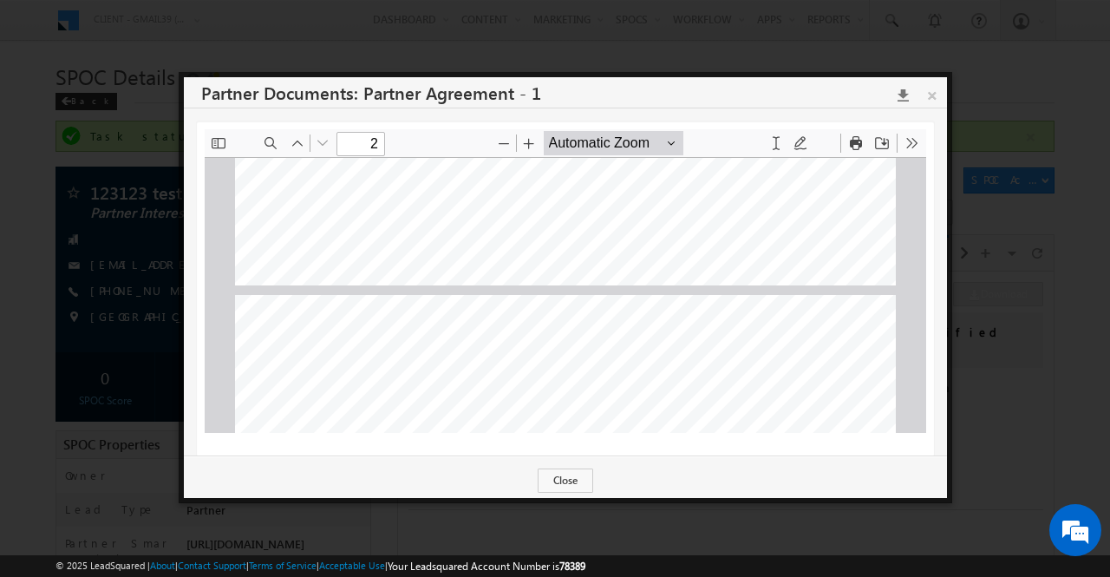
type input "1"
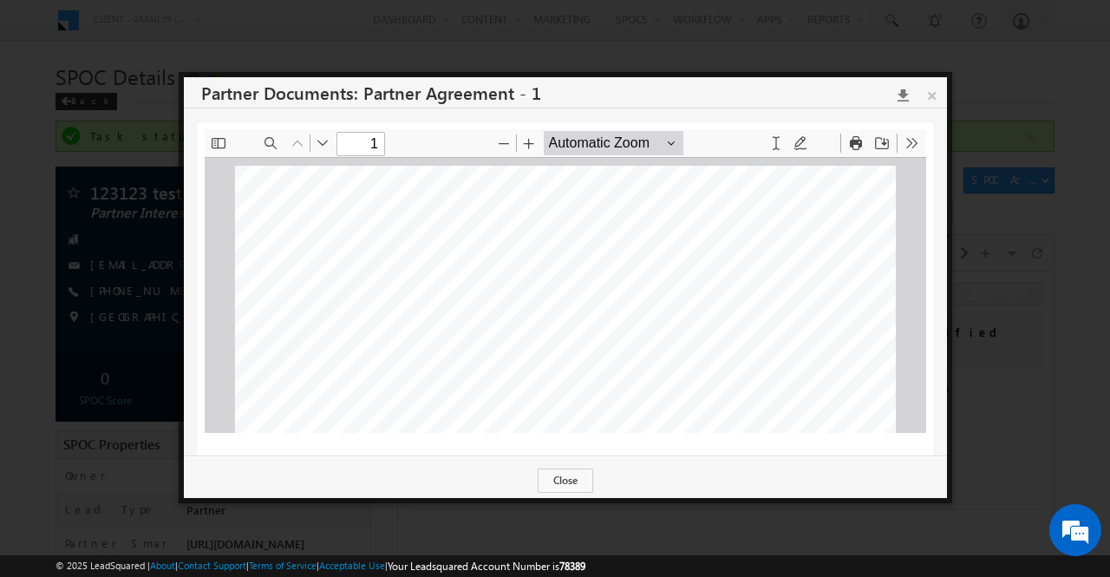
drag, startPoint x: 905, startPoint y: 182, endPoint x: 1129, endPoint y: 225, distance: 227.7
click at [938, 98] on link "×" at bounding box center [932, 92] width 30 height 30
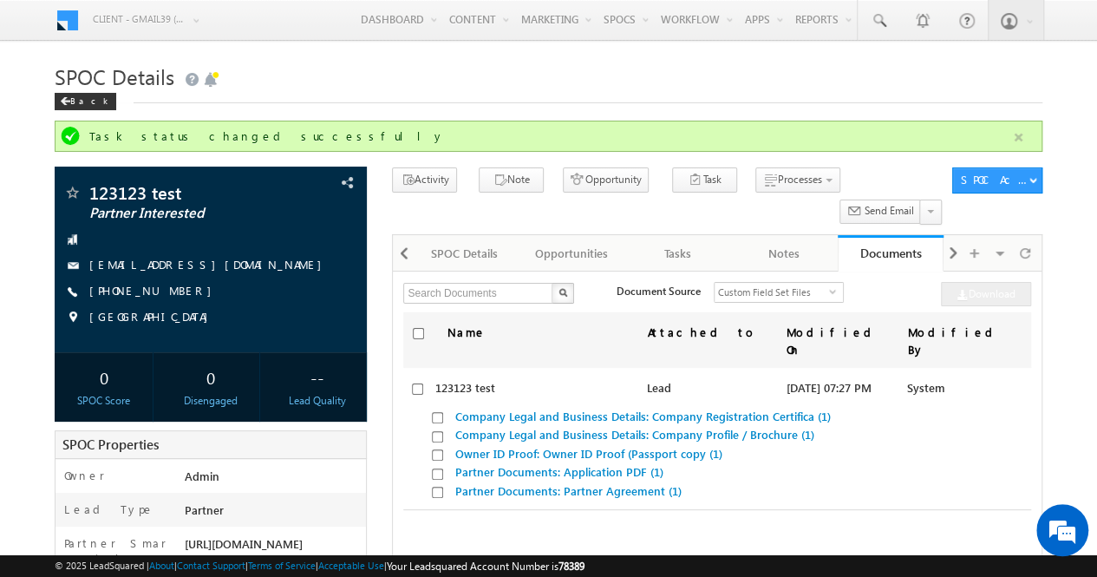
click at [1019, 141] on button "button" at bounding box center [1019, 138] width 22 height 22
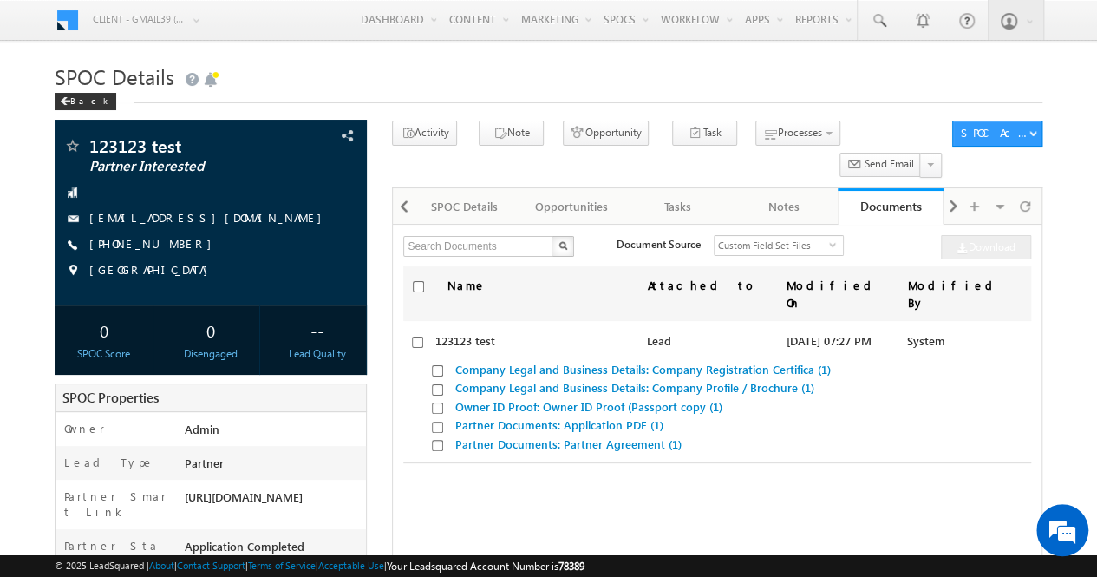
click at [1065, 102] on body "Menu Client - gmail39 (78389) X (My Organization) - bitspilani (71865) a+1@b" at bounding box center [548, 465] width 1097 height 931
click at [683, 196] on div "Tasks" at bounding box center [677, 206] width 77 height 21
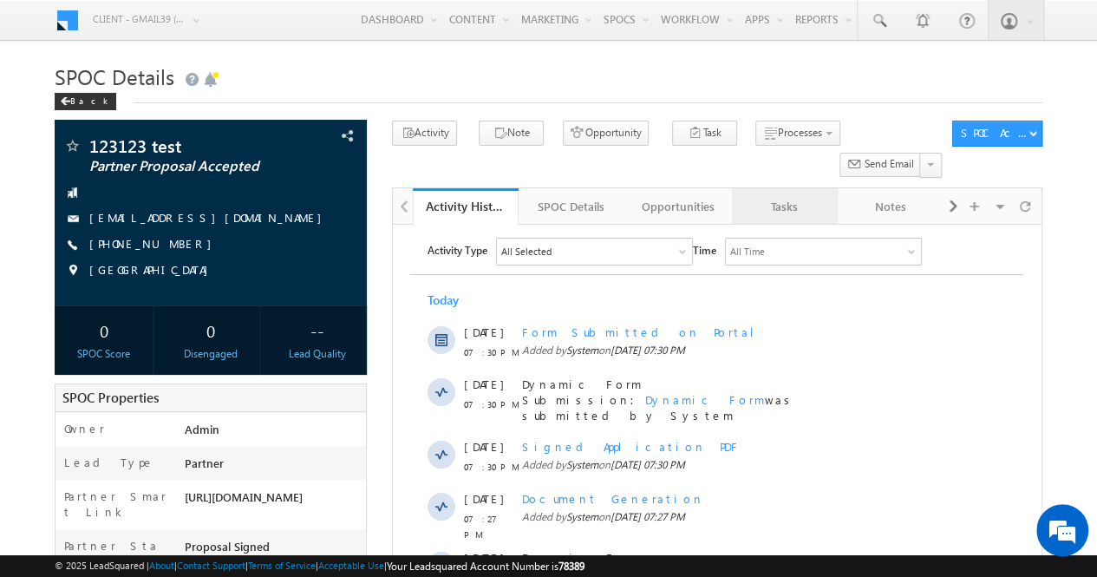
click at [787, 196] on div "Tasks" at bounding box center [784, 206] width 77 height 21
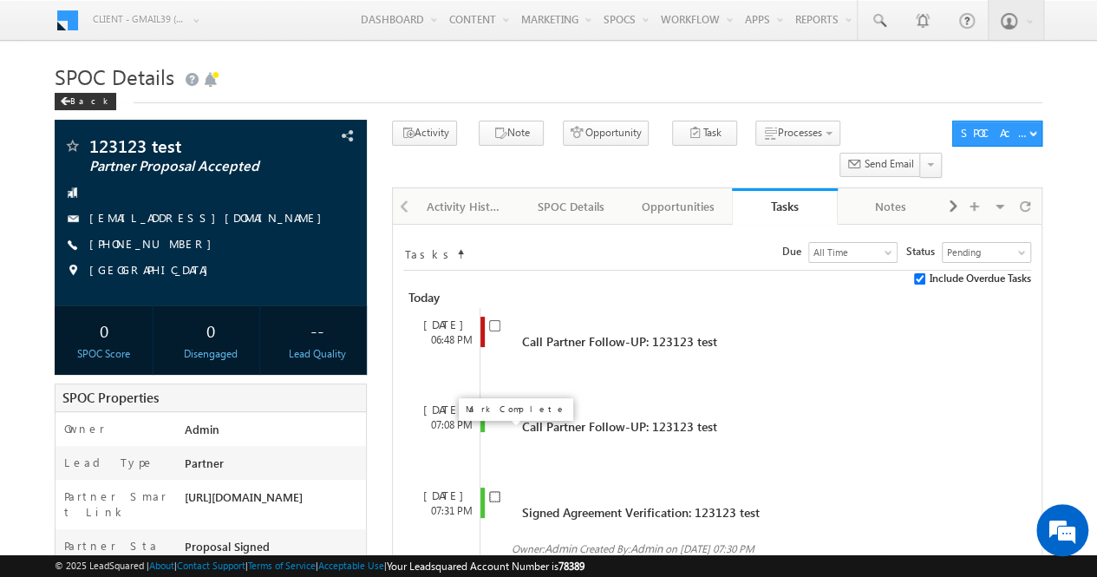
click at [498, 491] on input "checkbox" at bounding box center [494, 496] width 11 height 11
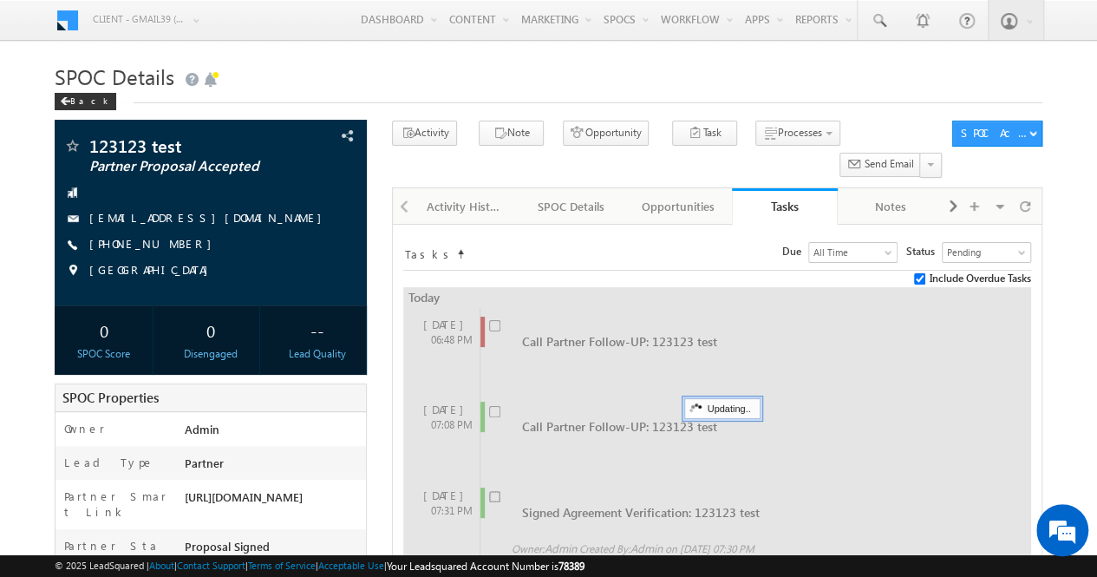
checkbox input "false"
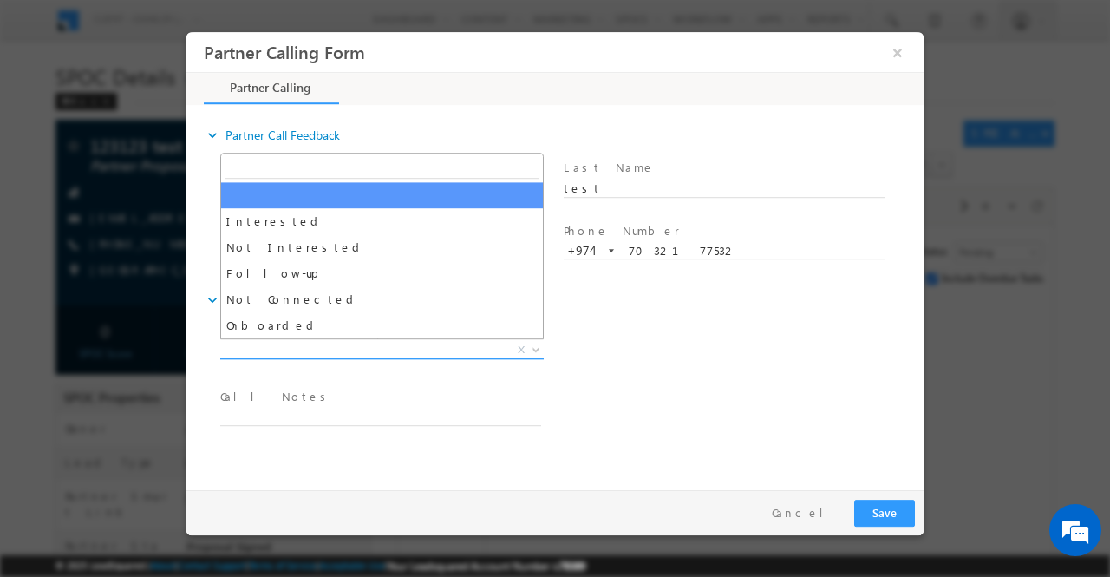
click at [537, 346] on b at bounding box center [536, 348] width 10 height 6
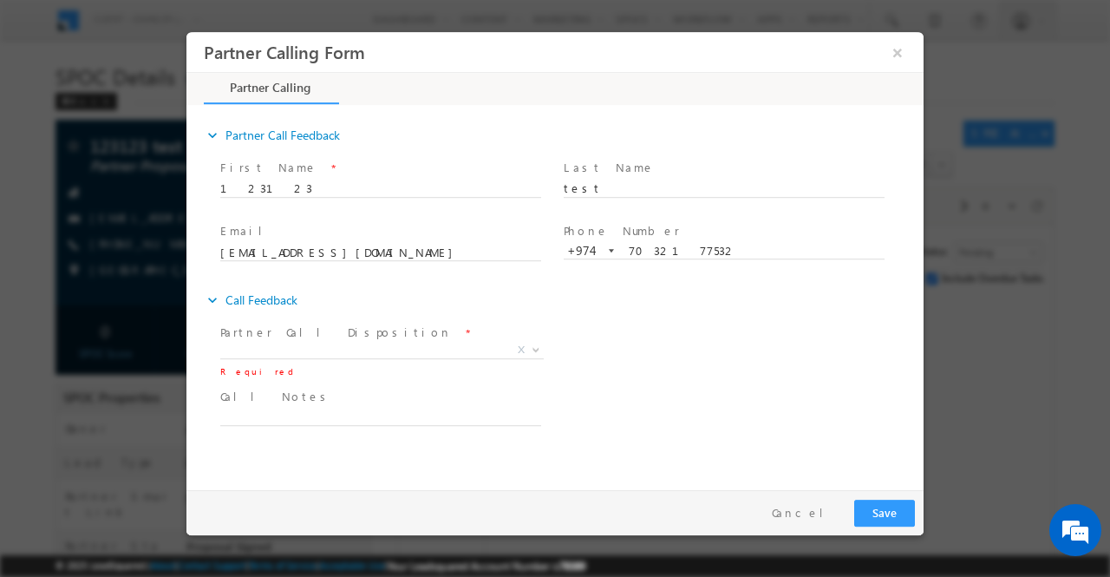
click at [637, 354] on div "Partner Call Disposition * Interested Not Interested Follow-up Not Connected On…" at bounding box center [570, 351] width 707 height 64
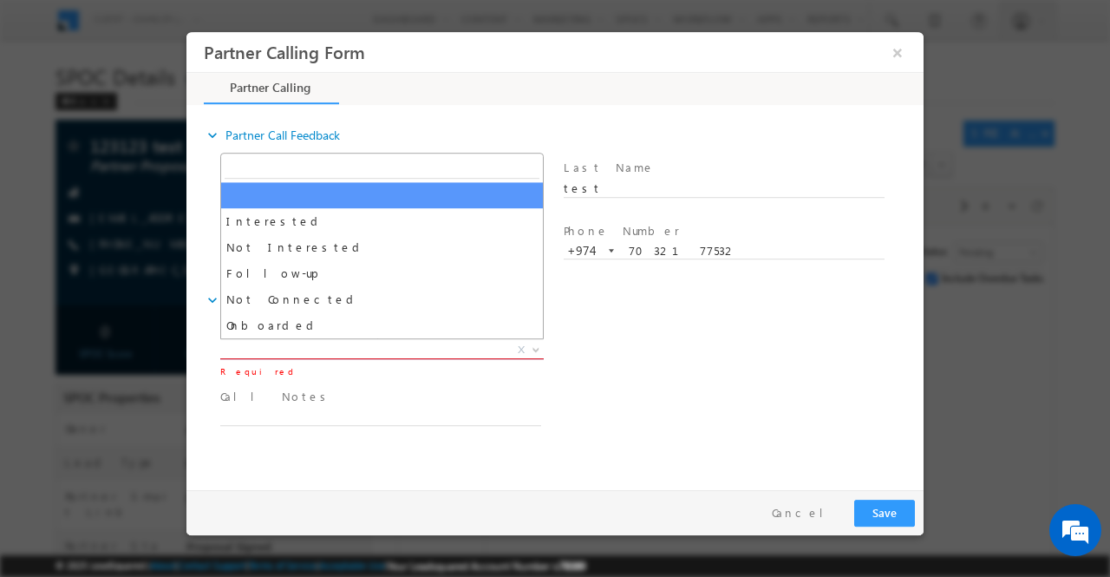
click at [537, 345] on b at bounding box center [536, 348] width 10 height 6
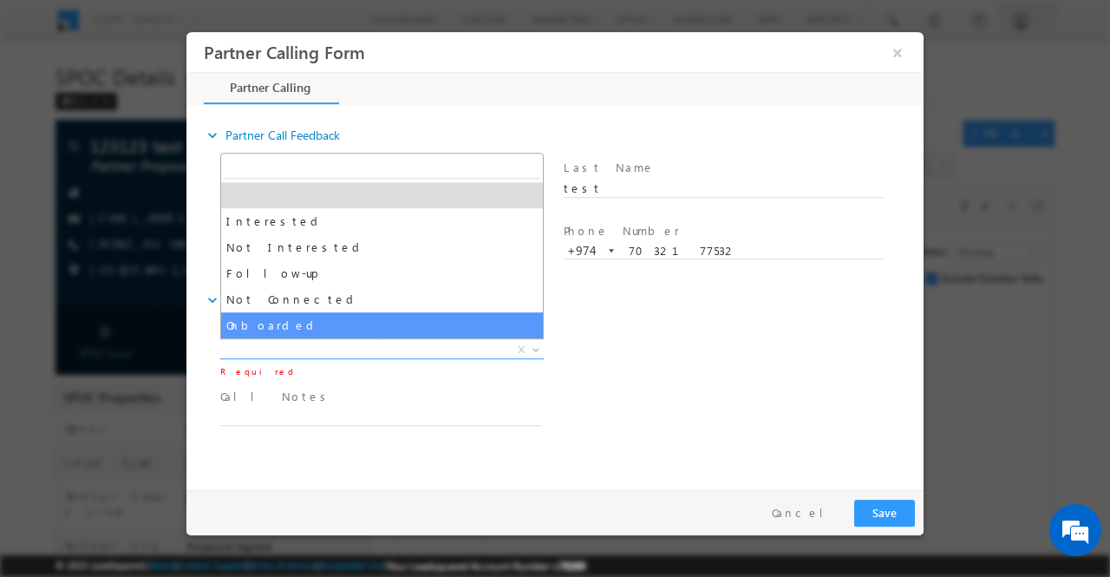
select select "Onboarded"
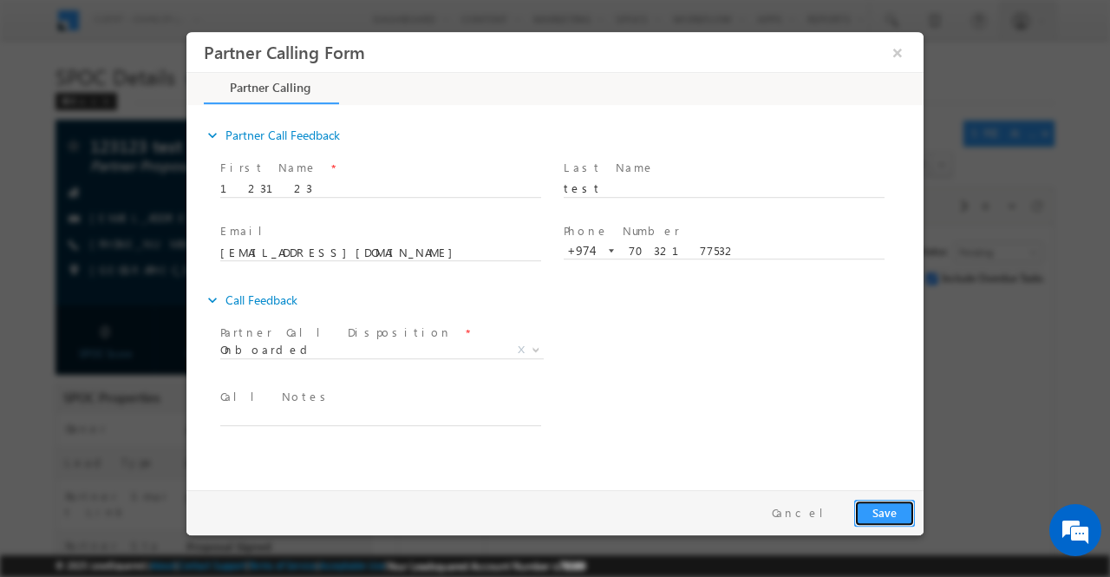
click at [898, 519] on button "Save" at bounding box center [884, 512] width 61 height 27
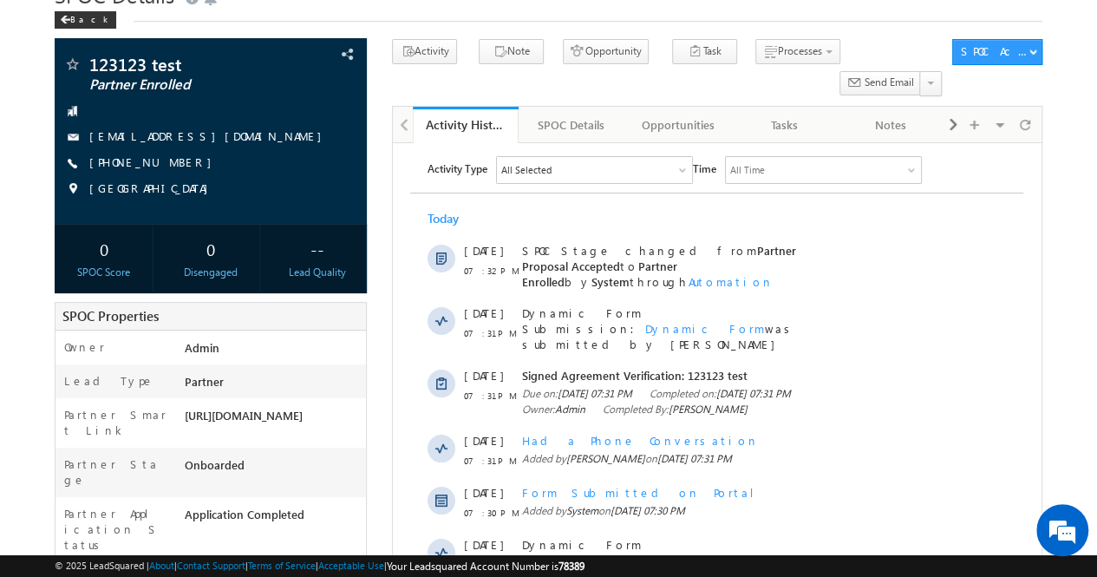
scroll to position [71, 0]
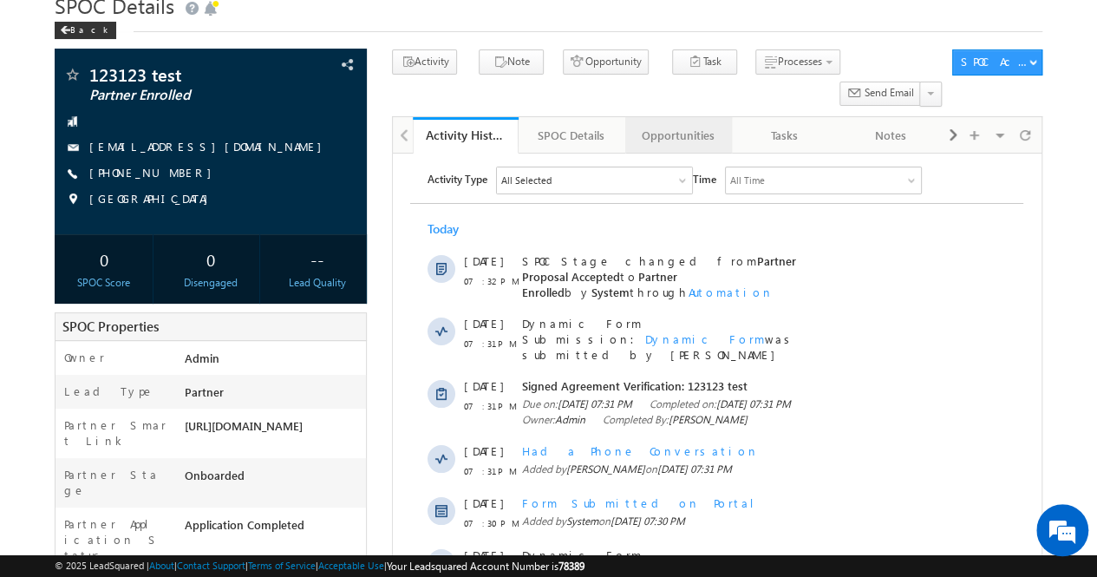
click at [682, 125] on div "Opportunities" at bounding box center [677, 135] width 77 height 21
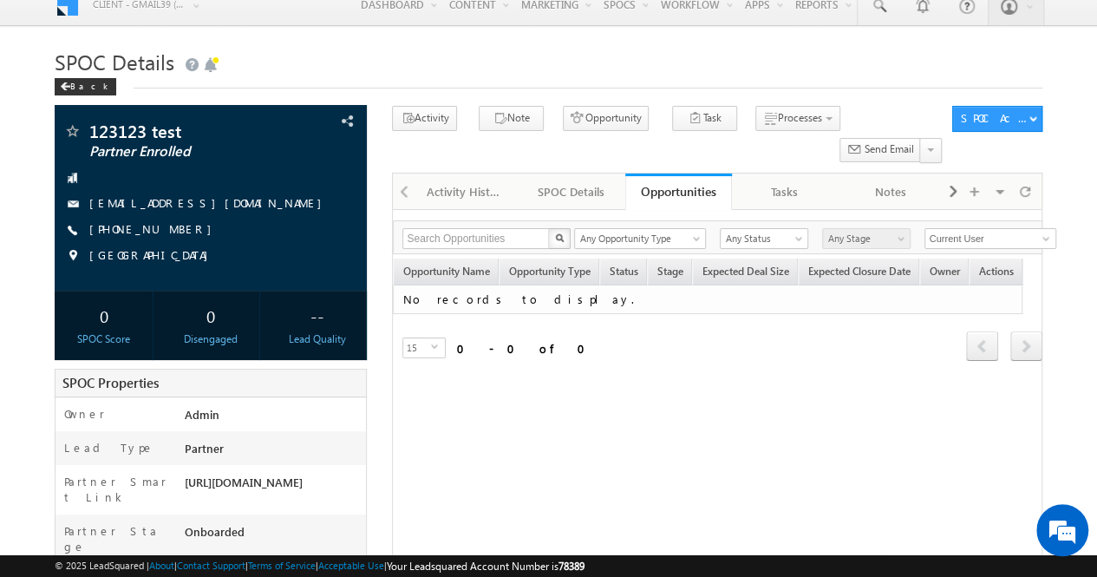
scroll to position [0, 0]
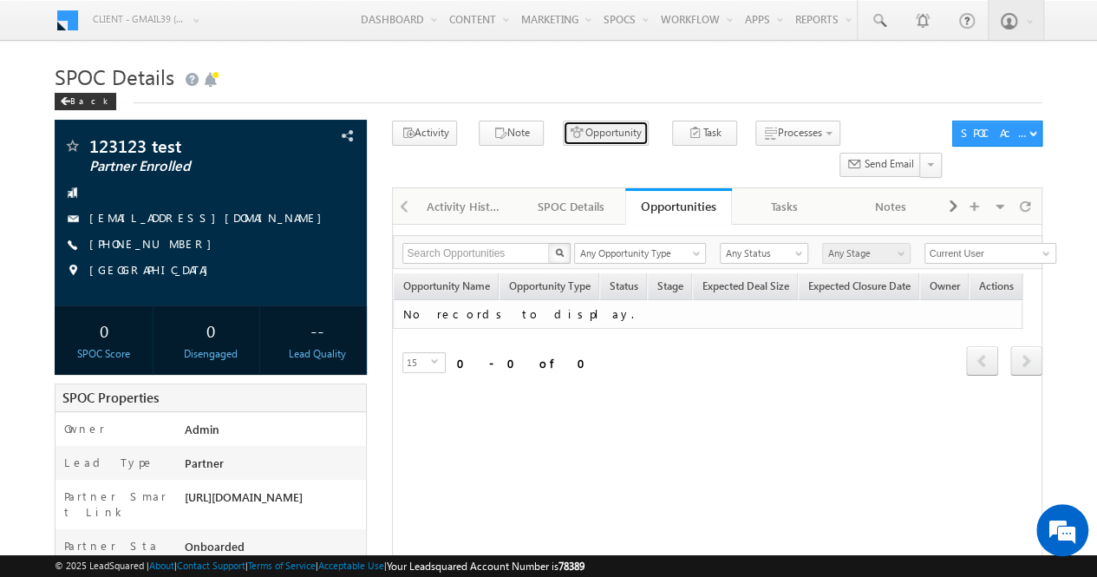
click at [590, 133] on button "Opportunity" at bounding box center [606, 133] width 86 height 25
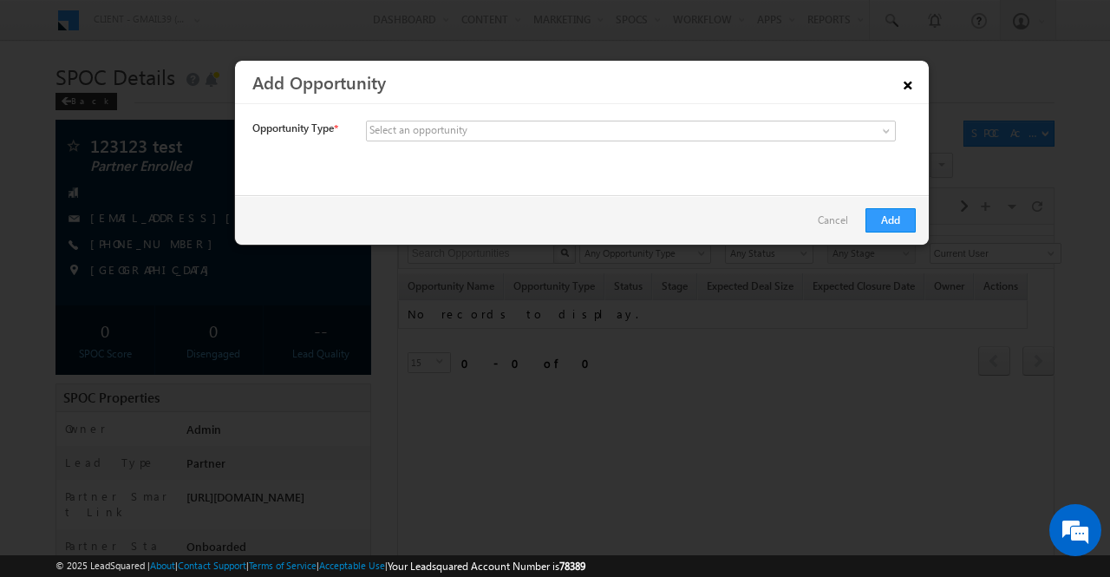
click at [911, 85] on link "×" at bounding box center [907, 82] width 29 height 30
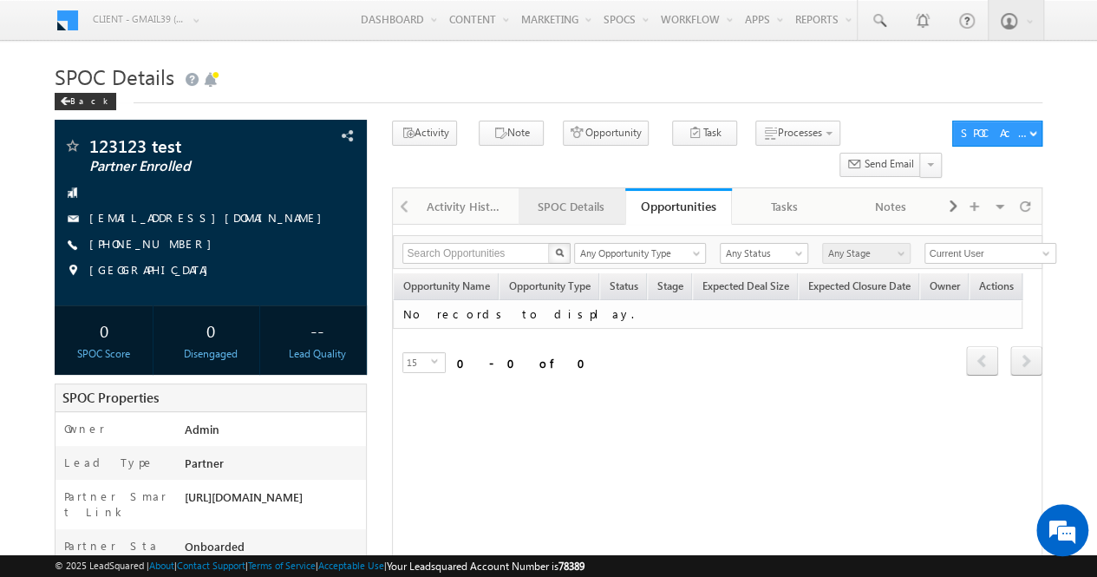
click at [582, 196] on div "SPOC Details" at bounding box center [570, 206] width 77 height 21
